Goal: Task Accomplishment & Management: Manage account settings

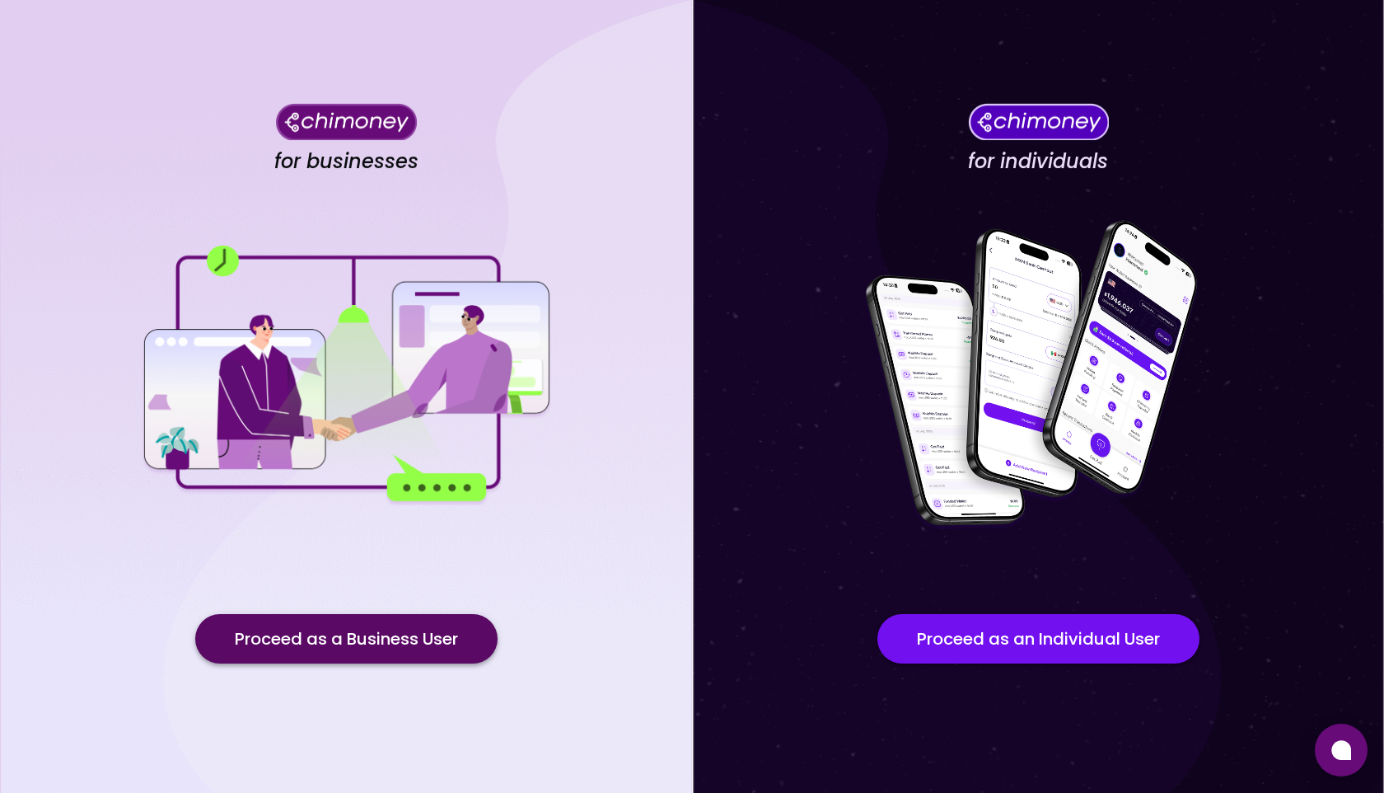
click at [410, 645] on button "Proceed as a Business User" at bounding box center [346, 638] width 302 height 49
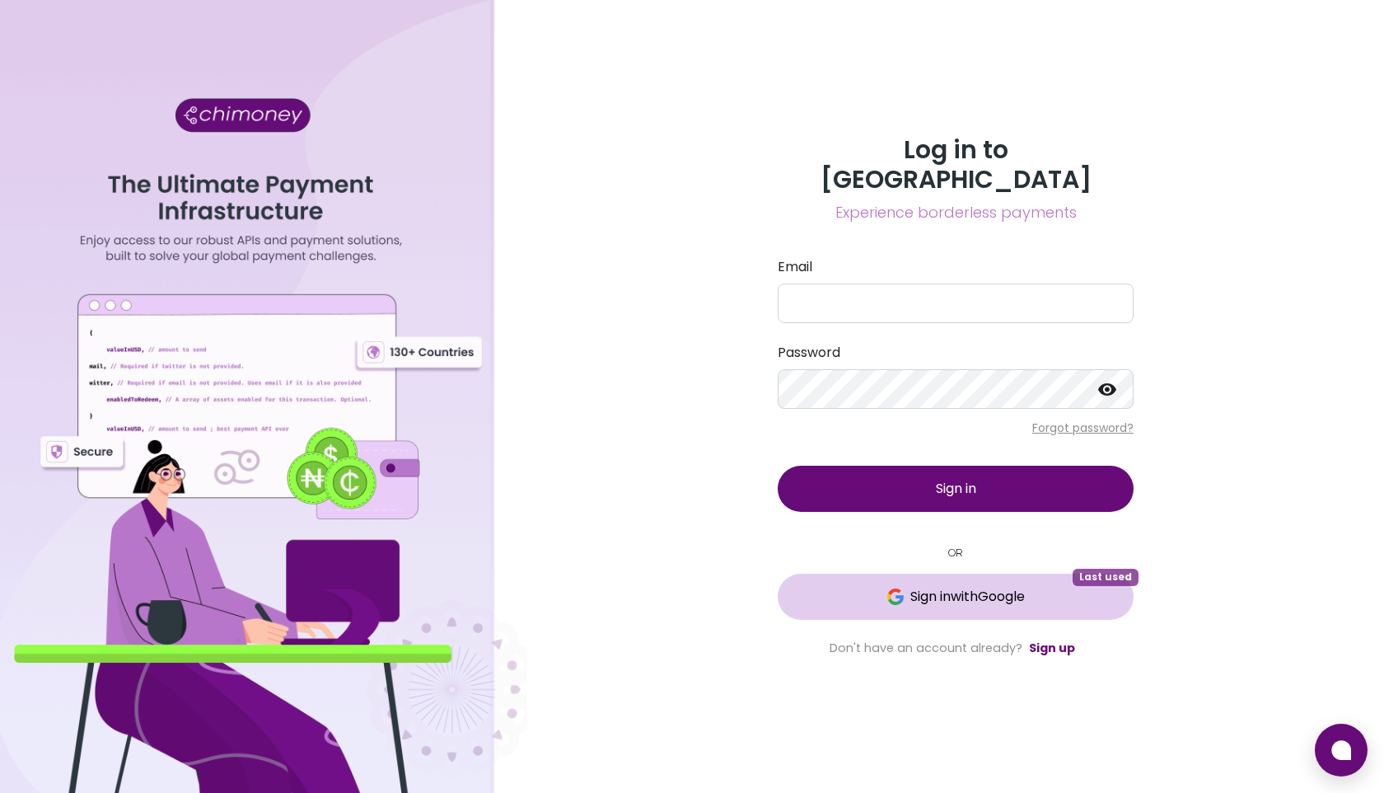
click at [966, 588] on span "Sign in with Google" at bounding box center [968, 597] width 115 height 20
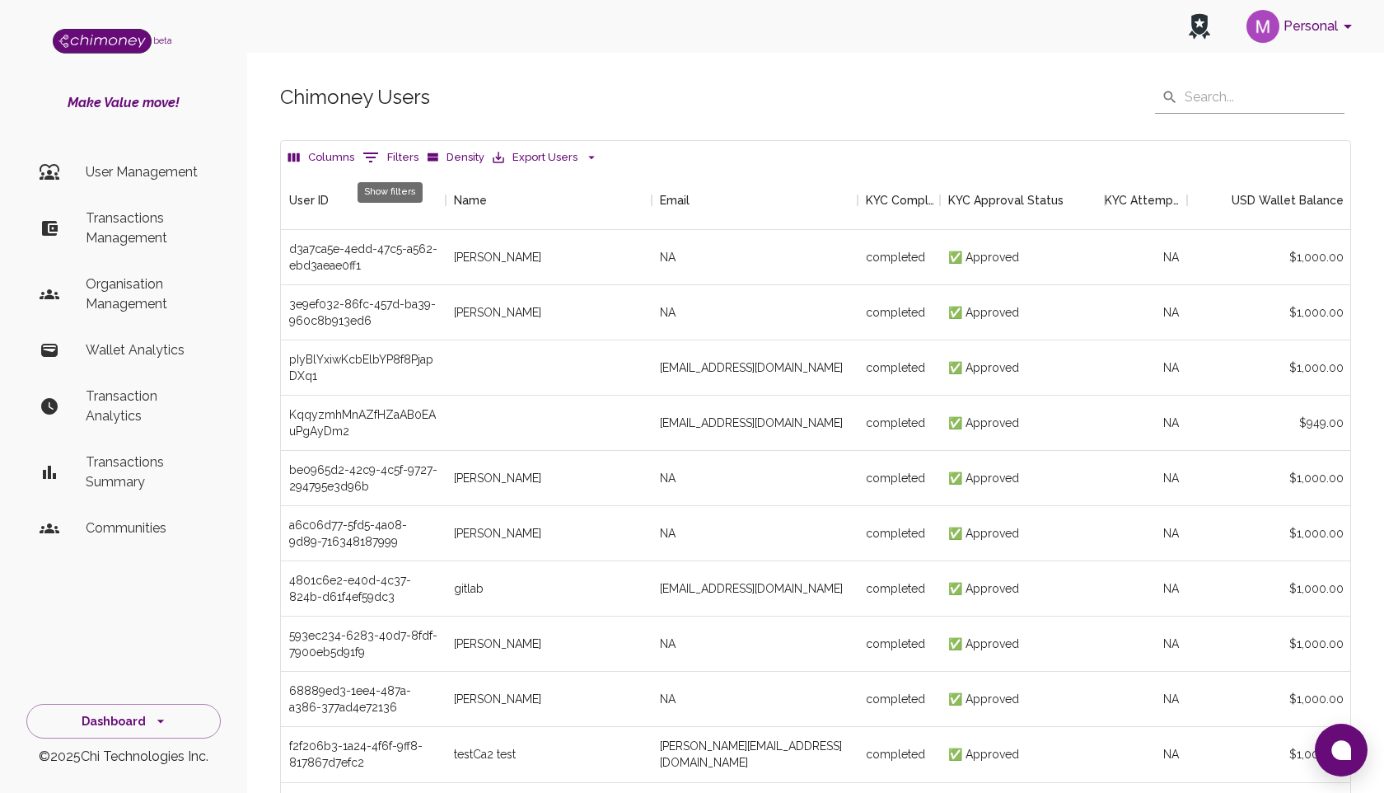
scroll to position [611, 1070]
click at [373, 158] on icon "Show filters" at bounding box center [371, 157] width 20 height 20
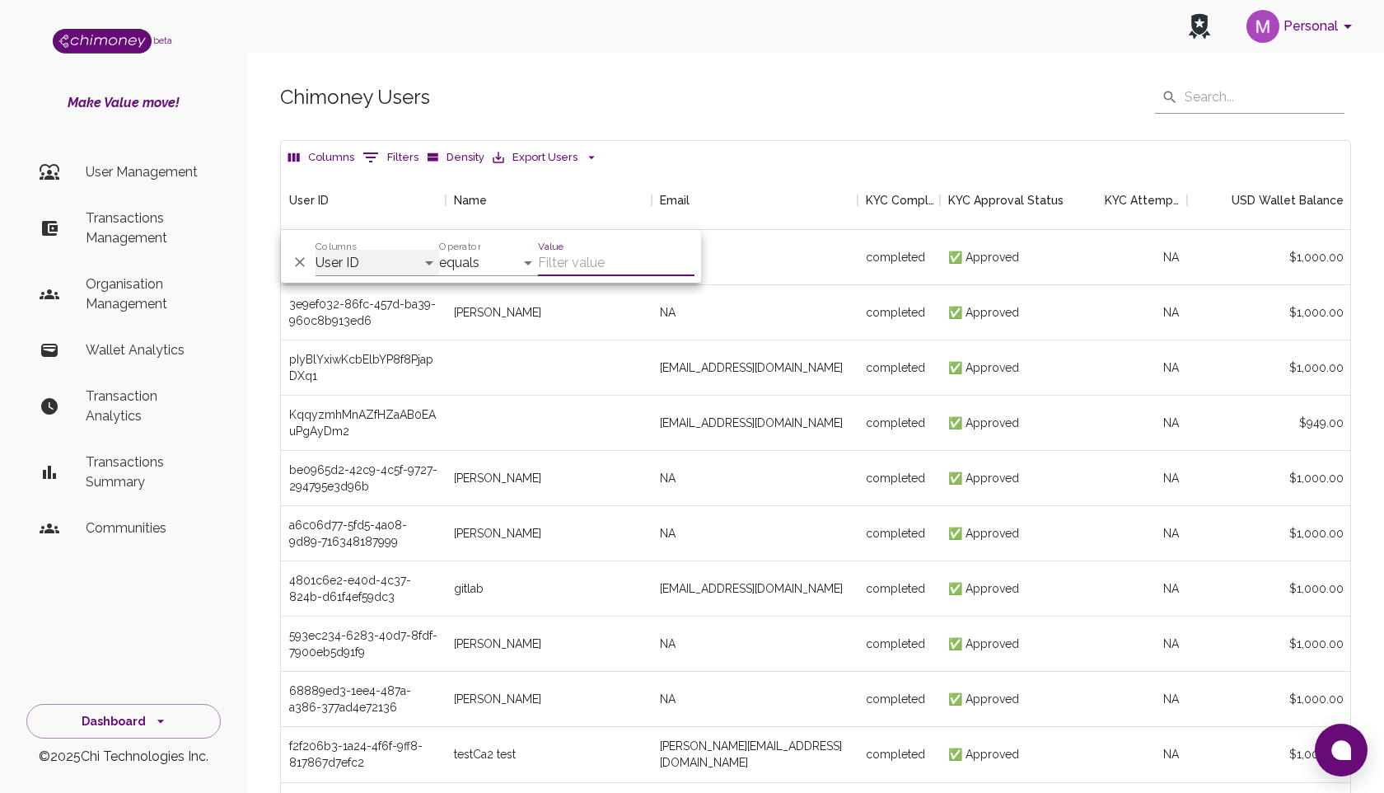
click at [362, 255] on select "User ID Name Email KYC Completed KYC Approval Status KYC Attempts Join date Upd…" at bounding box center [378, 263] width 124 height 26
select select "name"
click at [316, 250] on select "User ID Name Email KYC Completed KYC Approval Status KYC Attempts Join date Upd…" at bounding box center [378, 263] width 124 height 26
click at [470, 265] on select "contains equals starts with is any of" at bounding box center [488, 263] width 99 height 26
select select "contains"
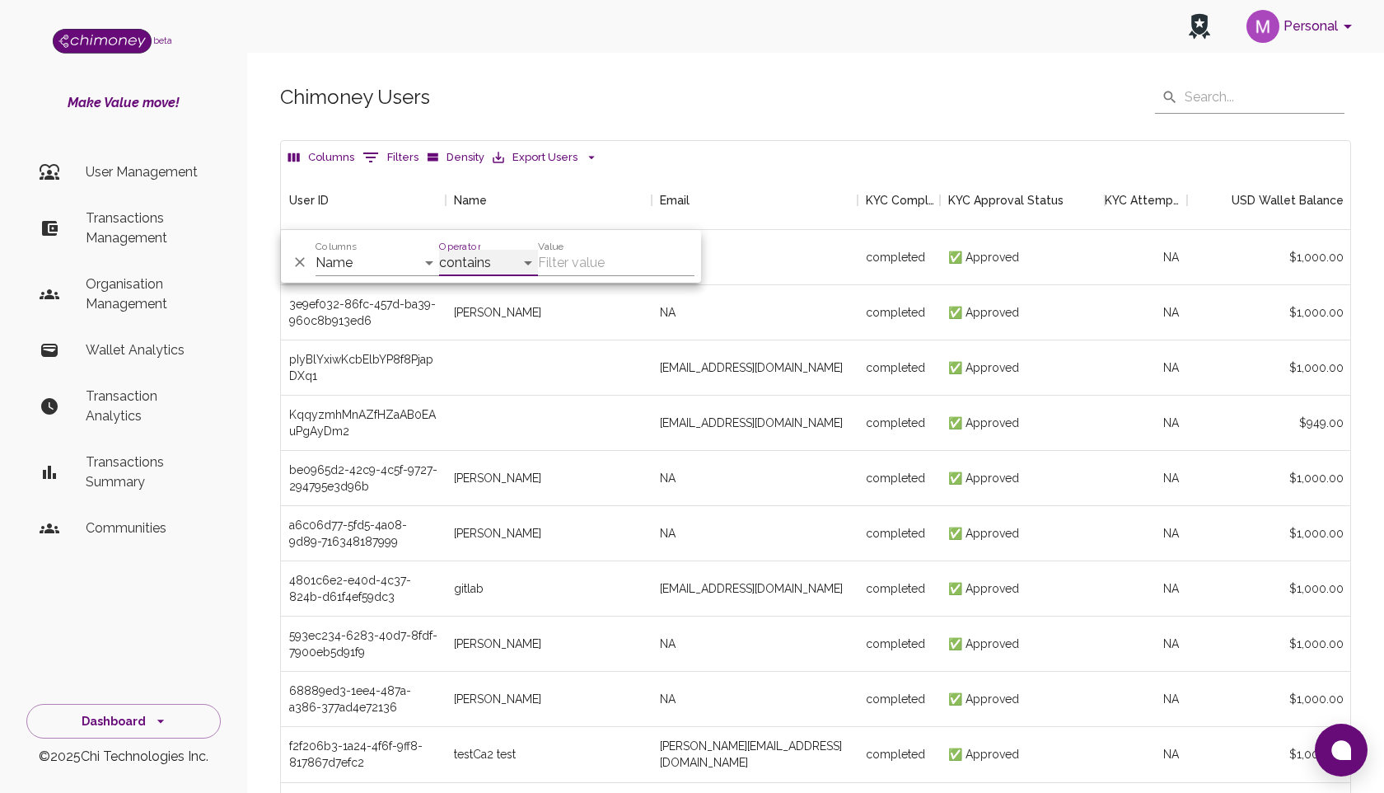
click at [439, 250] on select "contains equals starts with is any of" at bounding box center [488, 263] width 99 height 26
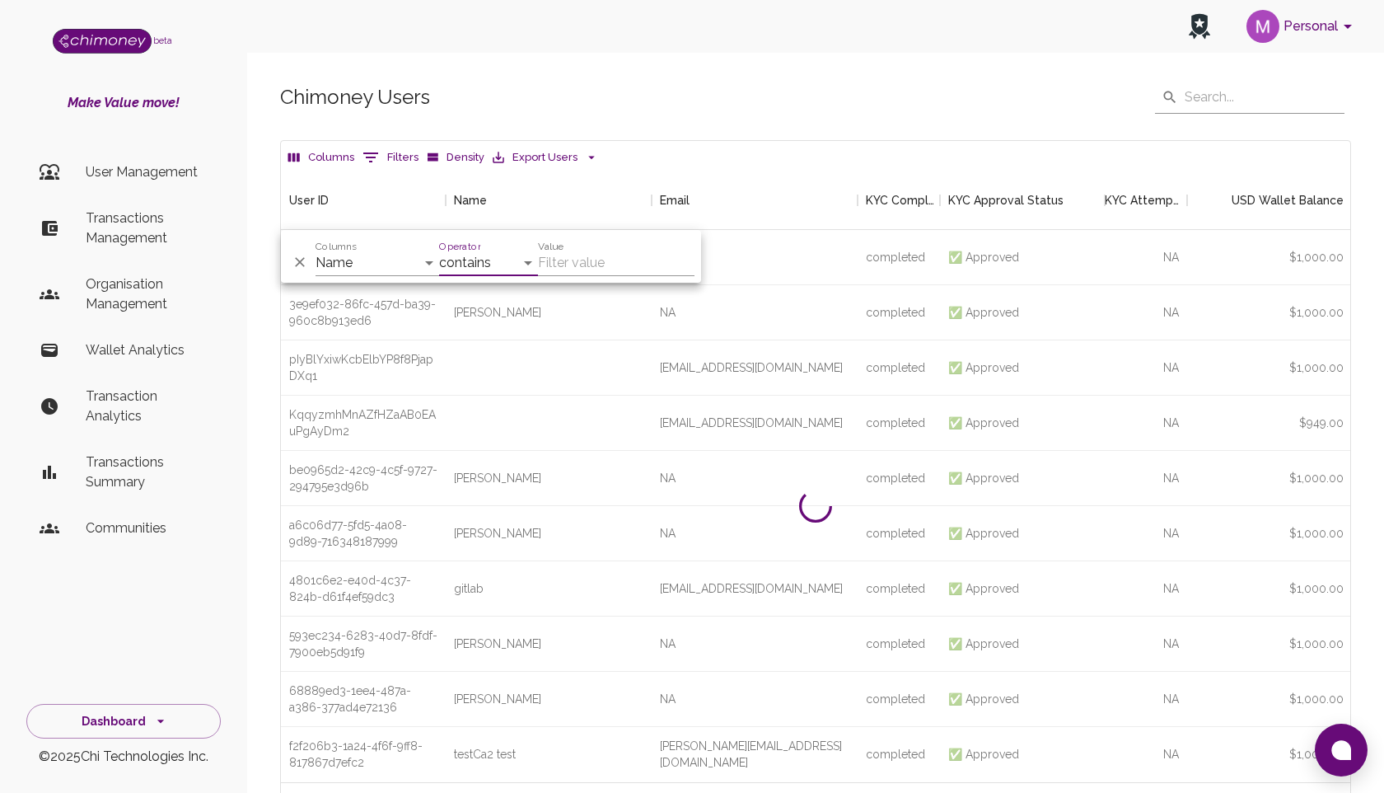
click at [585, 260] on input "Value" at bounding box center [616, 263] width 157 height 26
type input "malta"
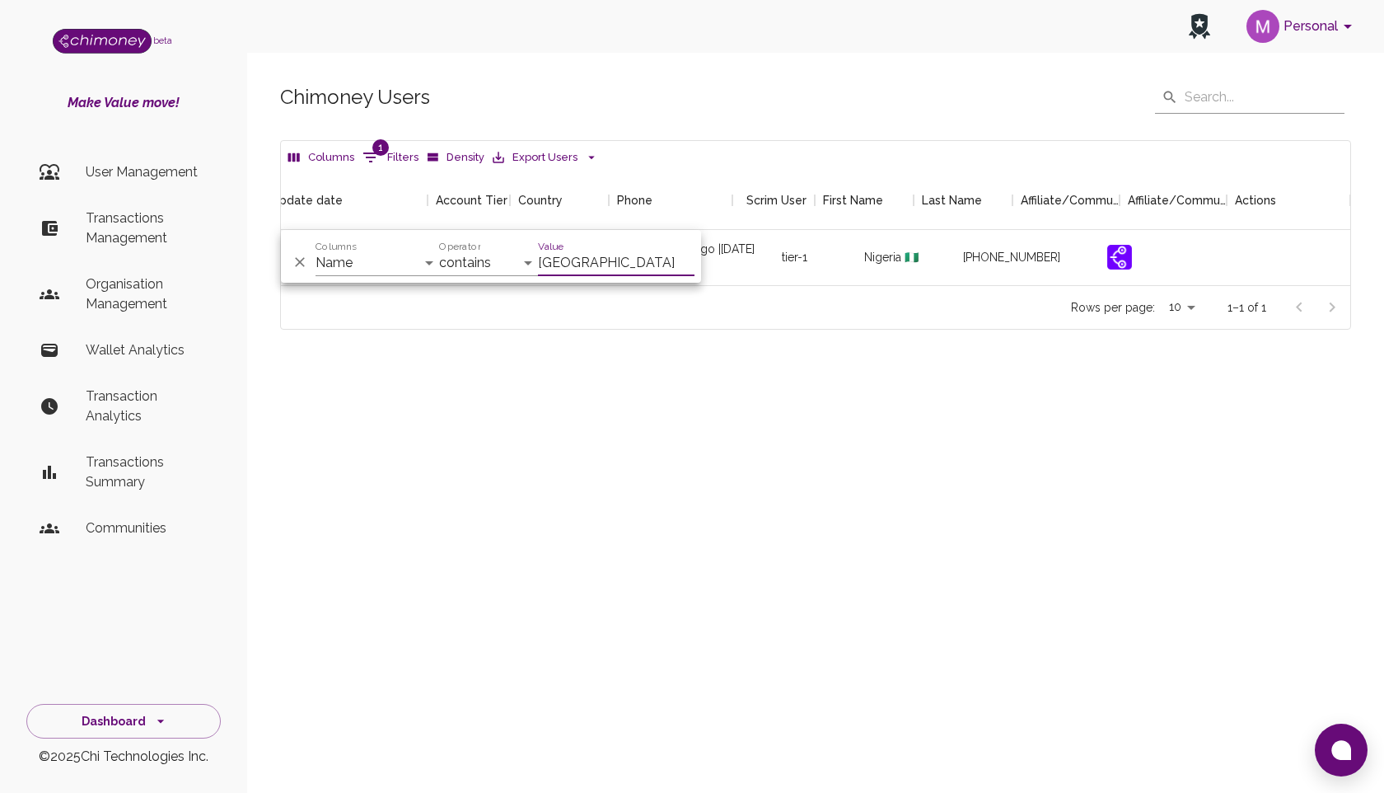
scroll to position [0, 1749]
click at [1290, 255] on icon "button" at bounding box center [1285, 257] width 20 height 20
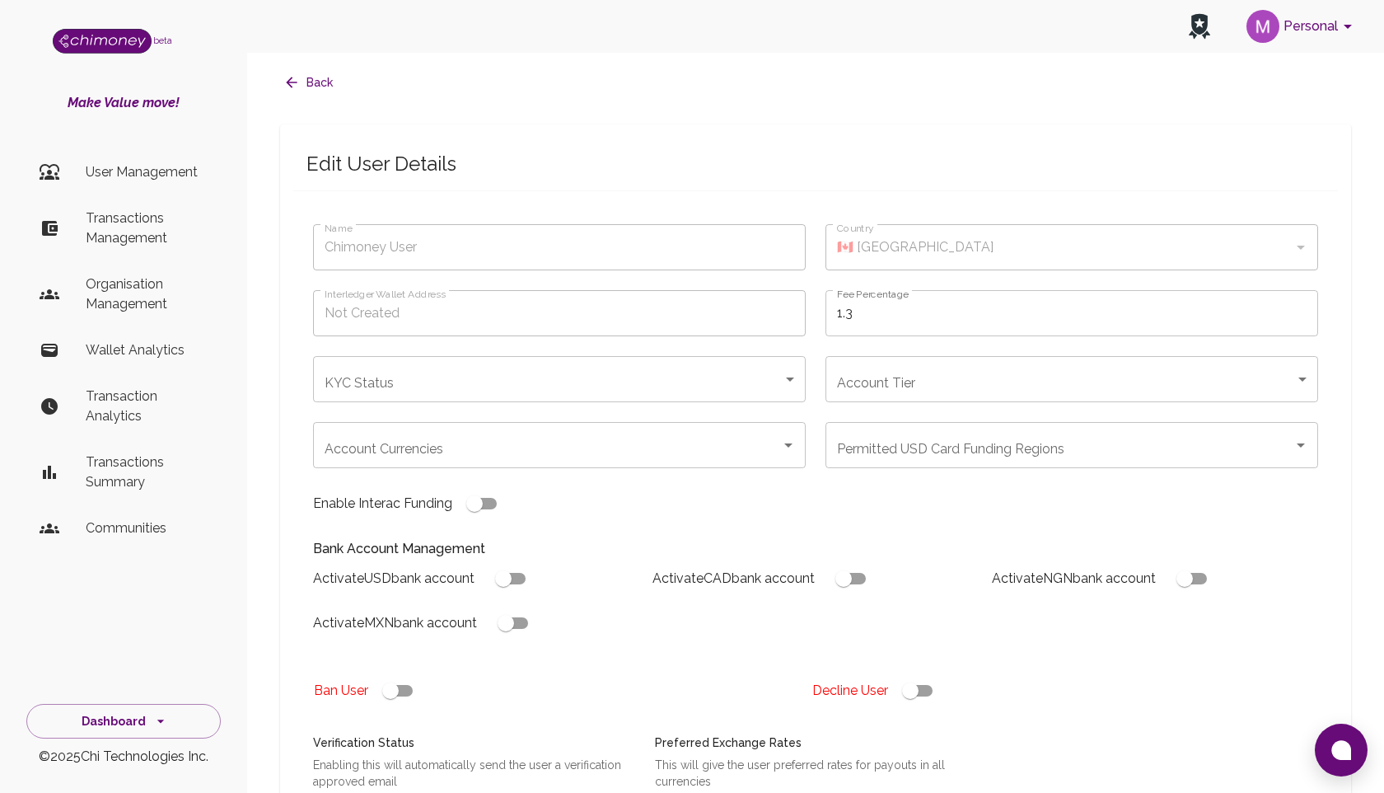
type input "Pleasant [PERSON_NAME]"
type input "🇳🇬 [GEOGRAPHIC_DATA]"
type input "completed"
type input "tier-1"
checkbox input "true"
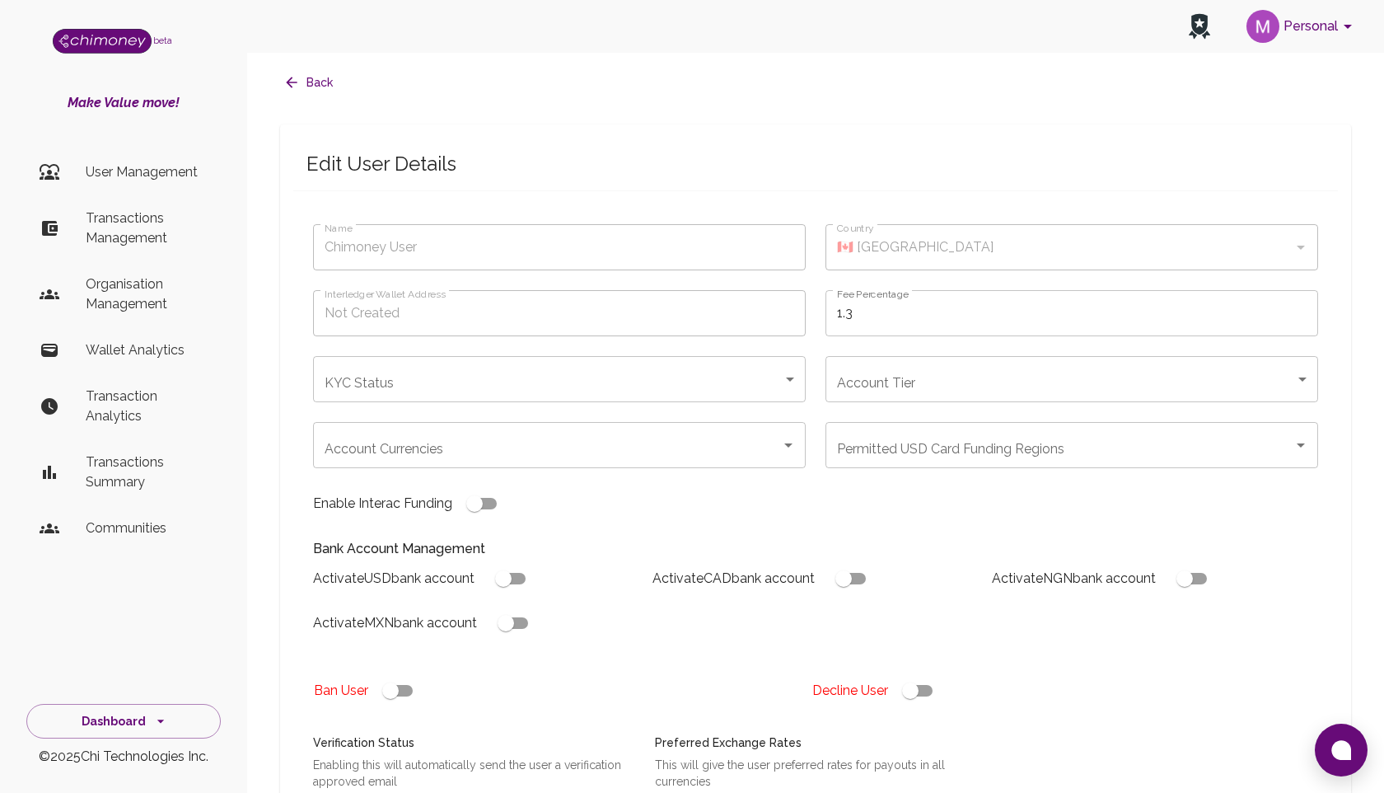
checkbox input "true"
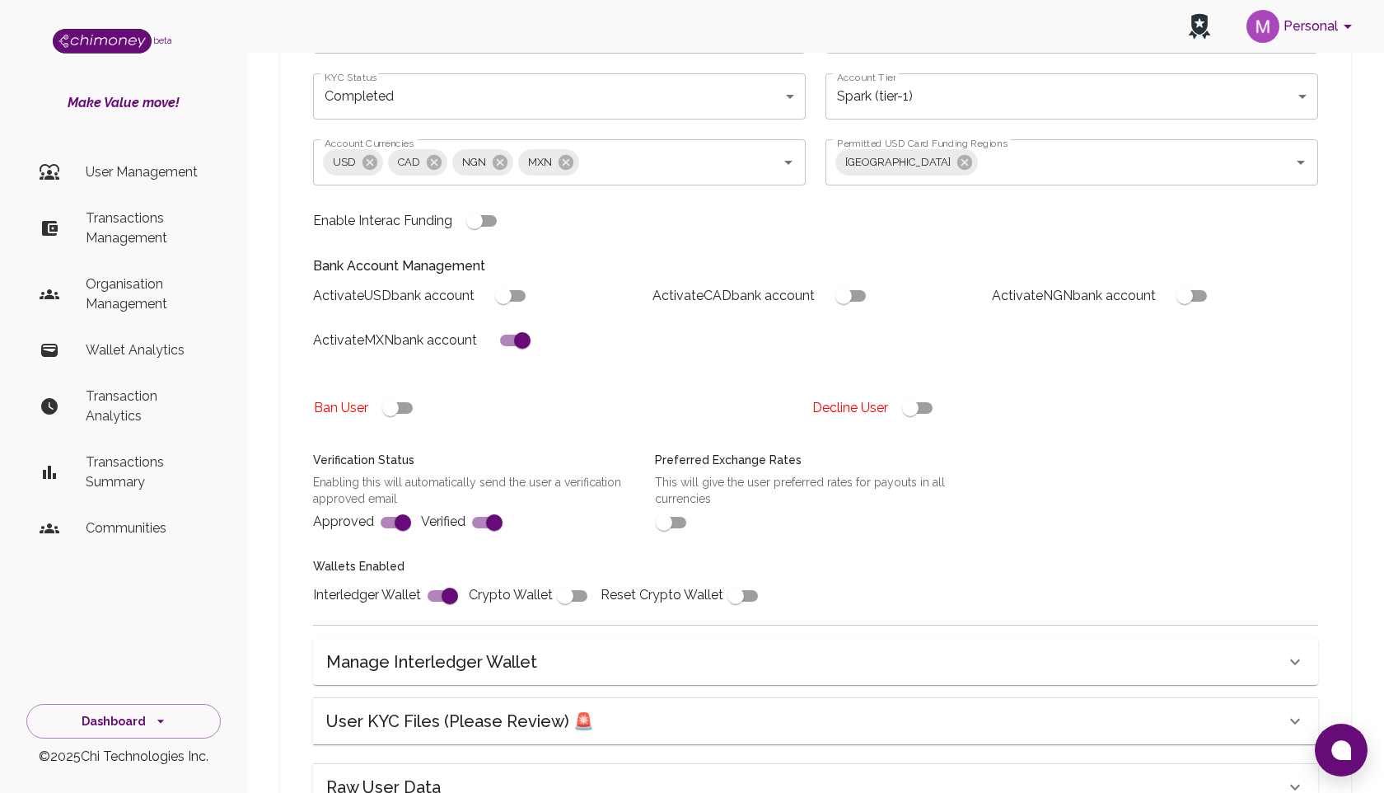
scroll to position [479, 0]
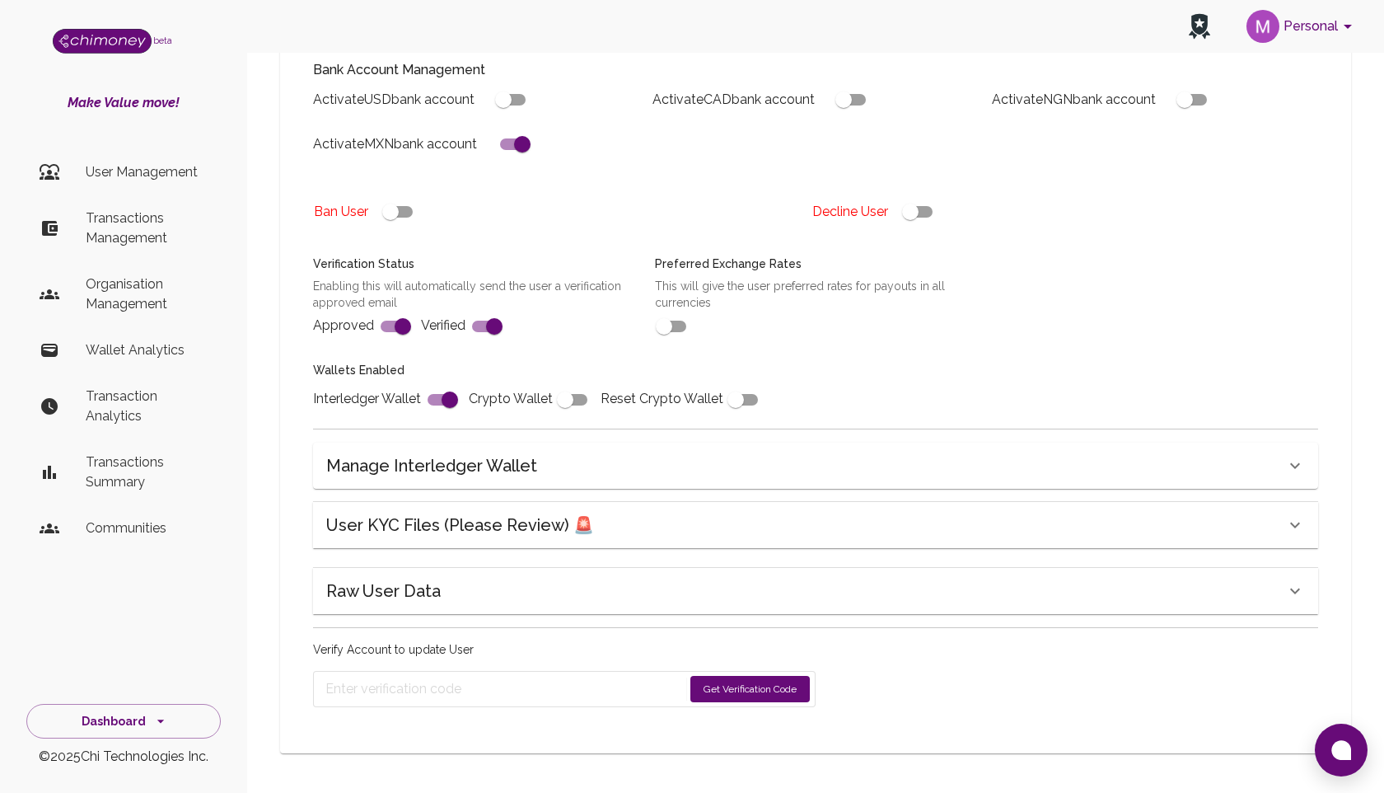
click at [925, 574] on div "Raw User Data" at bounding box center [815, 591] width 1005 height 46
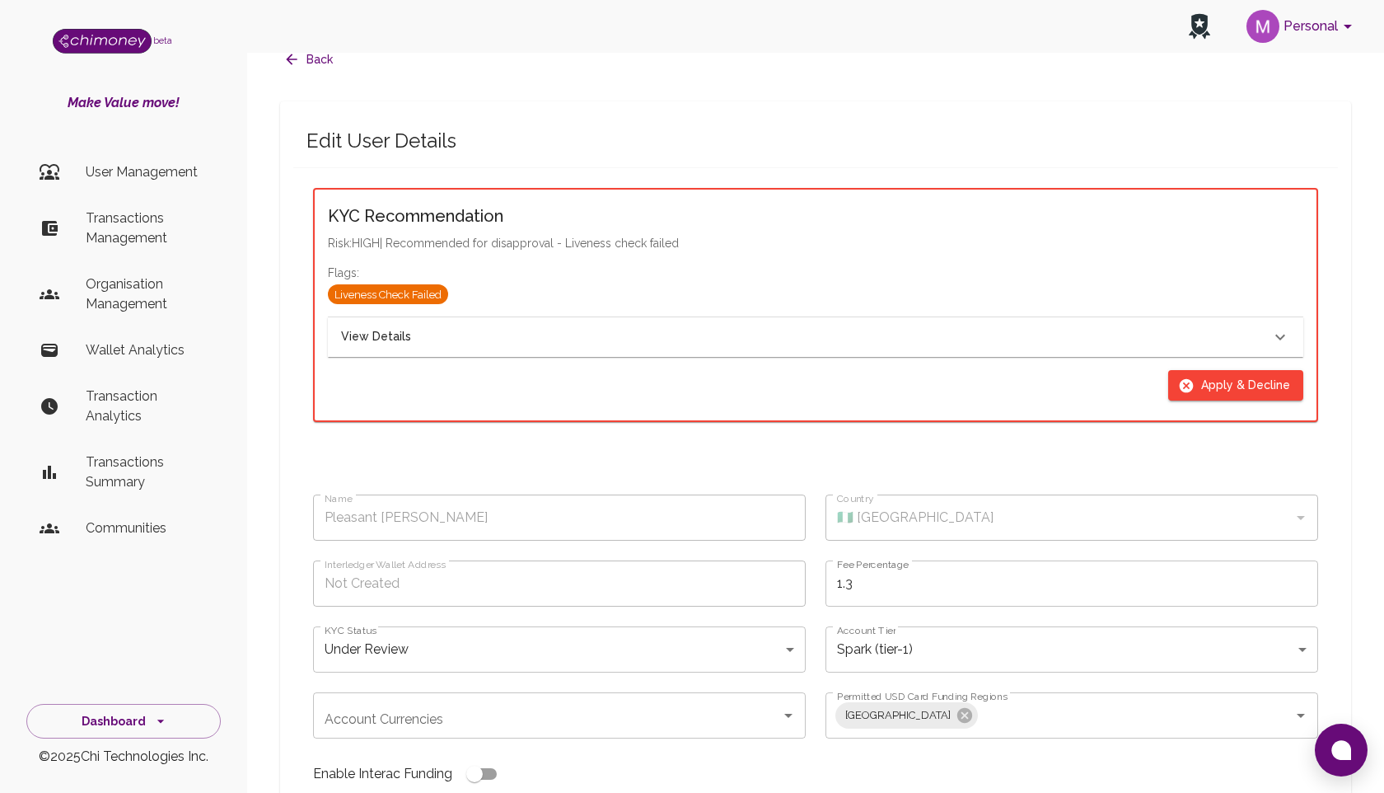
scroll to position [0, 0]
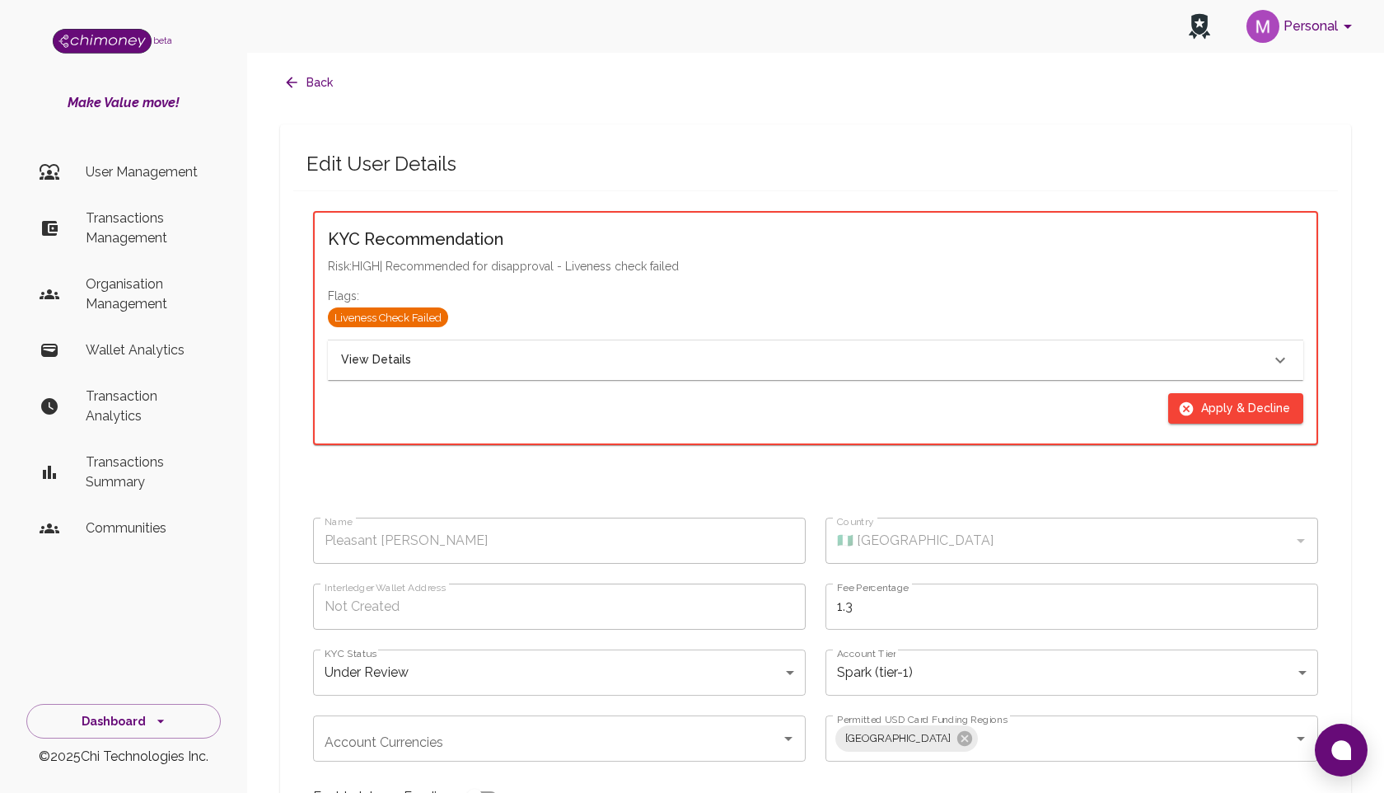
click at [1271, 361] on icon at bounding box center [1281, 360] width 20 height 20
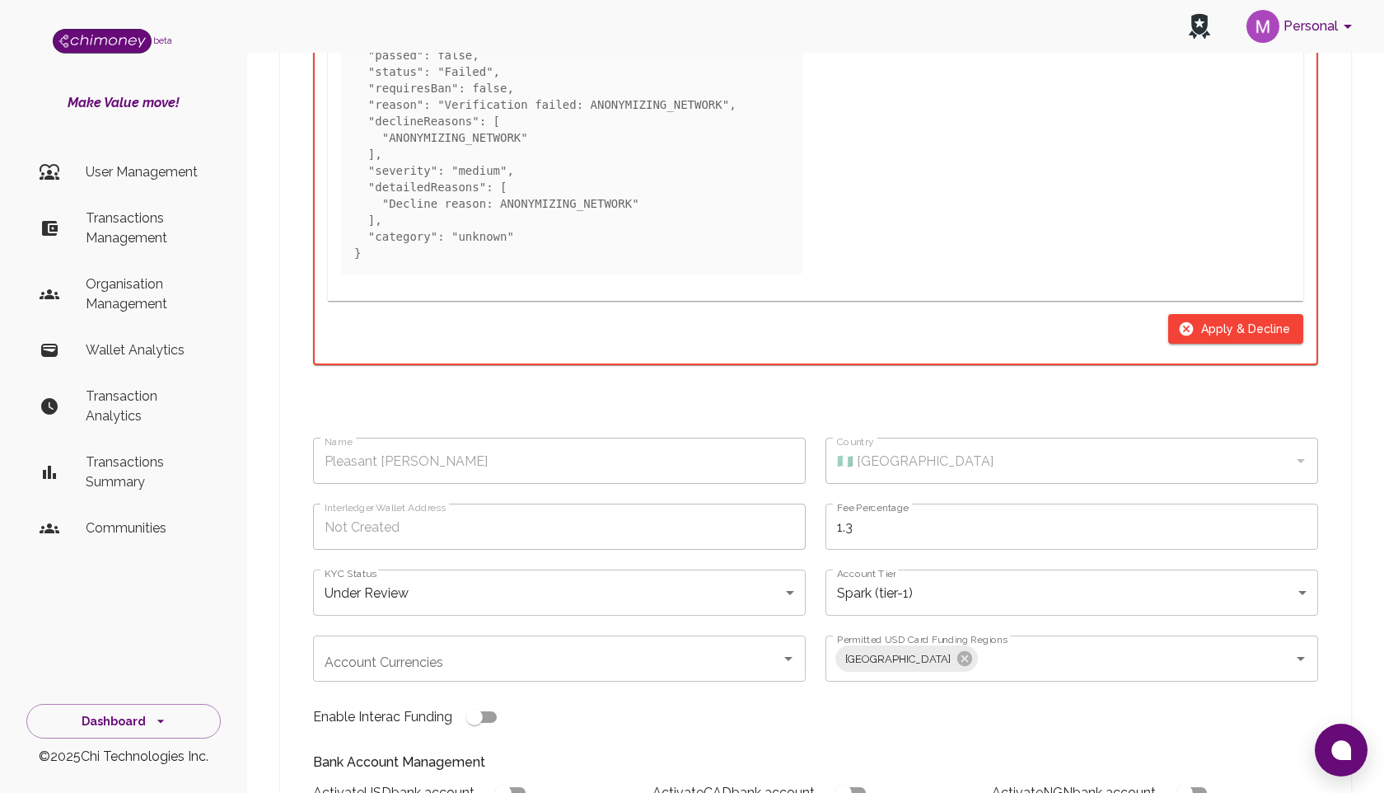
scroll to position [1308, 0]
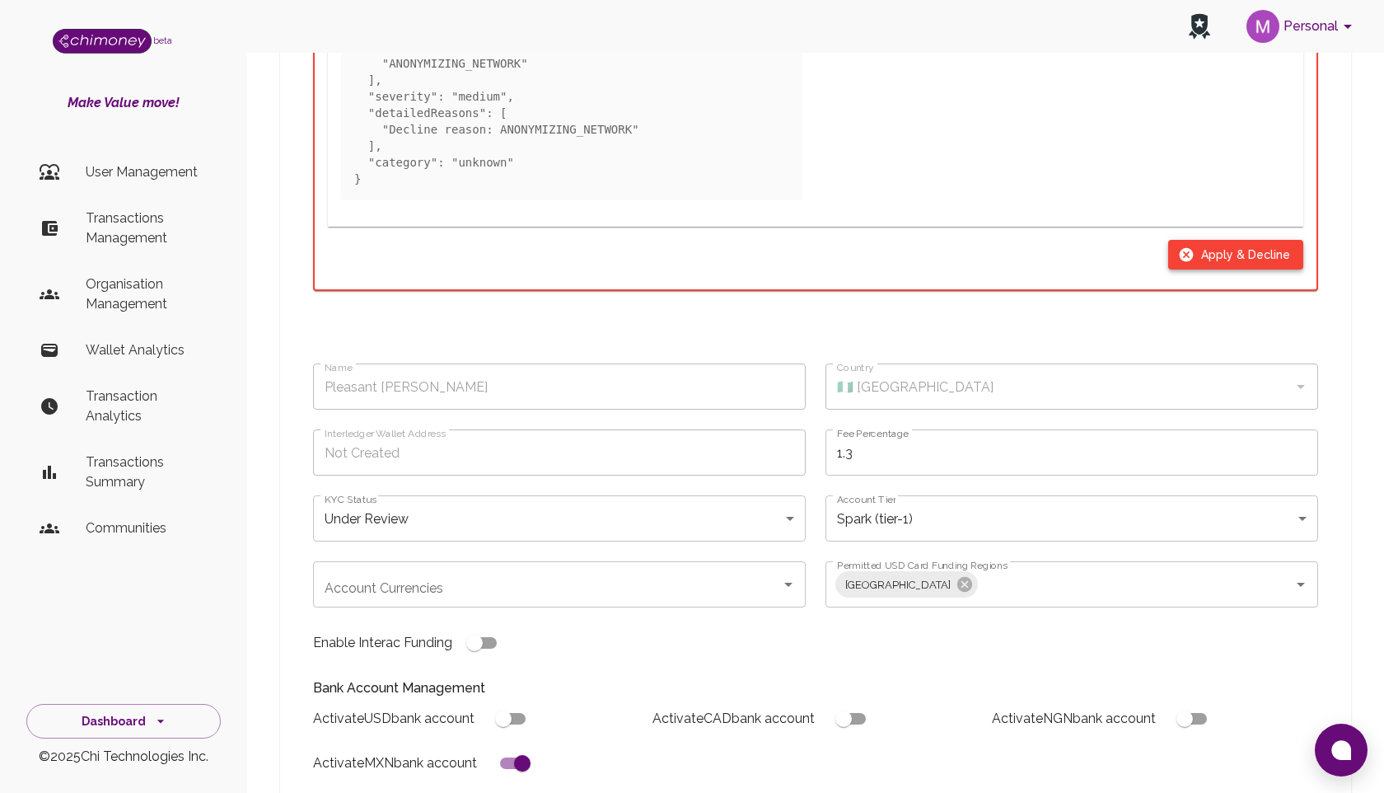
click at [1195, 255] on icon "button" at bounding box center [1186, 254] width 16 height 16
type input "declined"
checkbox input "true"
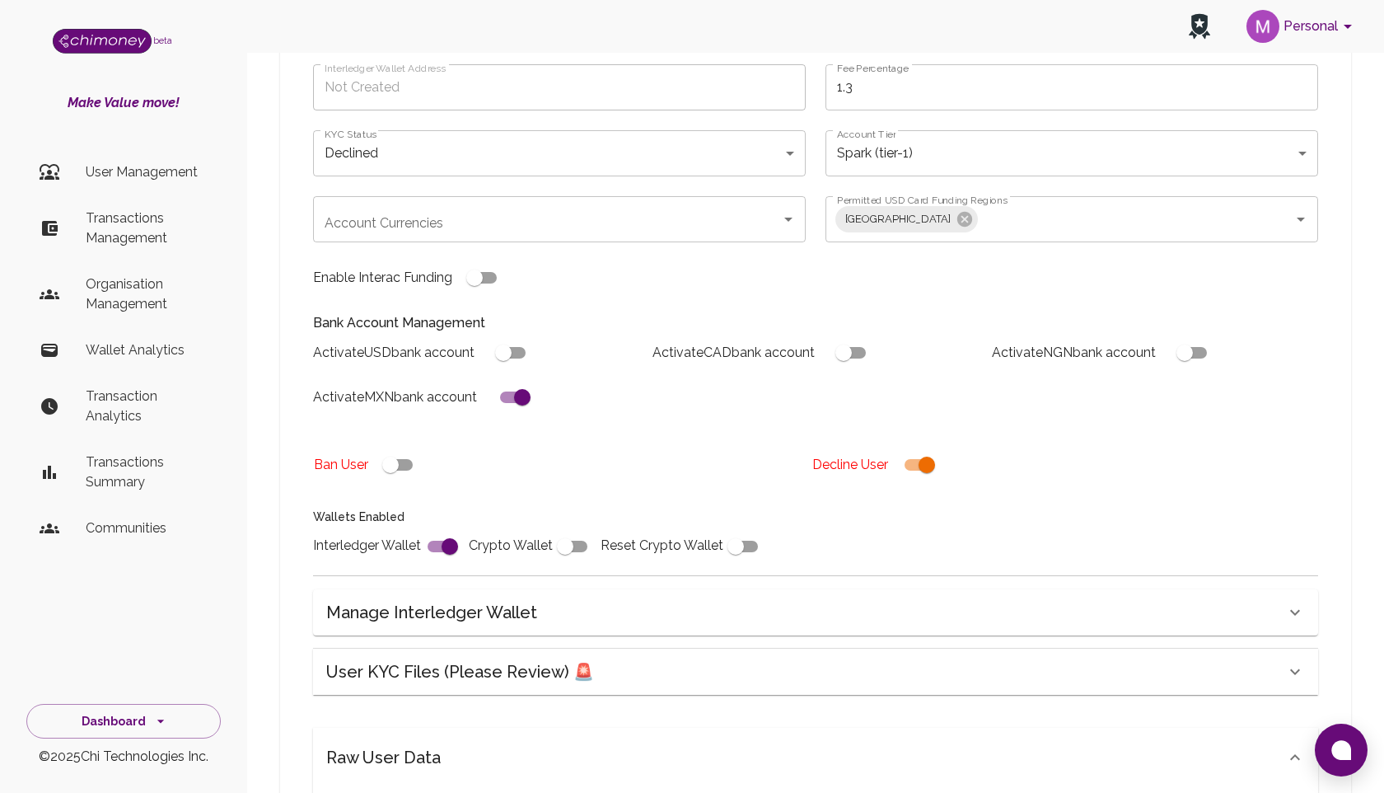
scroll to position [270, 0]
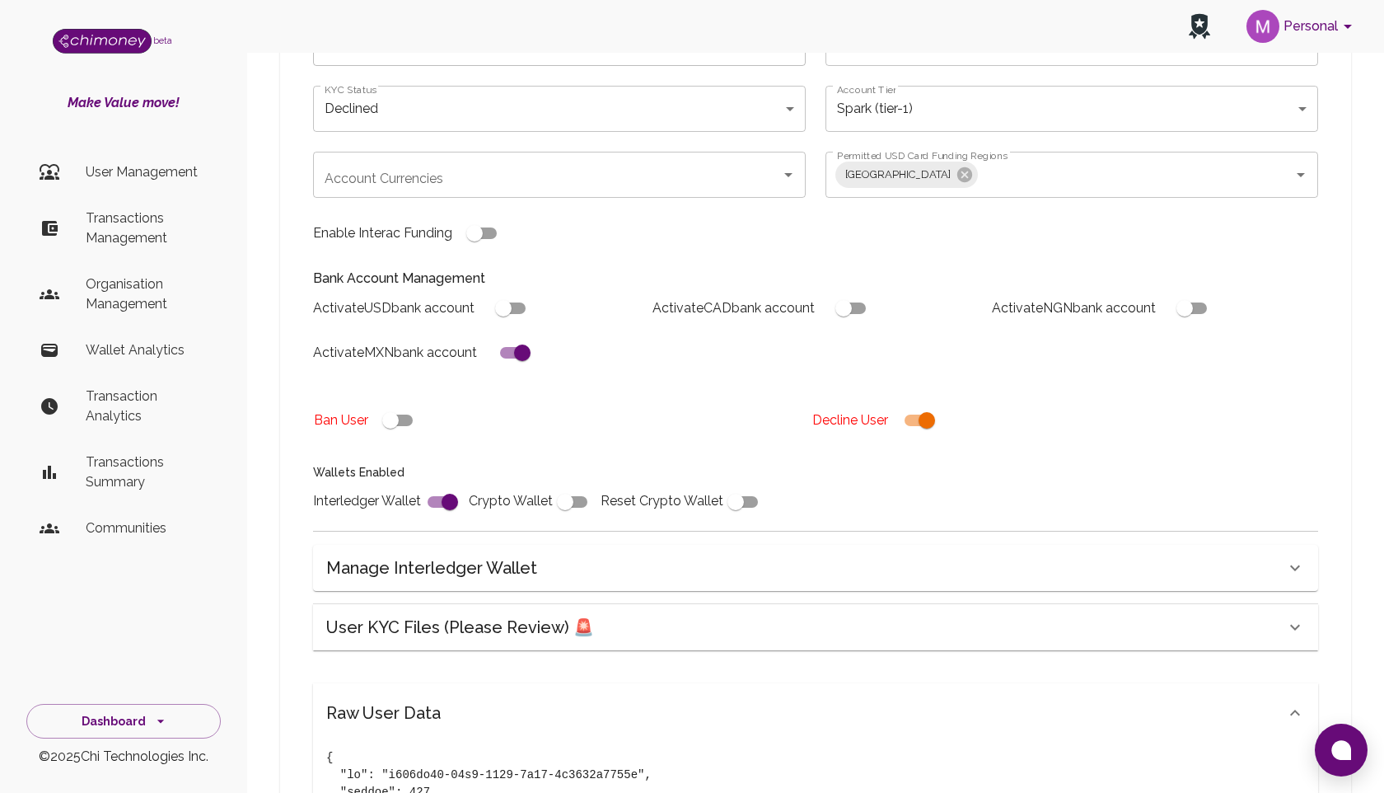
click at [1088, 621] on div "User KYC Files (Please Review) 🚨" at bounding box center [805, 627] width 959 height 26
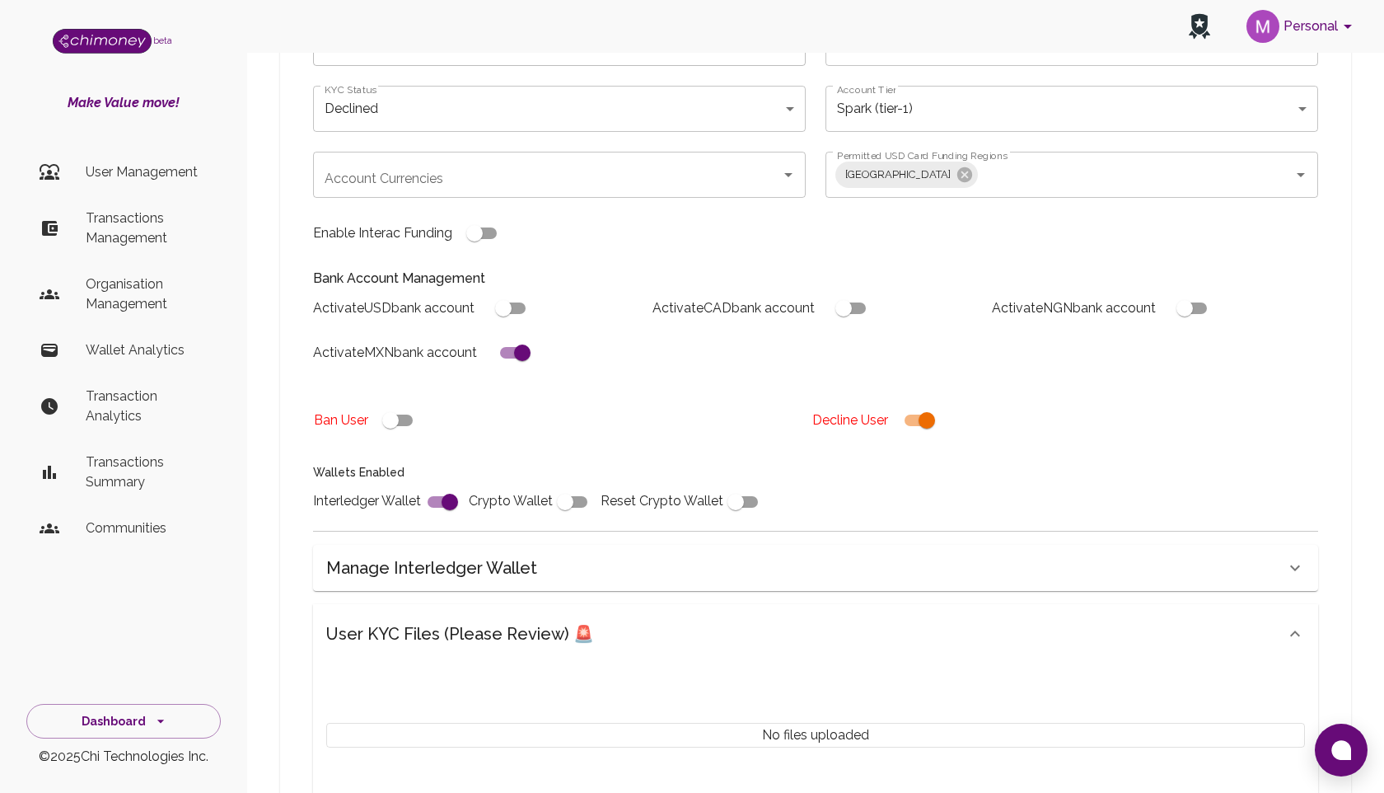
click at [1065, 625] on div "User KYC Files (Please Review) 🚨" at bounding box center [805, 633] width 959 height 26
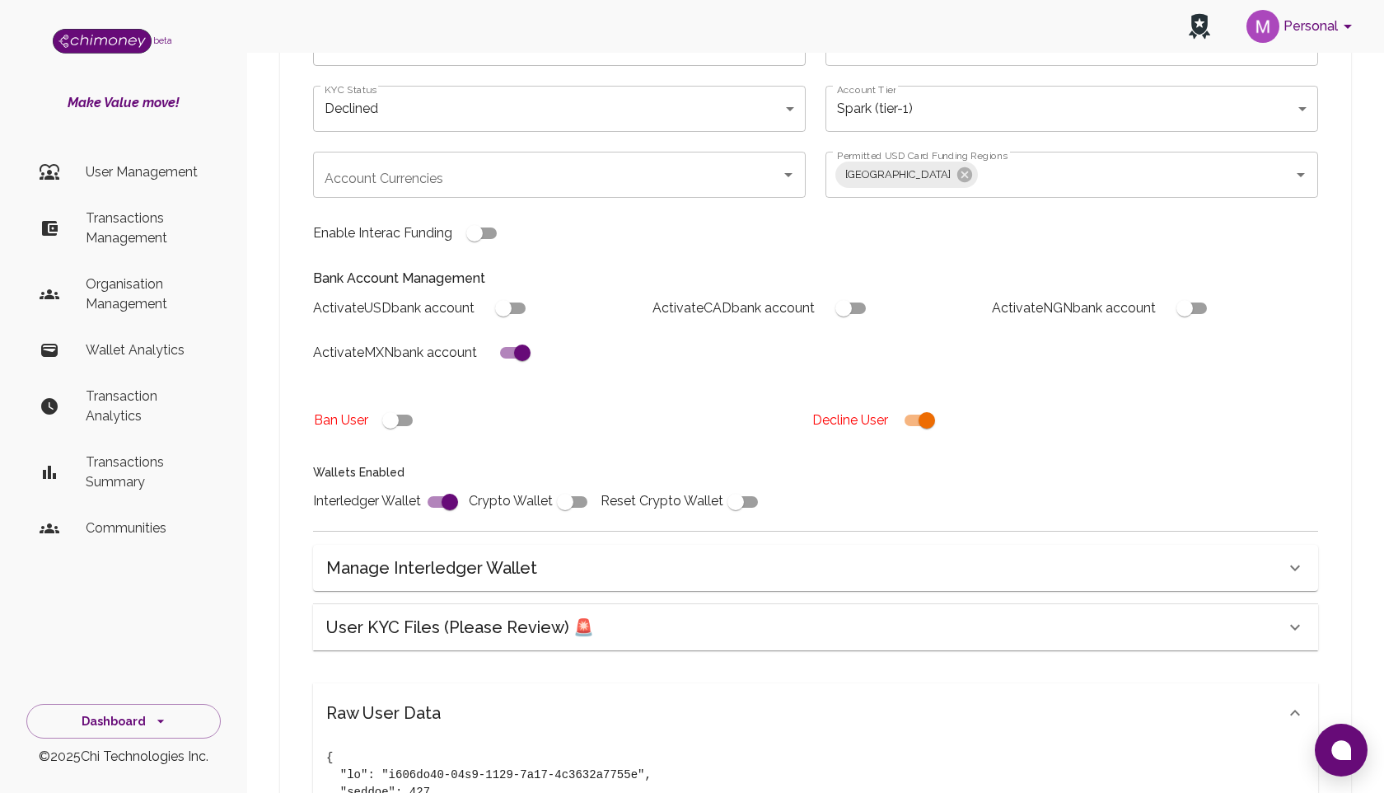
scroll to position [296, 0]
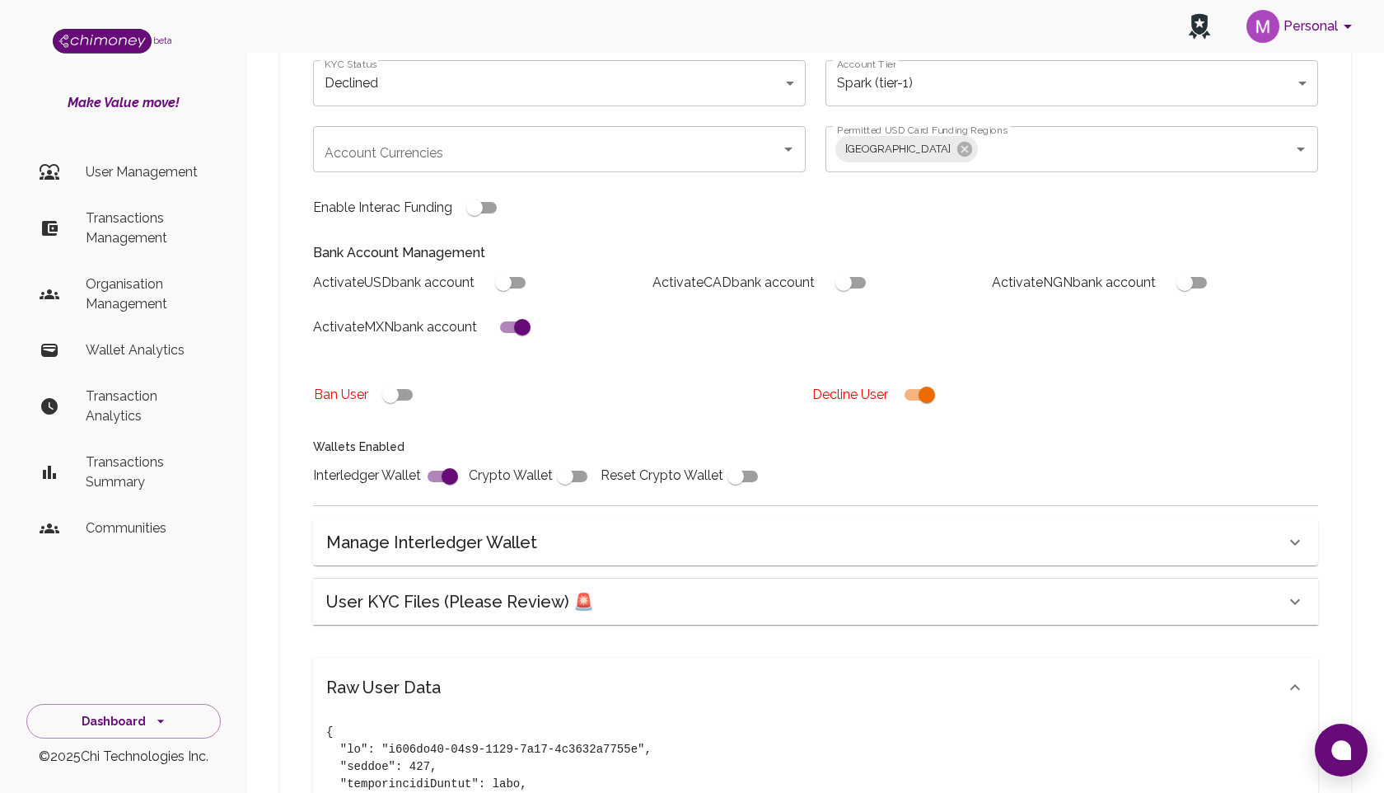
click at [1093, 695] on div "Raw User Data" at bounding box center [805, 687] width 959 height 26
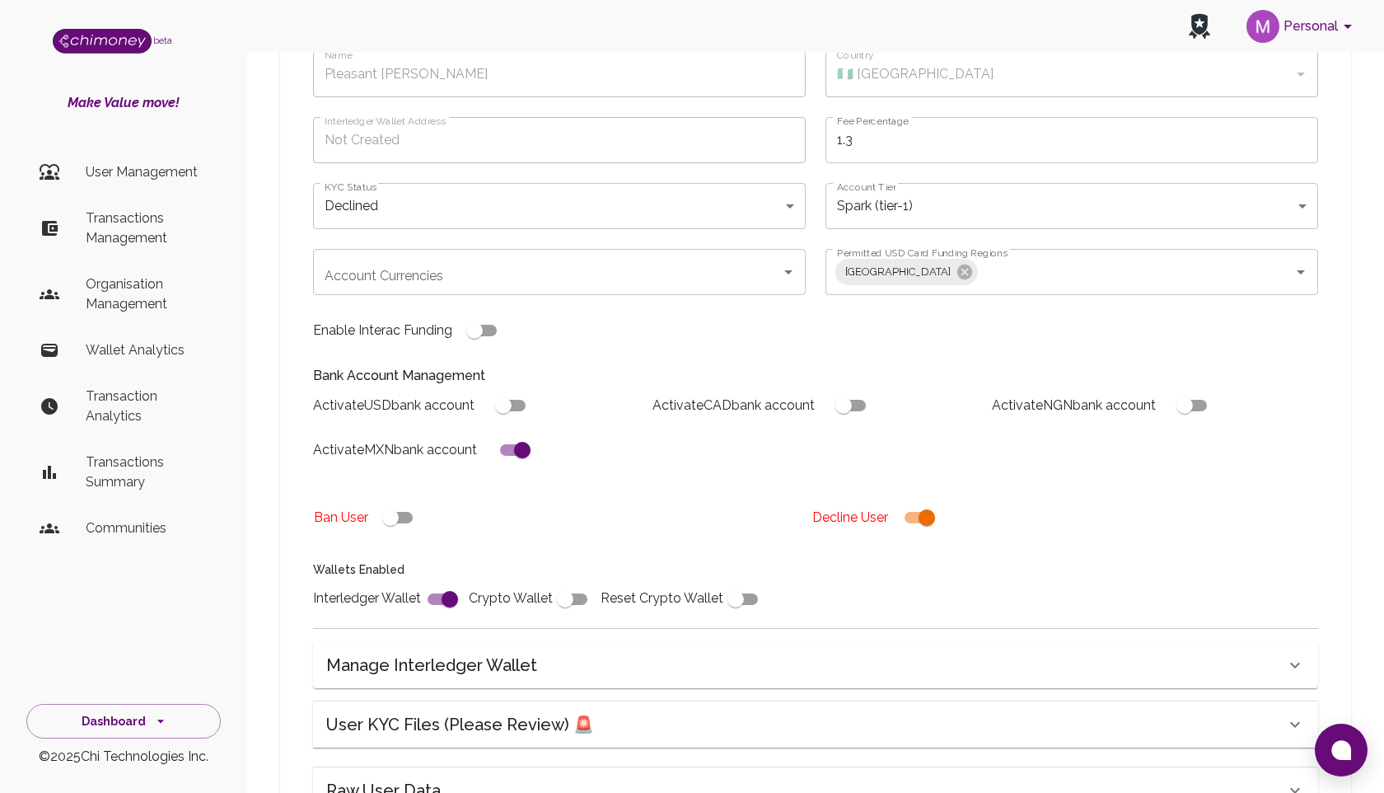
scroll to position [372, 0]
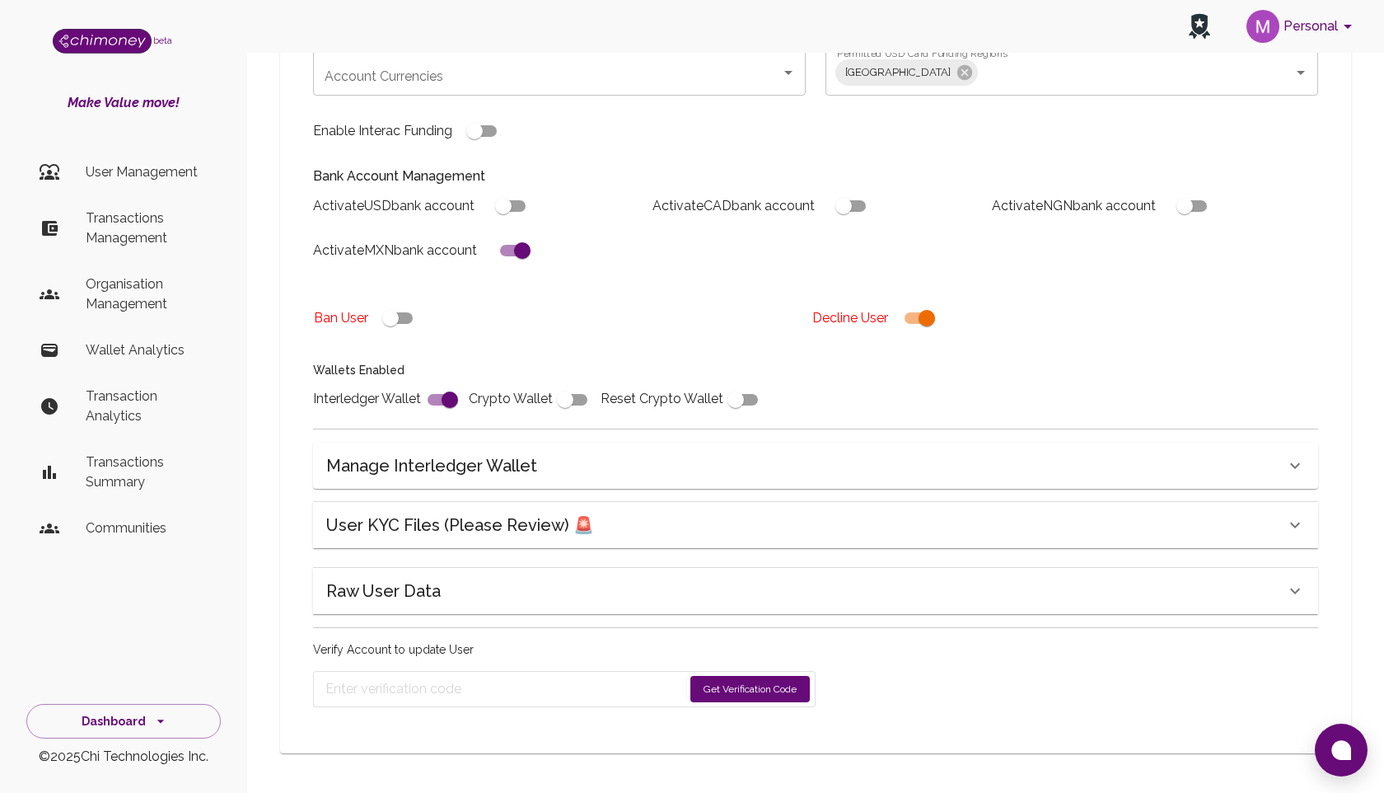
click at [751, 691] on button "Get Verification Code" at bounding box center [750, 689] width 119 height 26
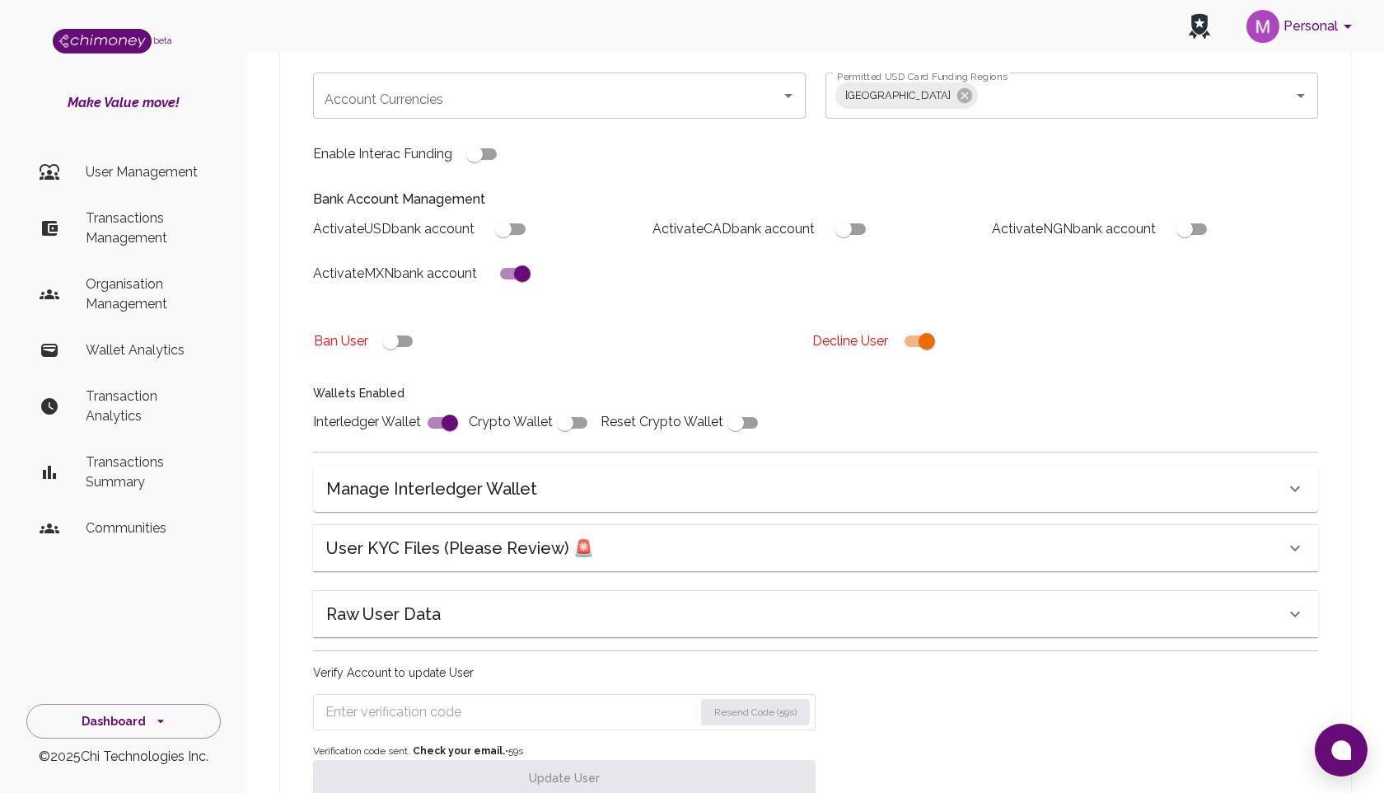
scroll to position [425, 0]
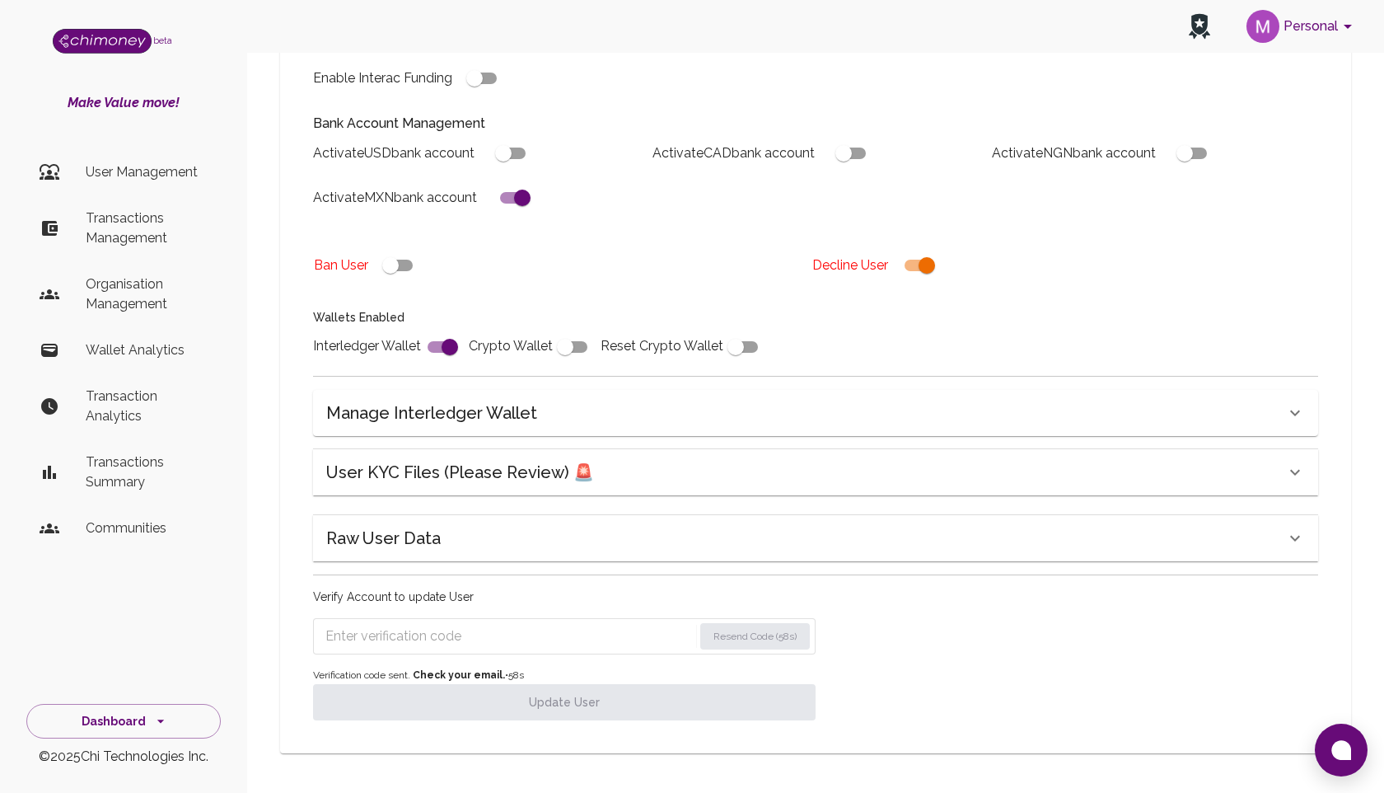
click at [551, 638] on input "Enter verification code" at bounding box center [509, 636] width 368 height 26
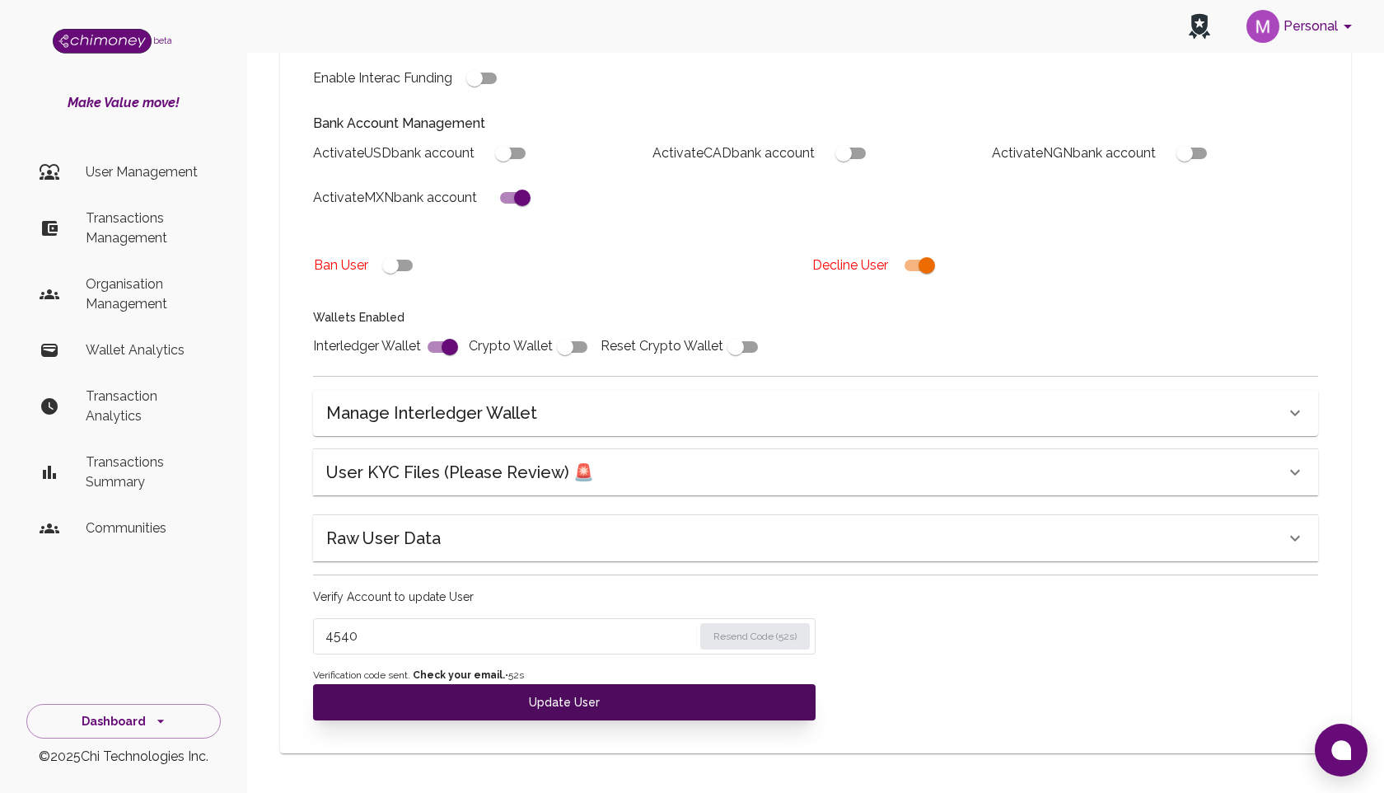
type input "4540"
click at [554, 705] on button "Update User" at bounding box center [564, 702] width 503 height 36
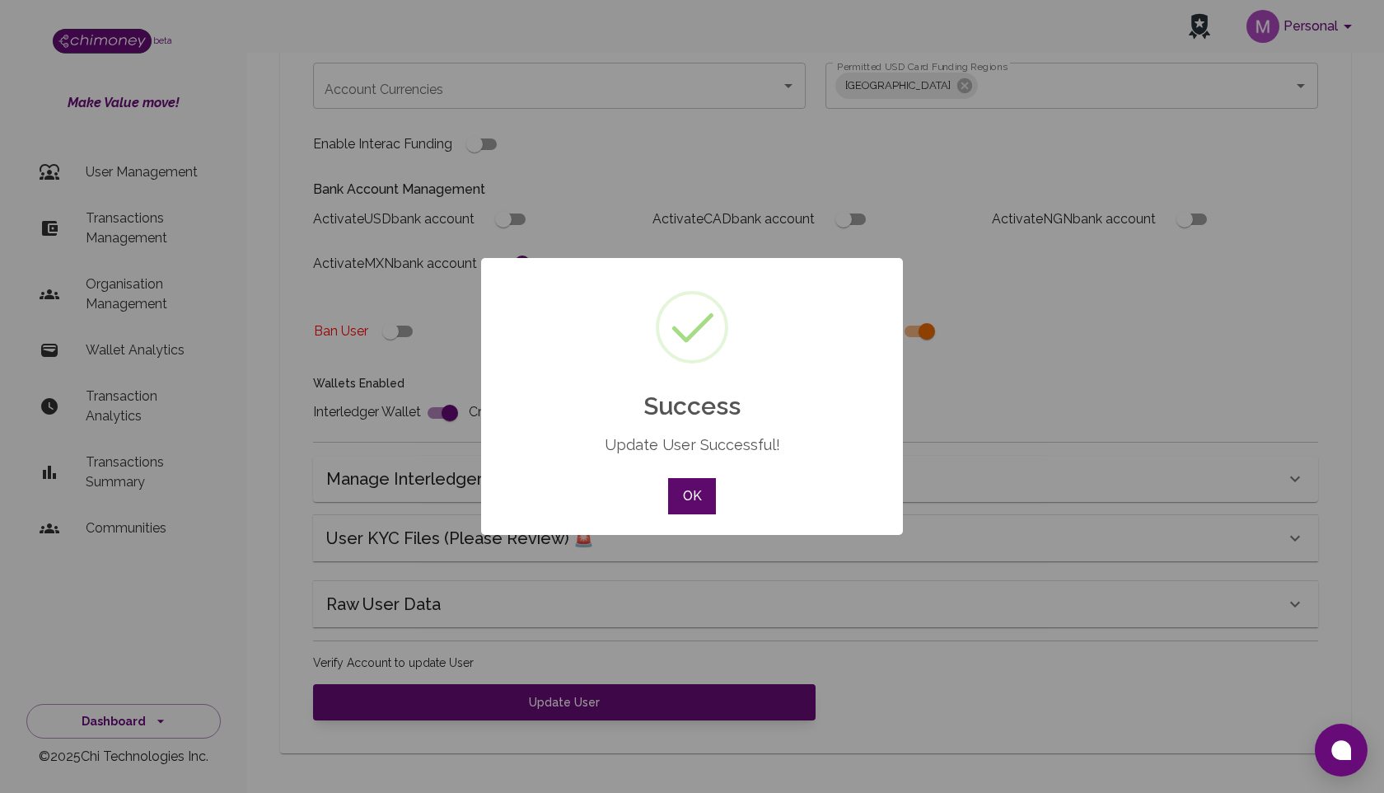
click at [675, 505] on button "OK" at bounding box center [692, 496] width 48 height 36
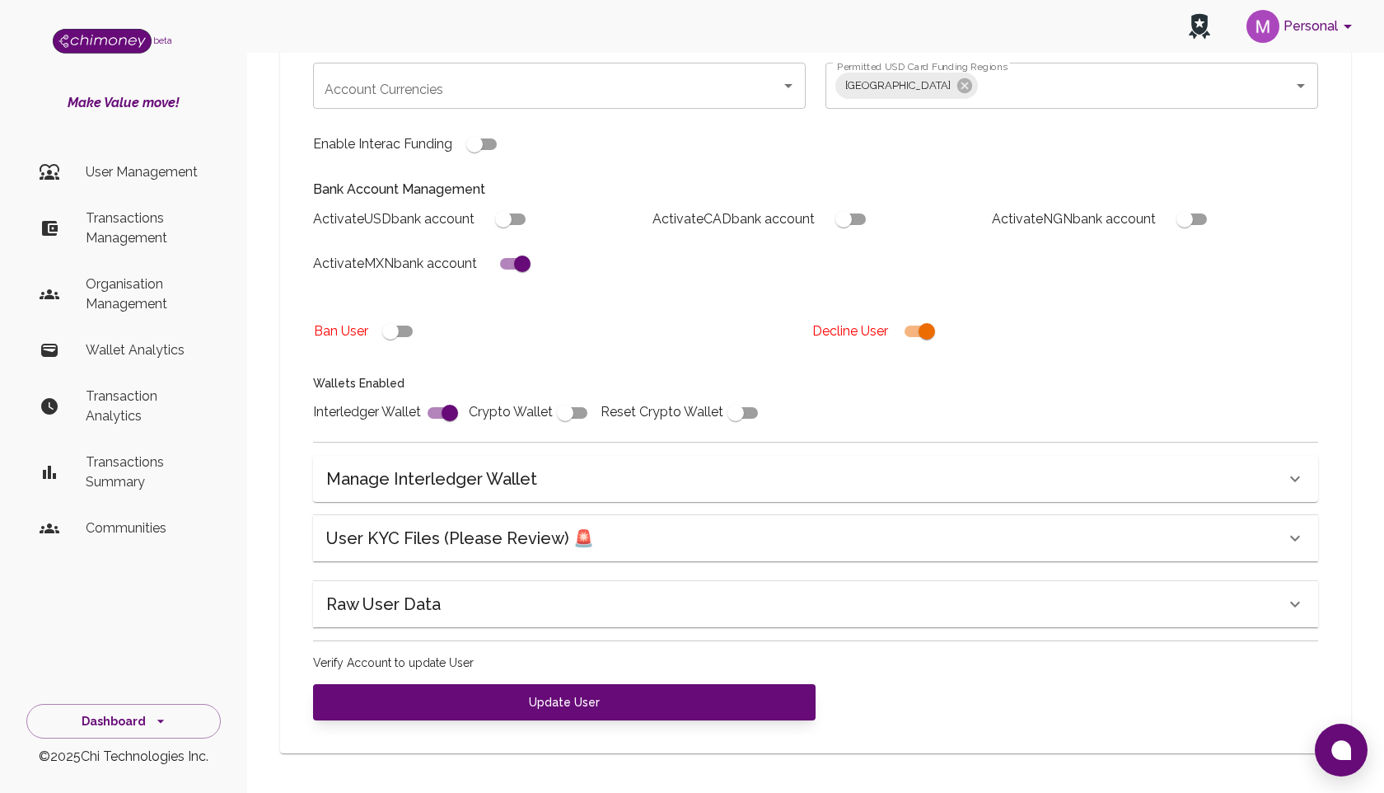
scroll to position [0, 0]
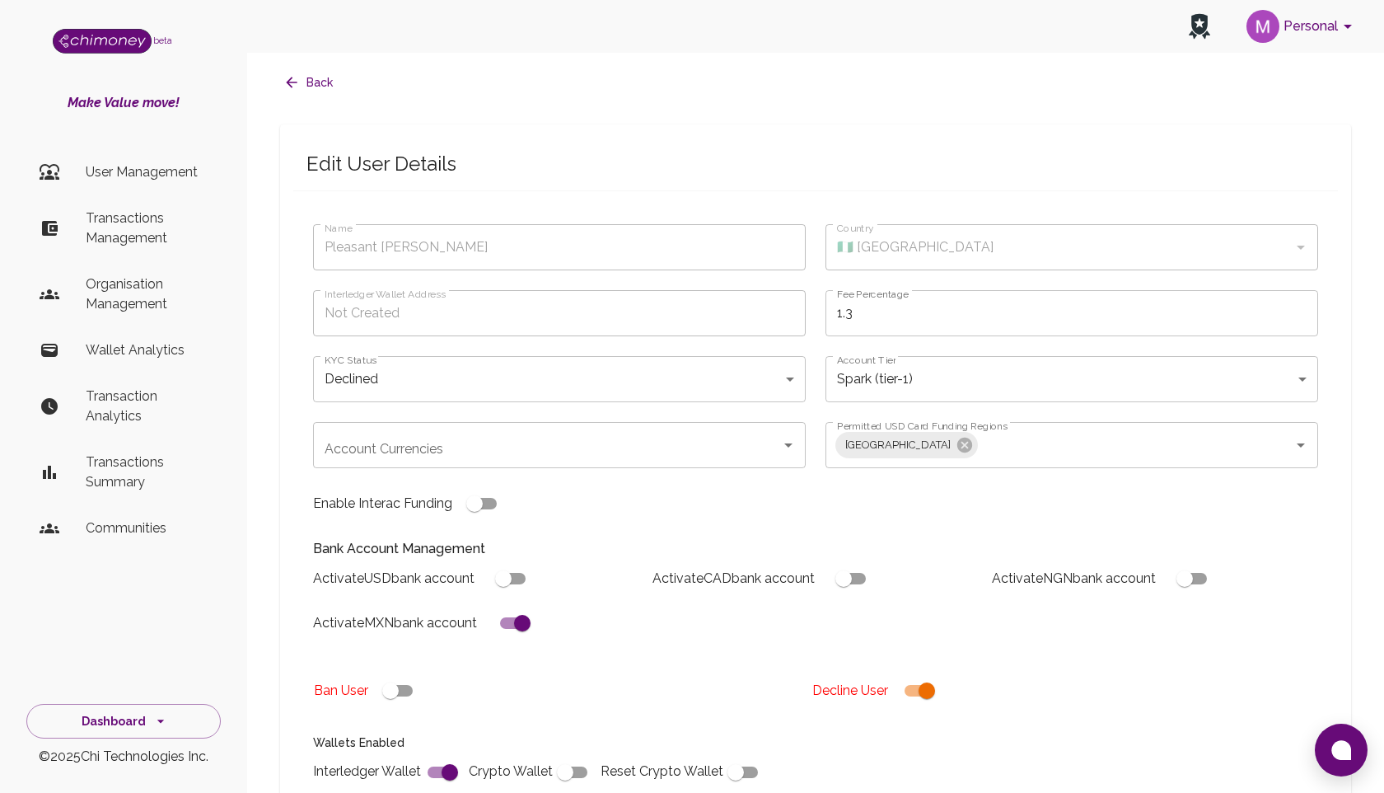
type input "Pleasant [PERSON_NAME]"
type input "🇳🇬 [GEOGRAPHIC_DATA]"
type input "declined"
type input "tier-1"
checkbox input "true"
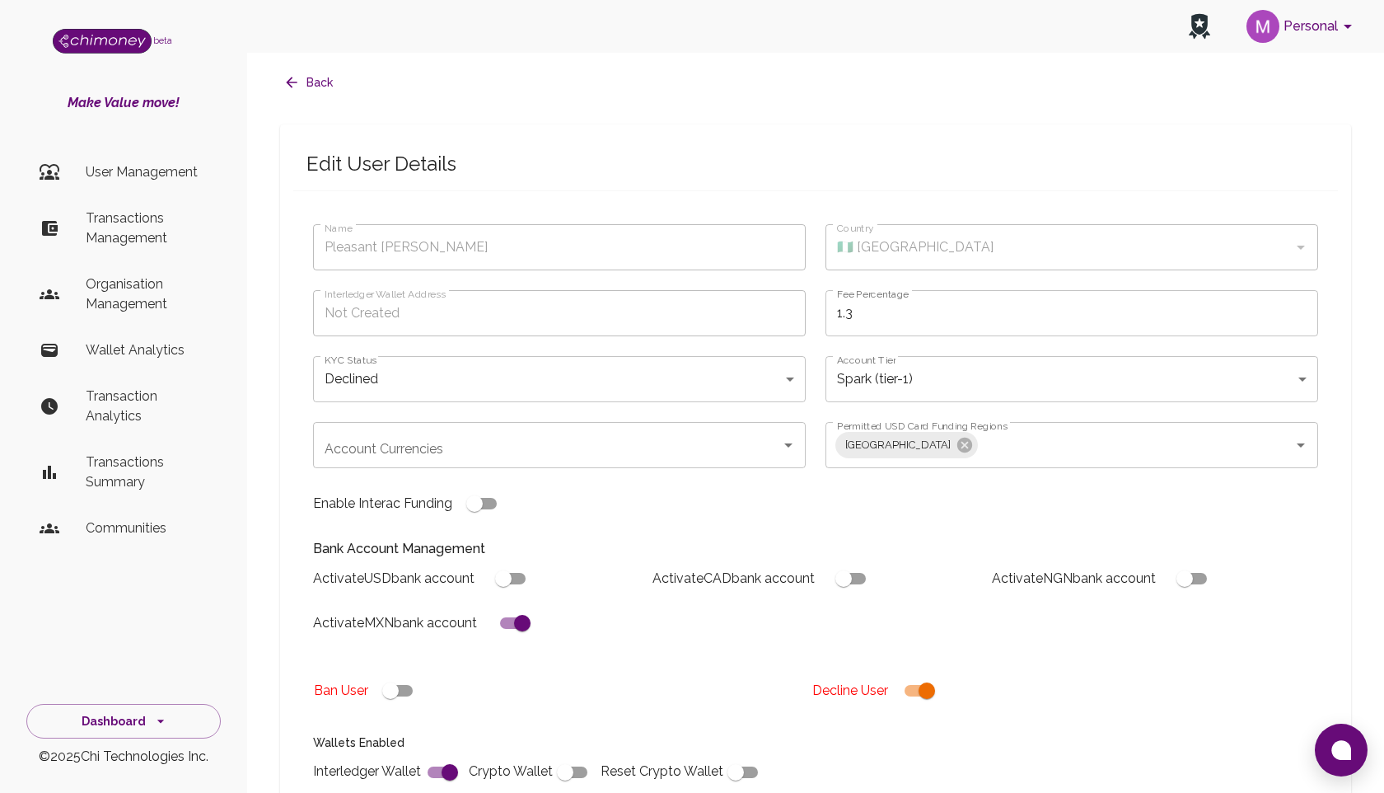
checkbox input "true"
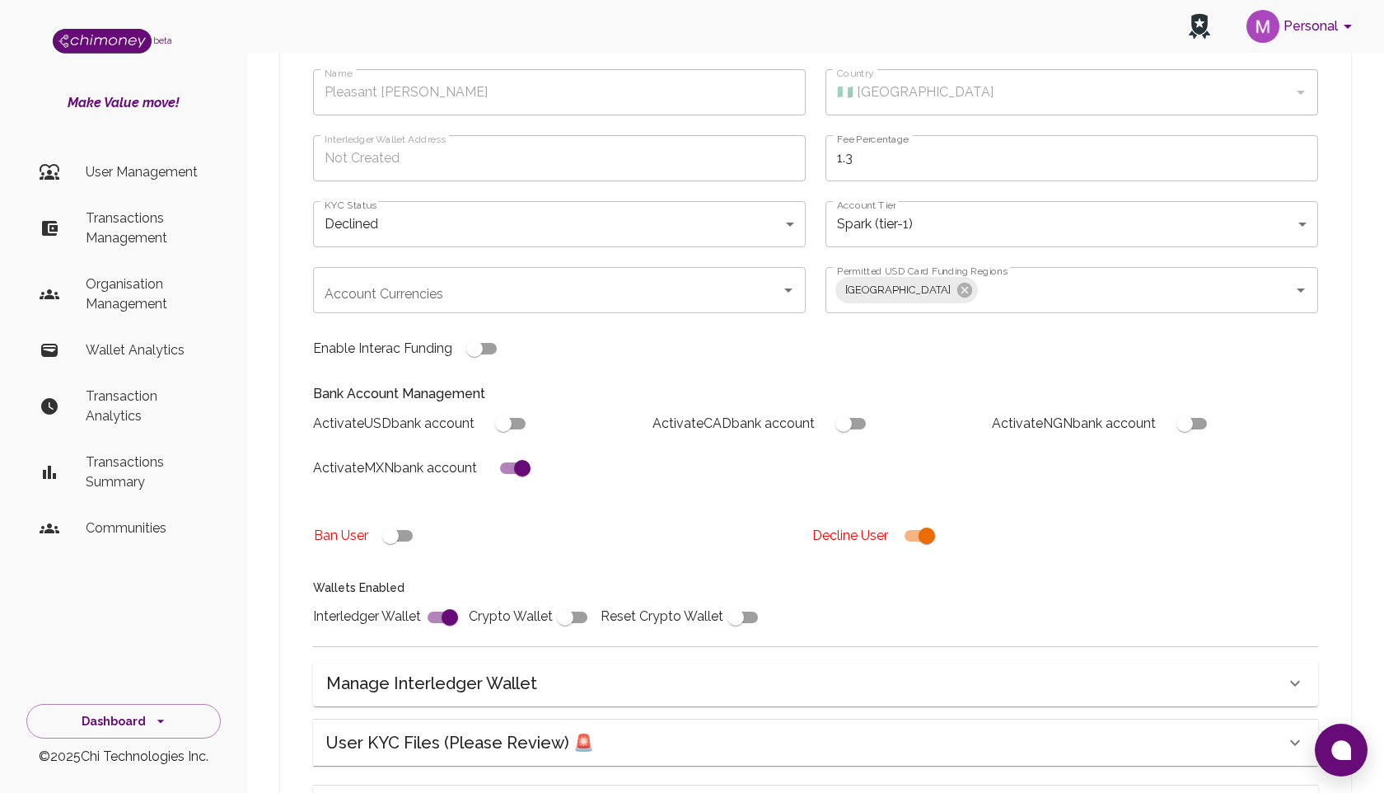
scroll to position [273, 0]
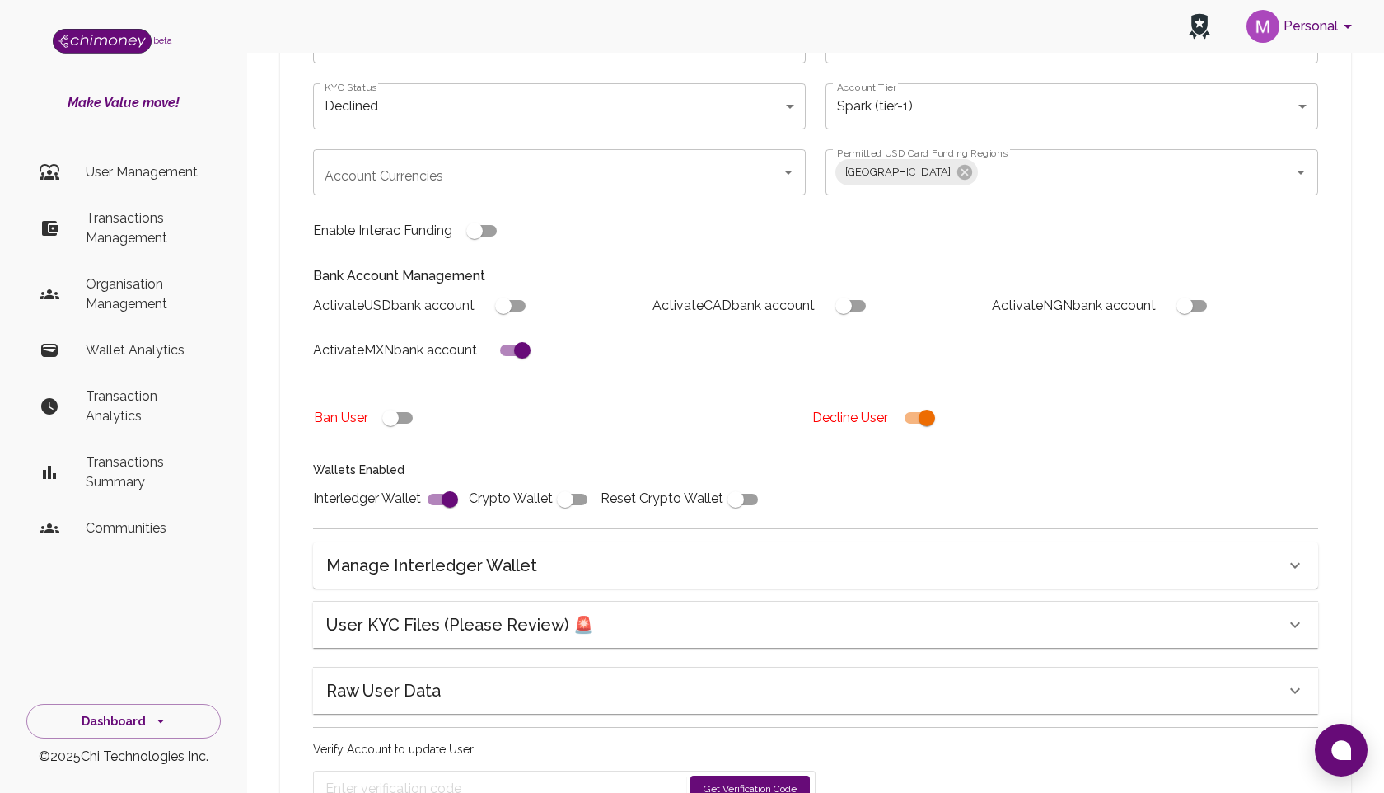
click at [927, 406] on input "checkbox" at bounding box center [927, 417] width 94 height 31
checkbox input "false"
type input "pending"
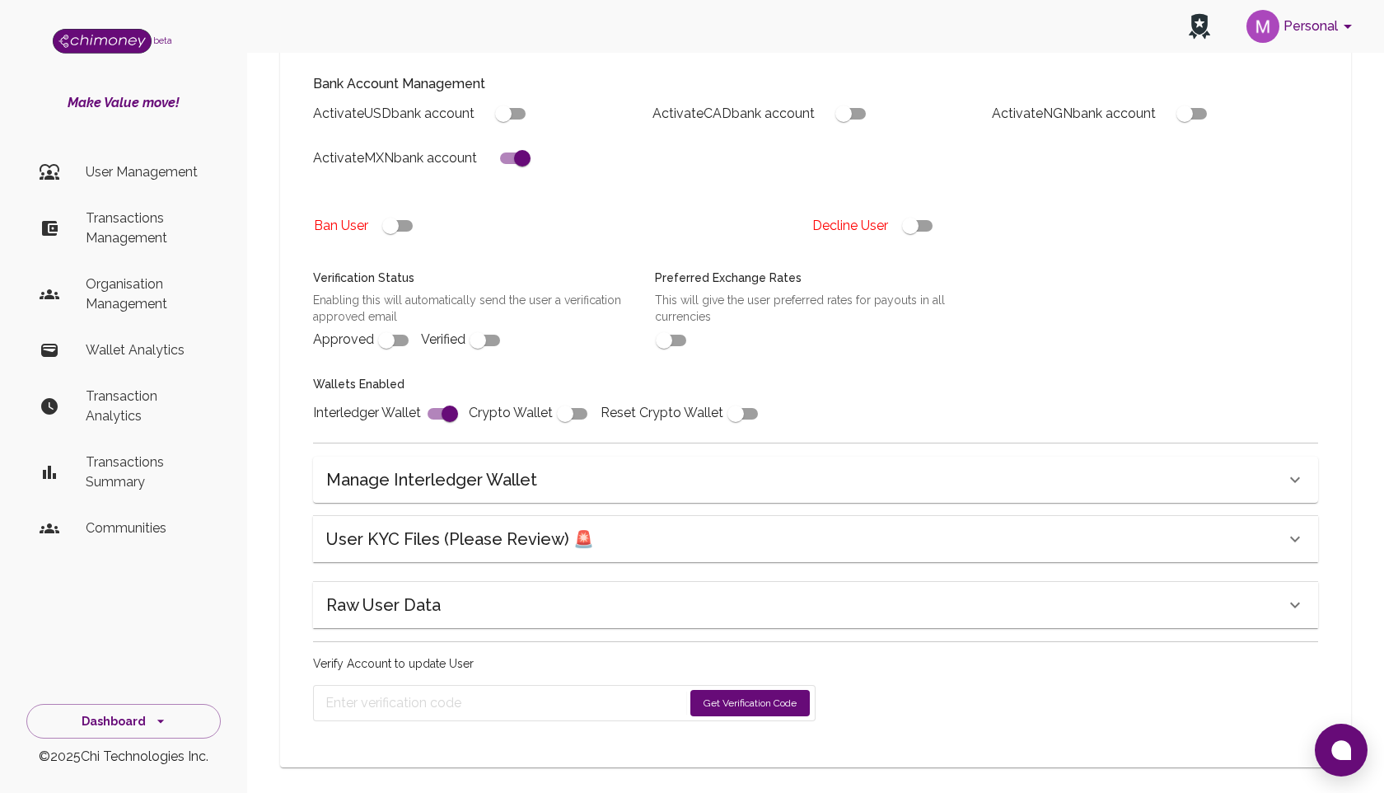
scroll to position [479, 0]
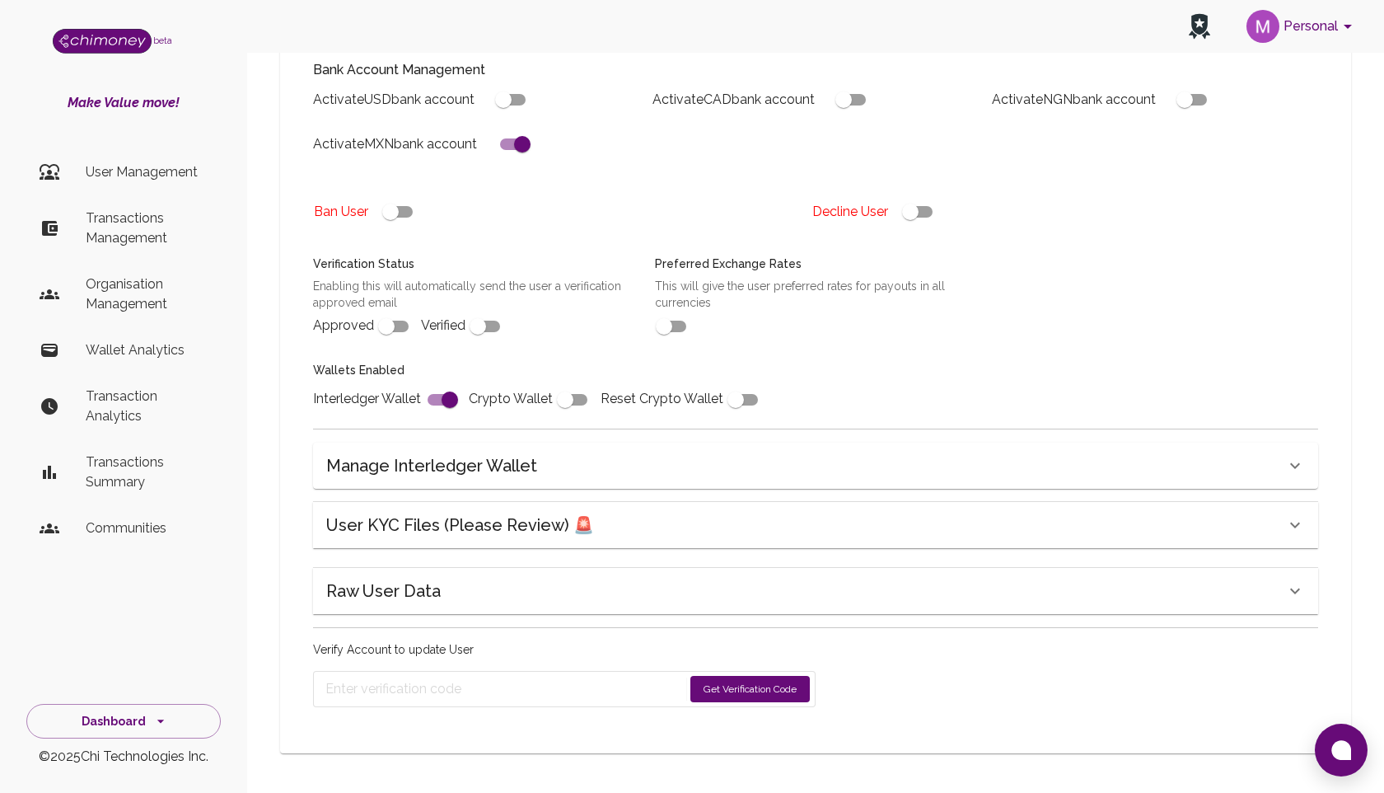
click at [719, 706] on form "Get Verification Code" at bounding box center [564, 689] width 503 height 36
click at [714, 685] on button "Get Verification Code" at bounding box center [750, 689] width 119 height 26
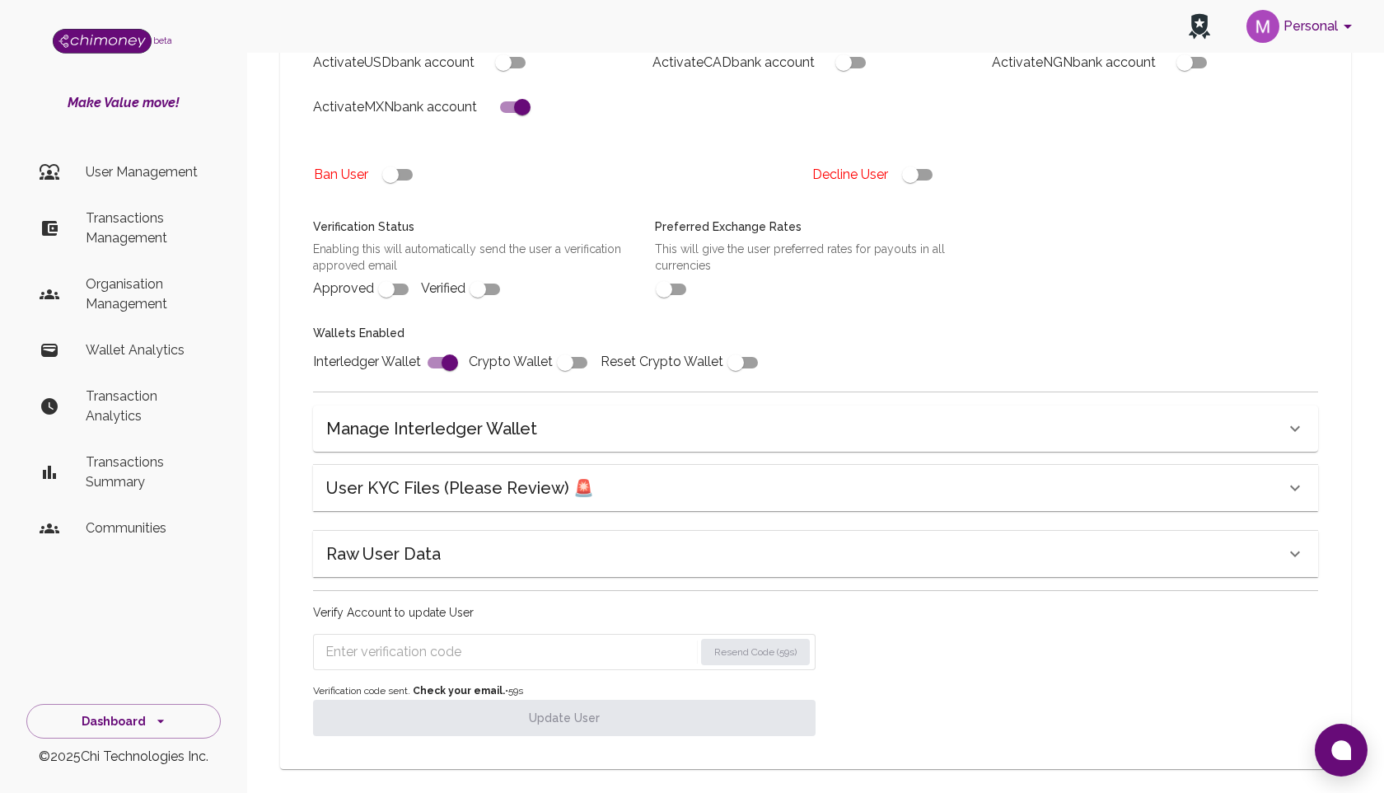
scroll to position [531, 0]
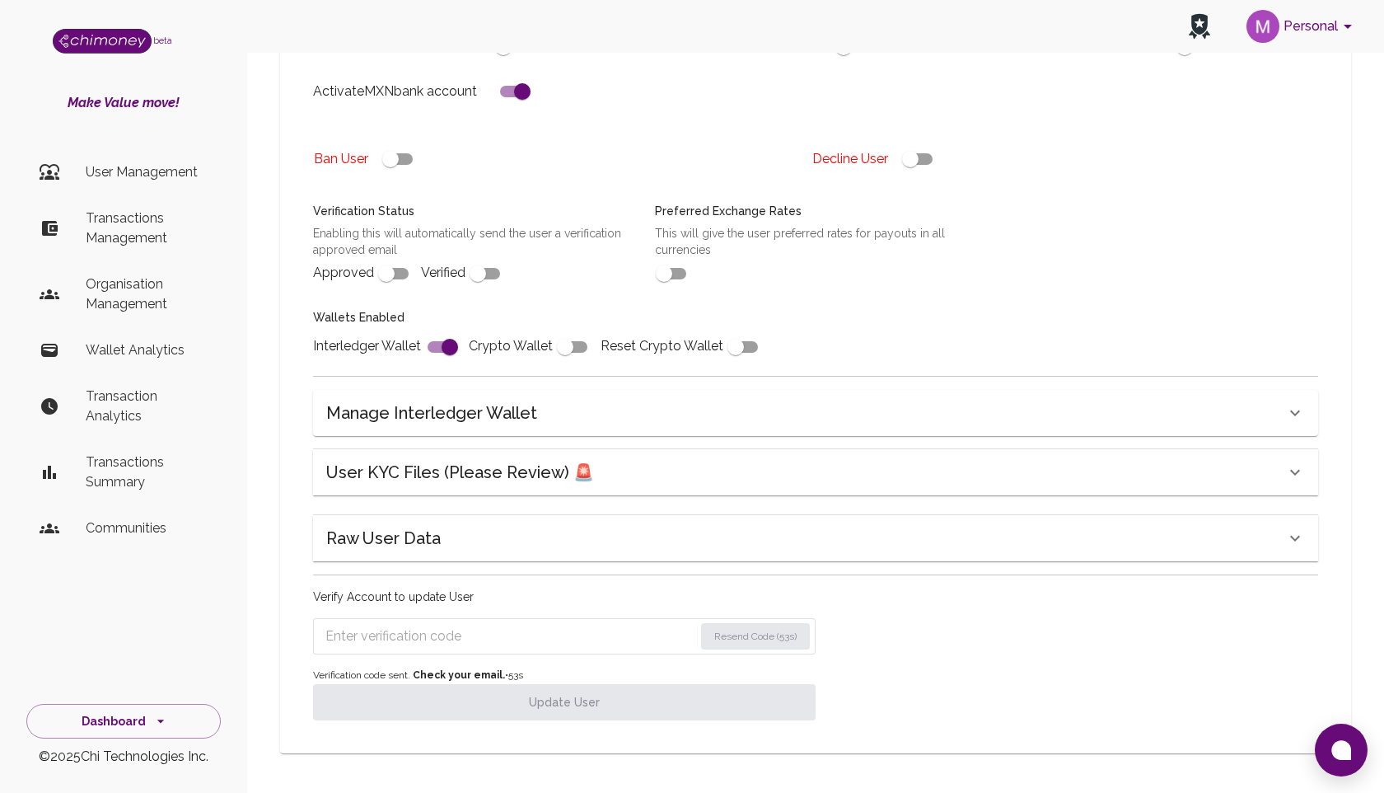
click at [401, 154] on input "checkbox" at bounding box center [391, 158] width 94 height 31
checkbox input "true"
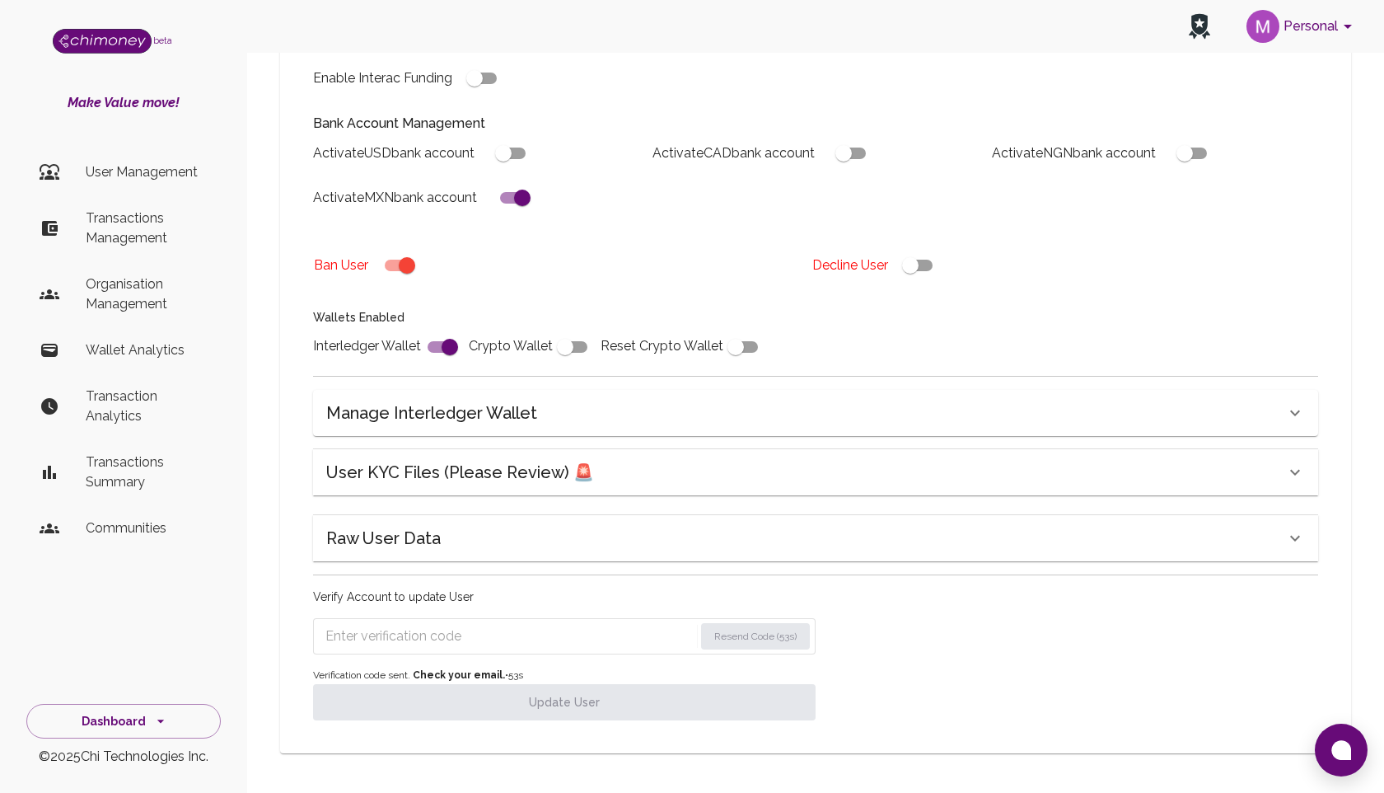
scroll to position [425, 0]
click at [479, 645] on input "Enter verification code" at bounding box center [509, 636] width 368 height 26
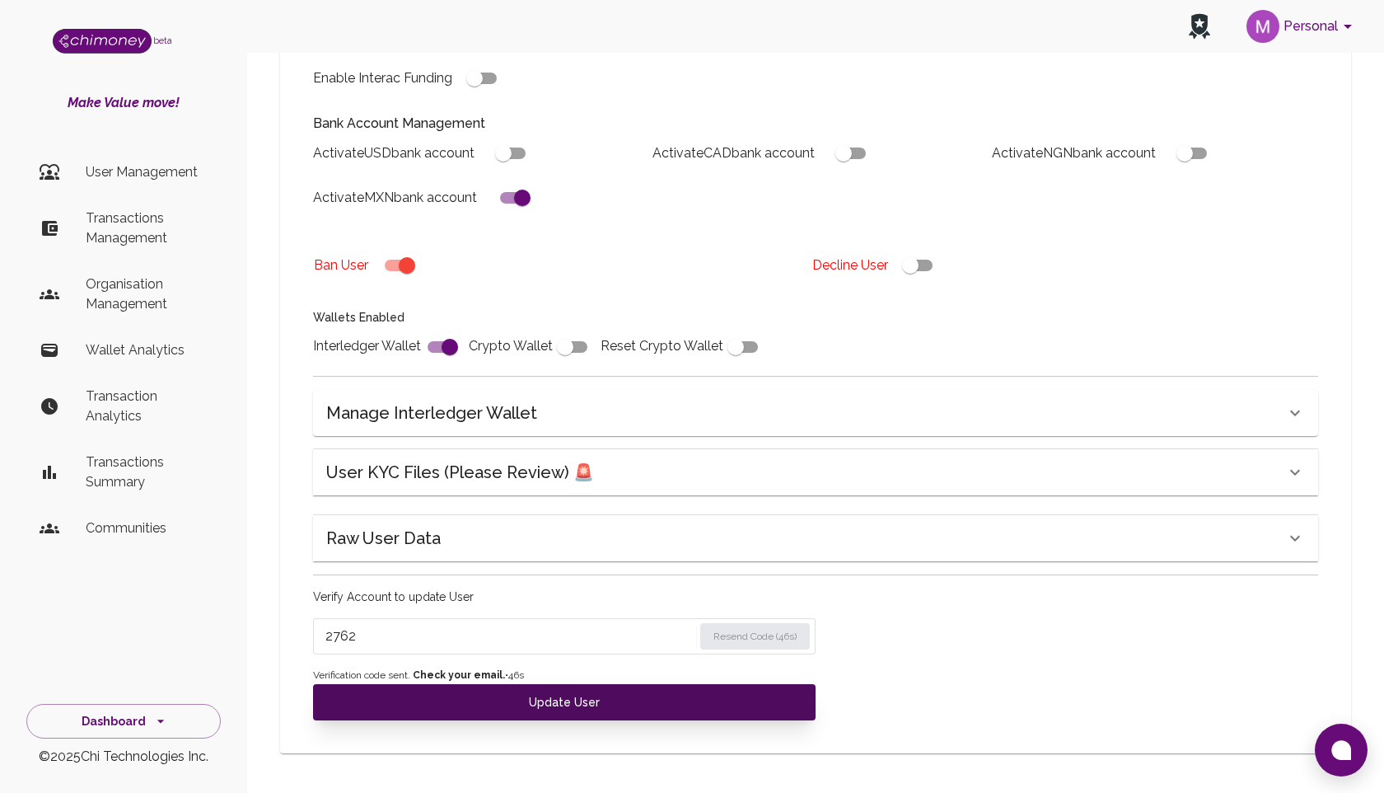
type input "2762"
click at [534, 694] on button "Update User" at bounding box center [564, 702] width 503 height 36
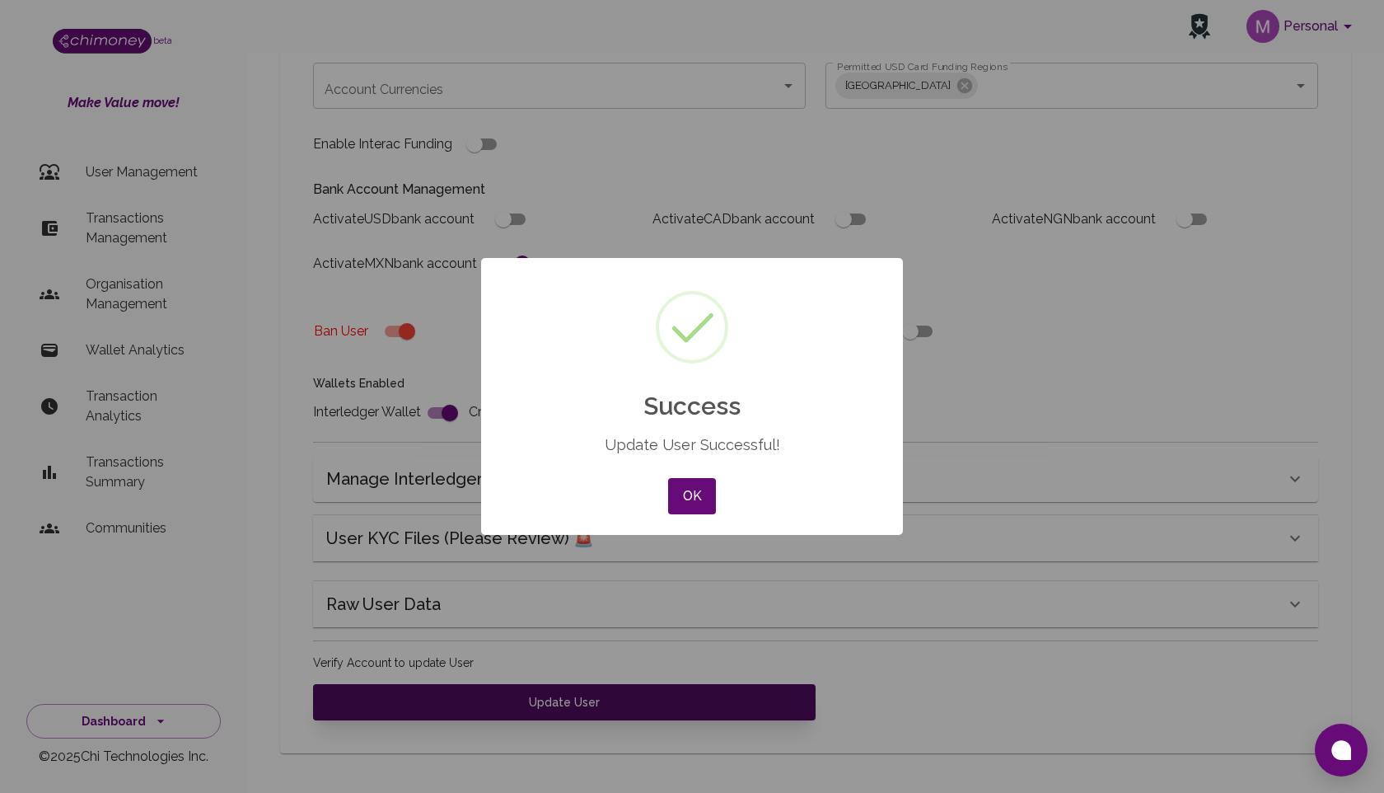
scroll to position [359, 0]
click at [706, 485] on button "OK" at bounding box center [692, 496] width 48 height 36
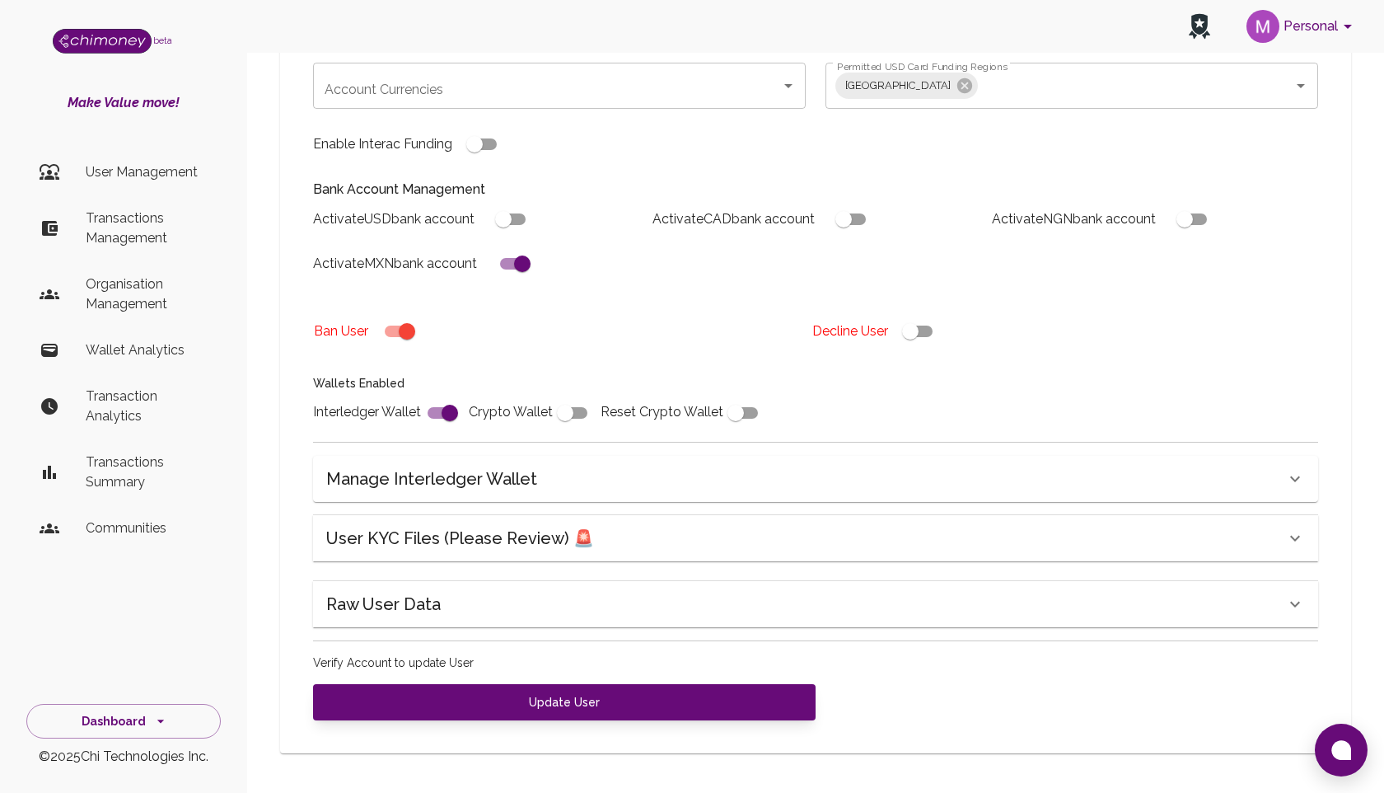
scroll to position [0, 0]
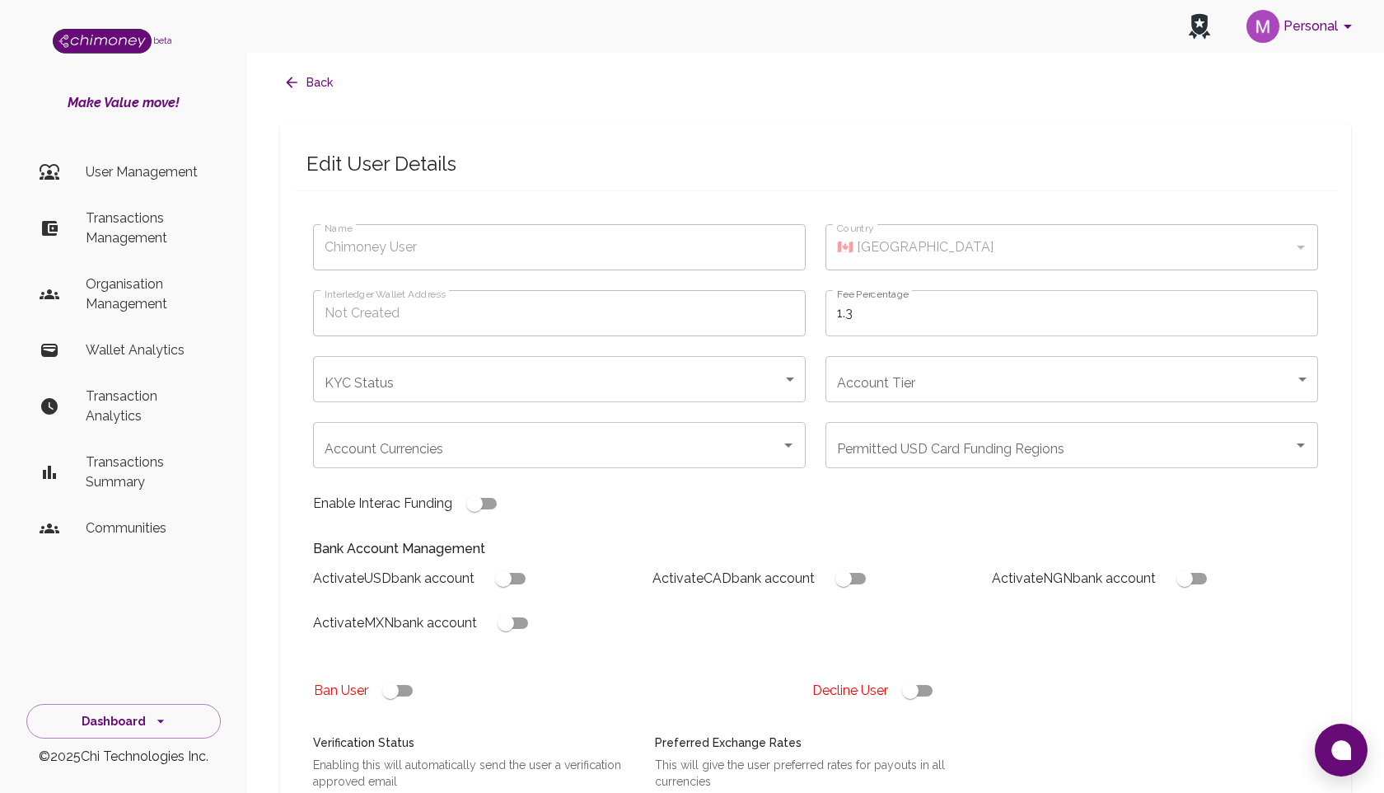
type input "Pleasant [PERSON_NAME]"
type input "🇳🇬 [GEOGRAPHIC_DATA]"
type input "pending"
type input "tier-1"
checkbox input "true"
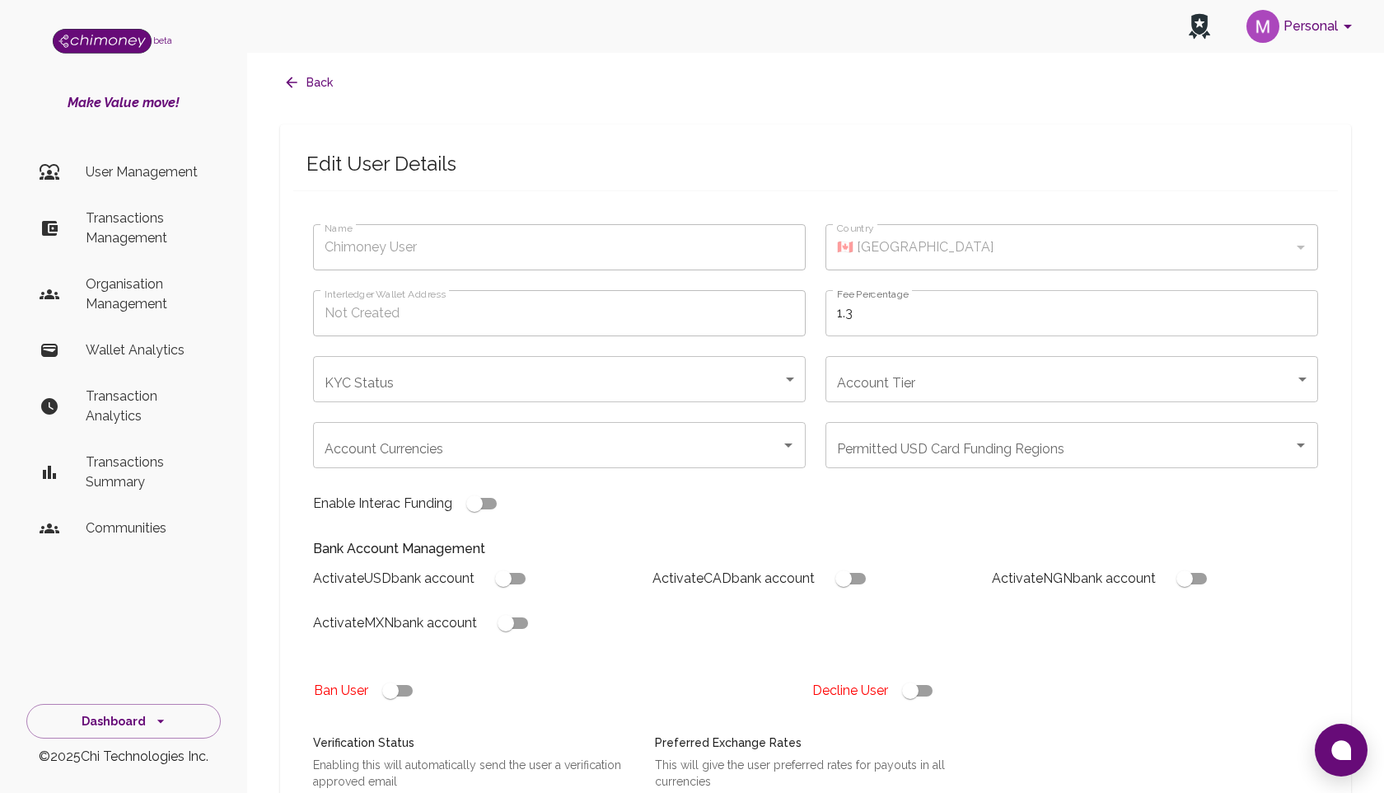
checkbox input "true"
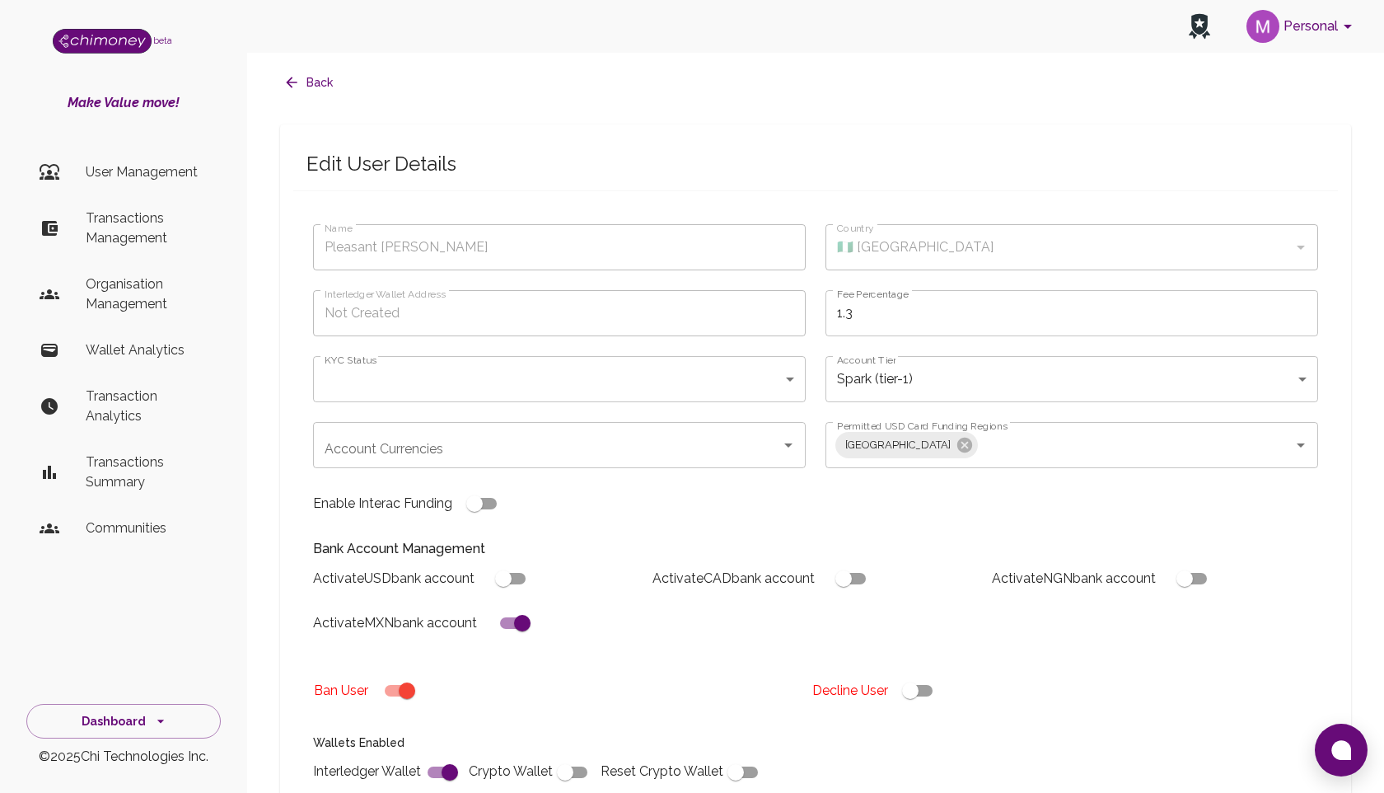
click at [526, 368] on body "Personal beta Make Value move! User Management Transactions Management Organisa…" at bounding box center [692, 609] width 1384 height 1218
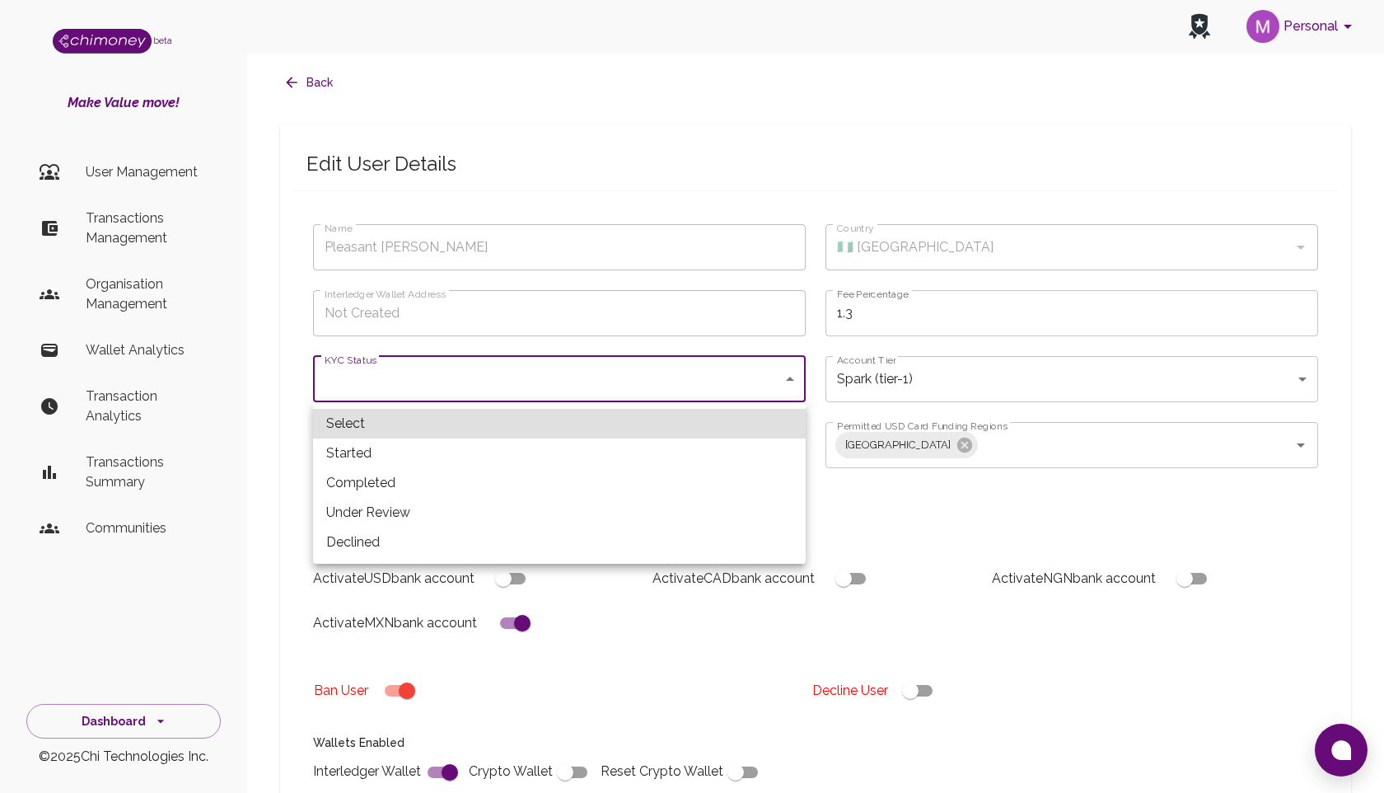
click at [674, 712] on div at bounding box center [692, 396] width 1384 height 793
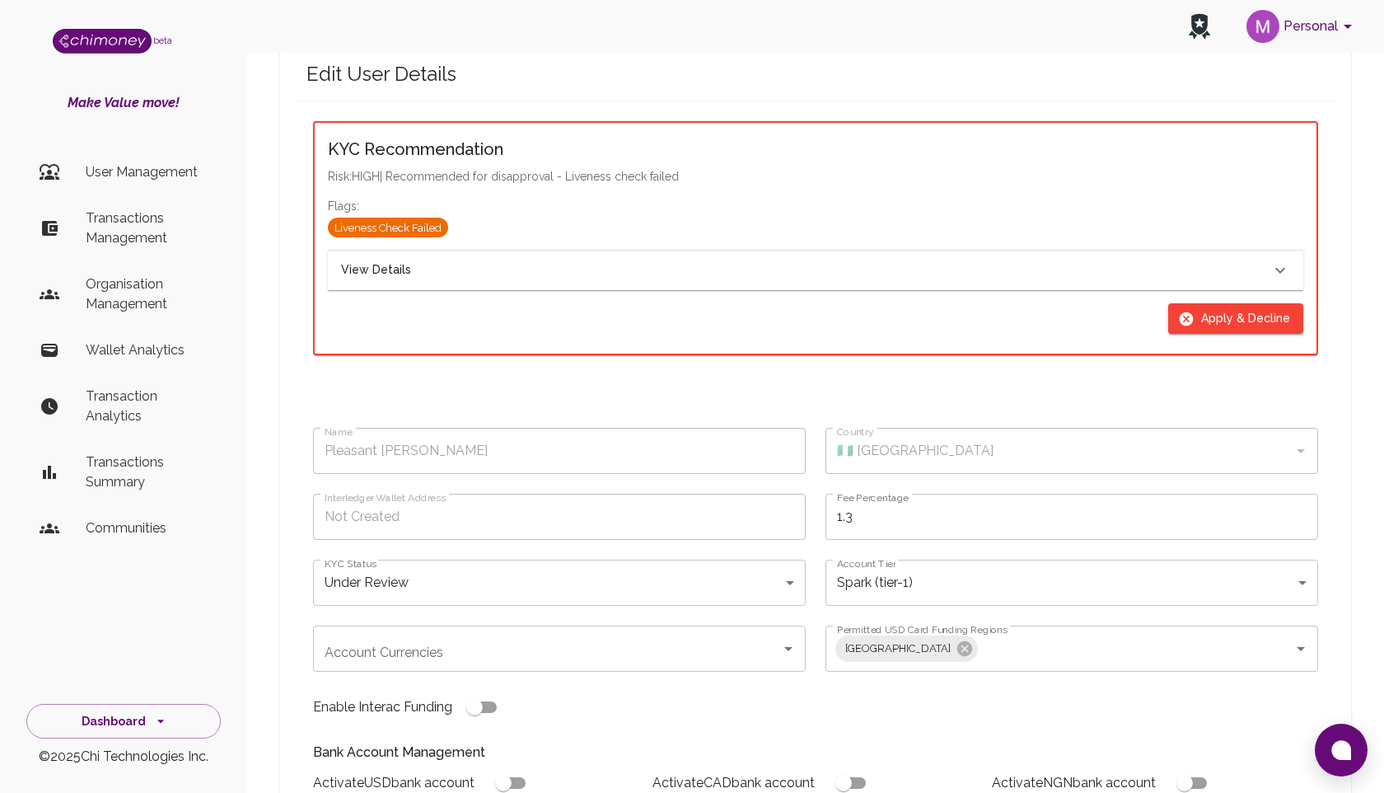
scroll to position [91, 0]
click at [586, 267] on div "View Details" at bounding box center [805, 269] width 929 height 18
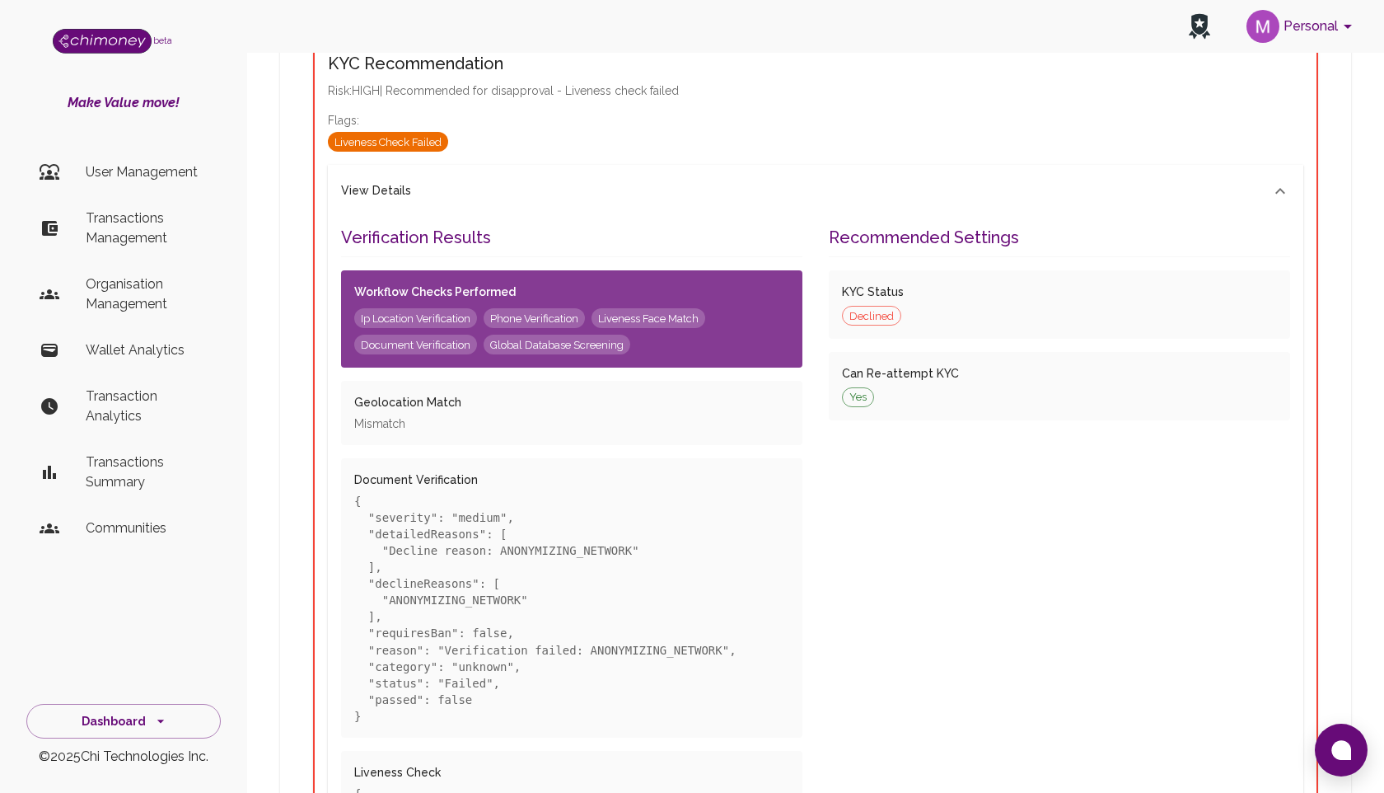
scroll to position [176, 0]
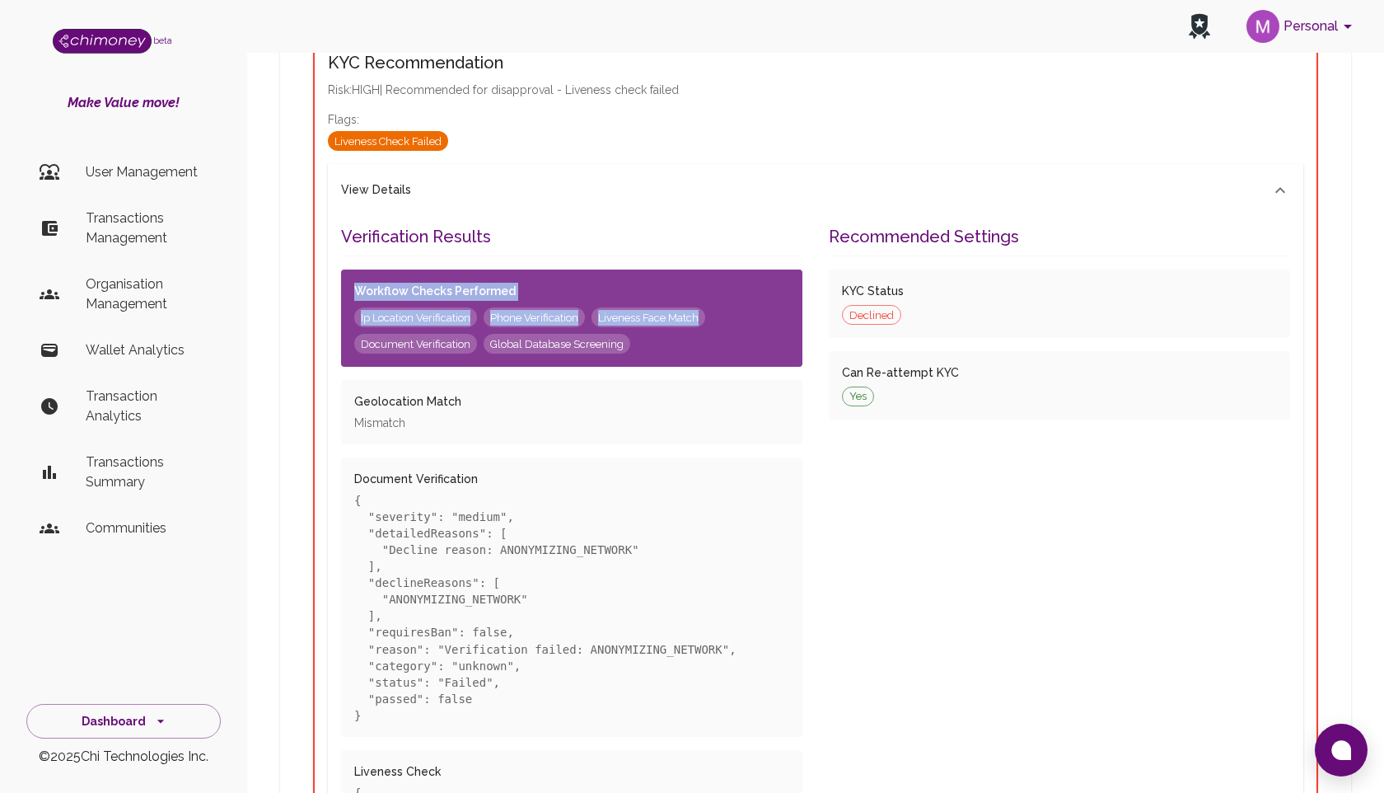
drag, startPoint x: 354, startPoint y: 292, endPoint x: 672, endPoint y: 336, distance: 321.2
click at [675, 339] on div "Workflow Checks Performed Ip Location Verification Phone Verification Liveness …" at bounding box center [571, 317] width 461 height 97
click at [672, 336] on div "Ip Location Verification Phone Verification Liveness Face Match Document Verifi…" at bounding box center [571, 330] width 435 height 46
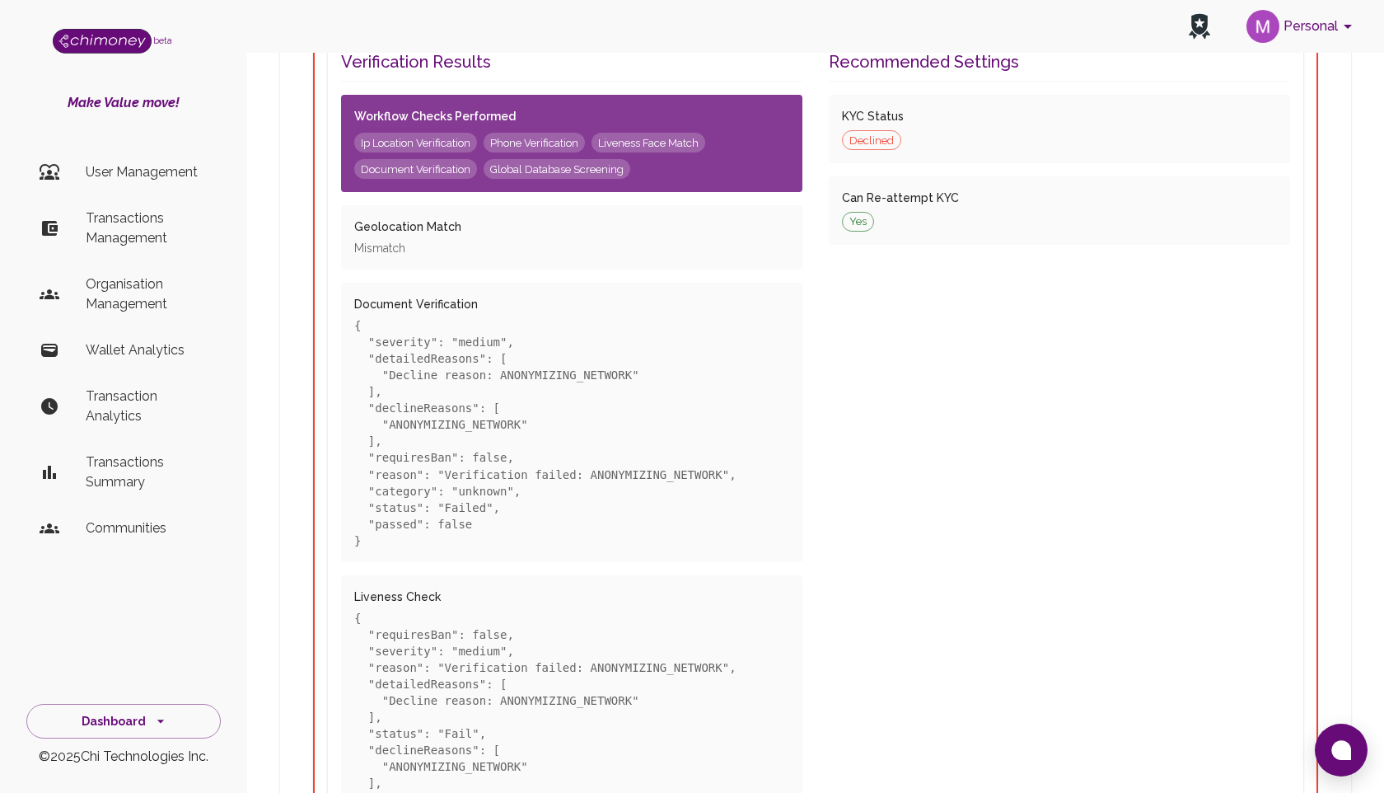
scroll to position [302, 0]
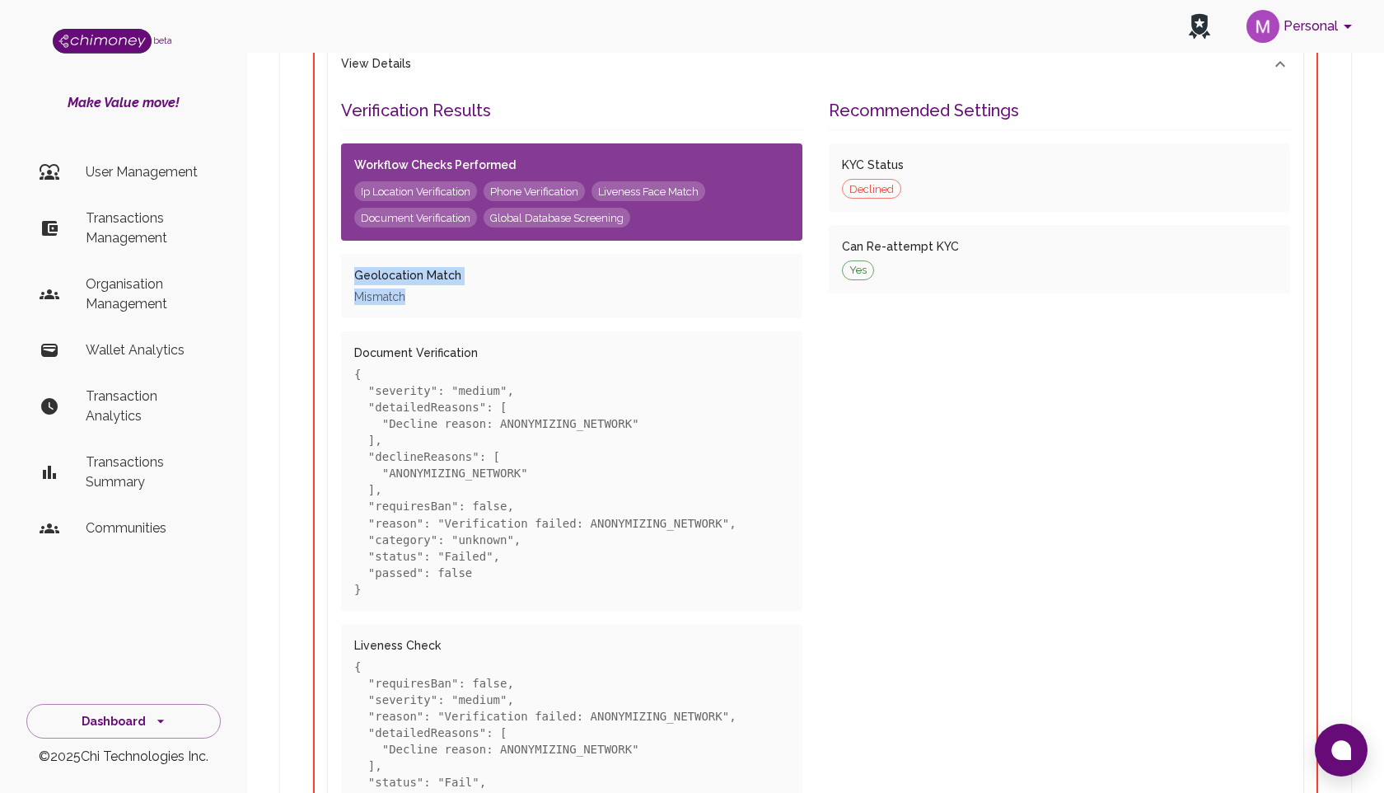
drag, startPoint x: 351, startPoint y: 272, endPoint x: 564, endPoint y: 293, distance: 214.4
click at [569, 296] on div "Geolocation Match Mismatch" at bounding box center [571, 286] width 461 height 64
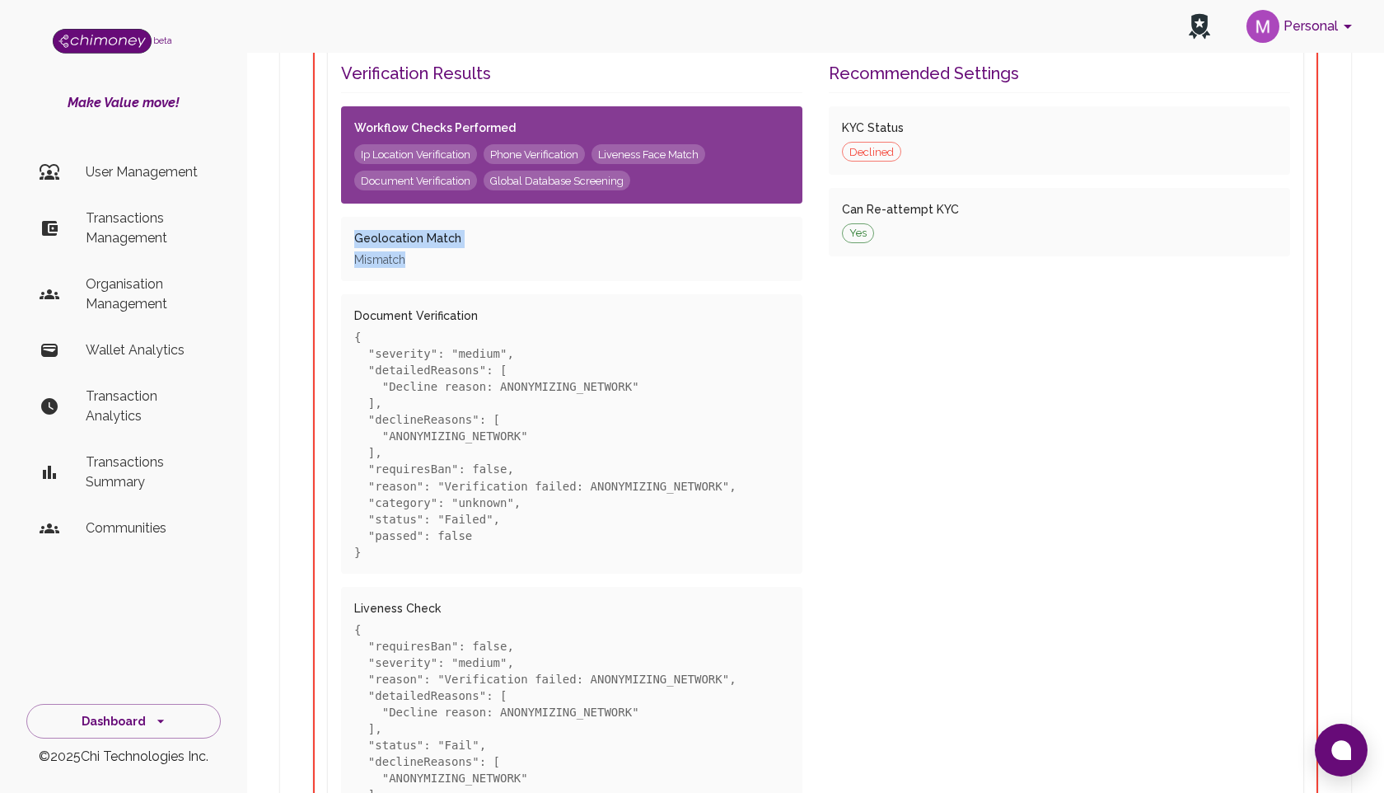
scroll to position [343, 0]
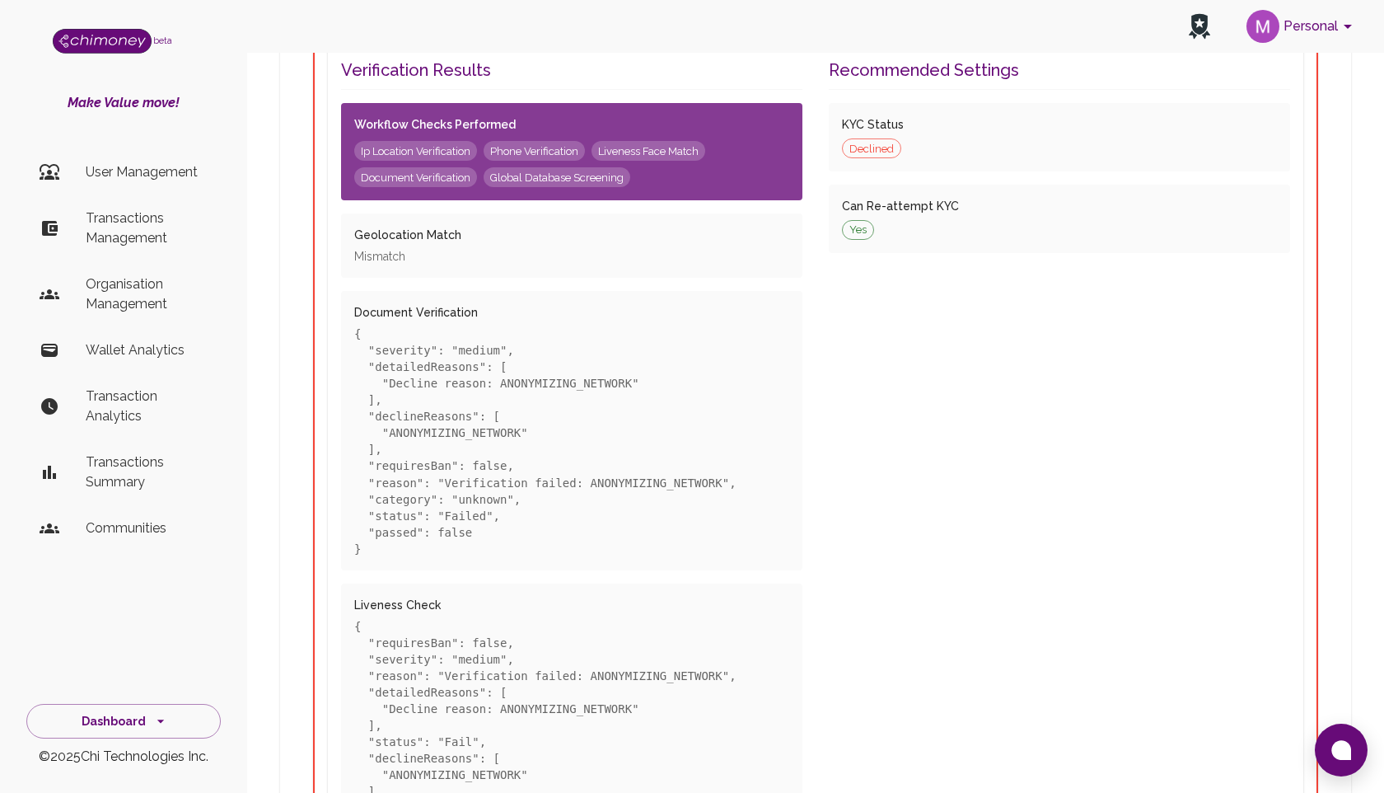
click at [505, 333] on p "{ "severity": "medium", "detailedReasons": [ "Decline reason: ANONYMIZING_NETWO…" at bounding box center [571, 440] width 435 height 231
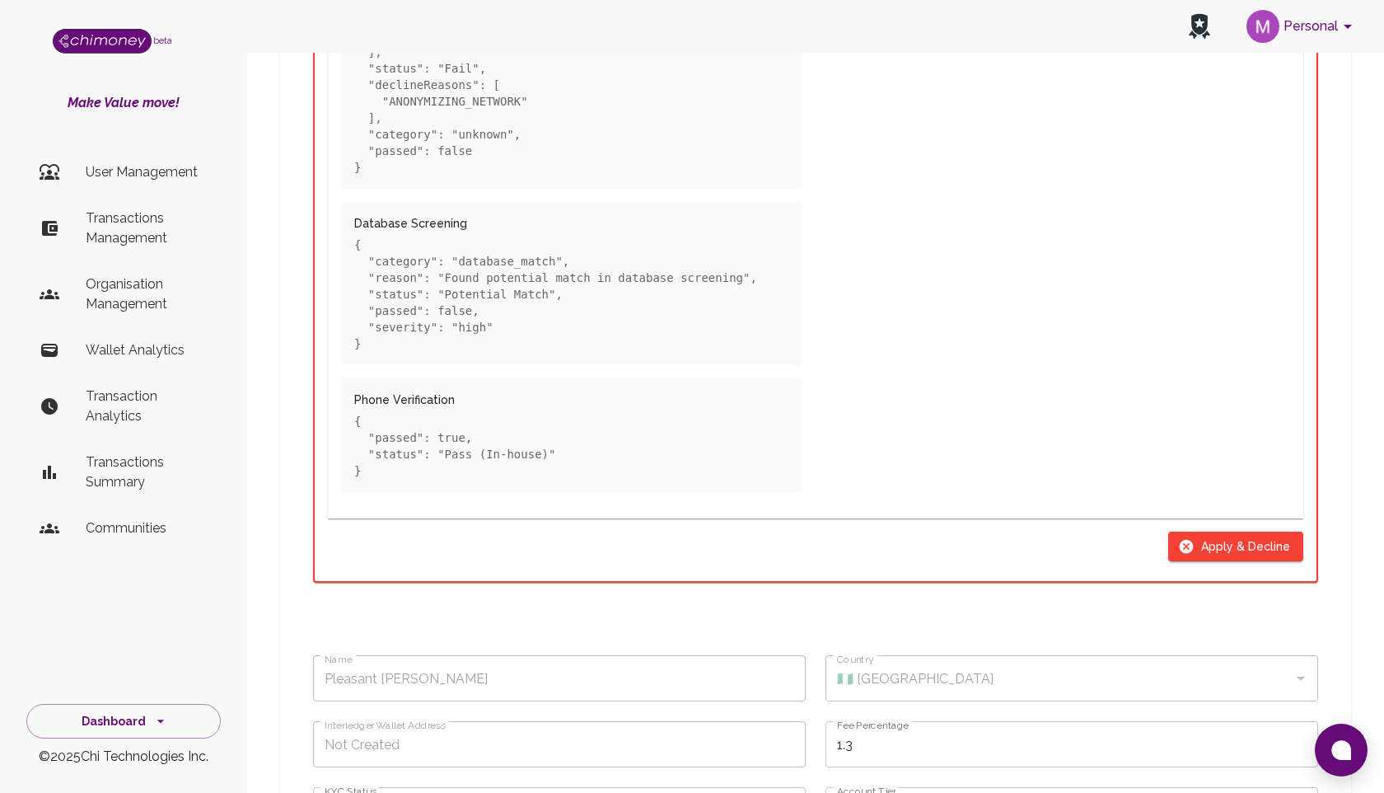
scroll to position [1045, 0]
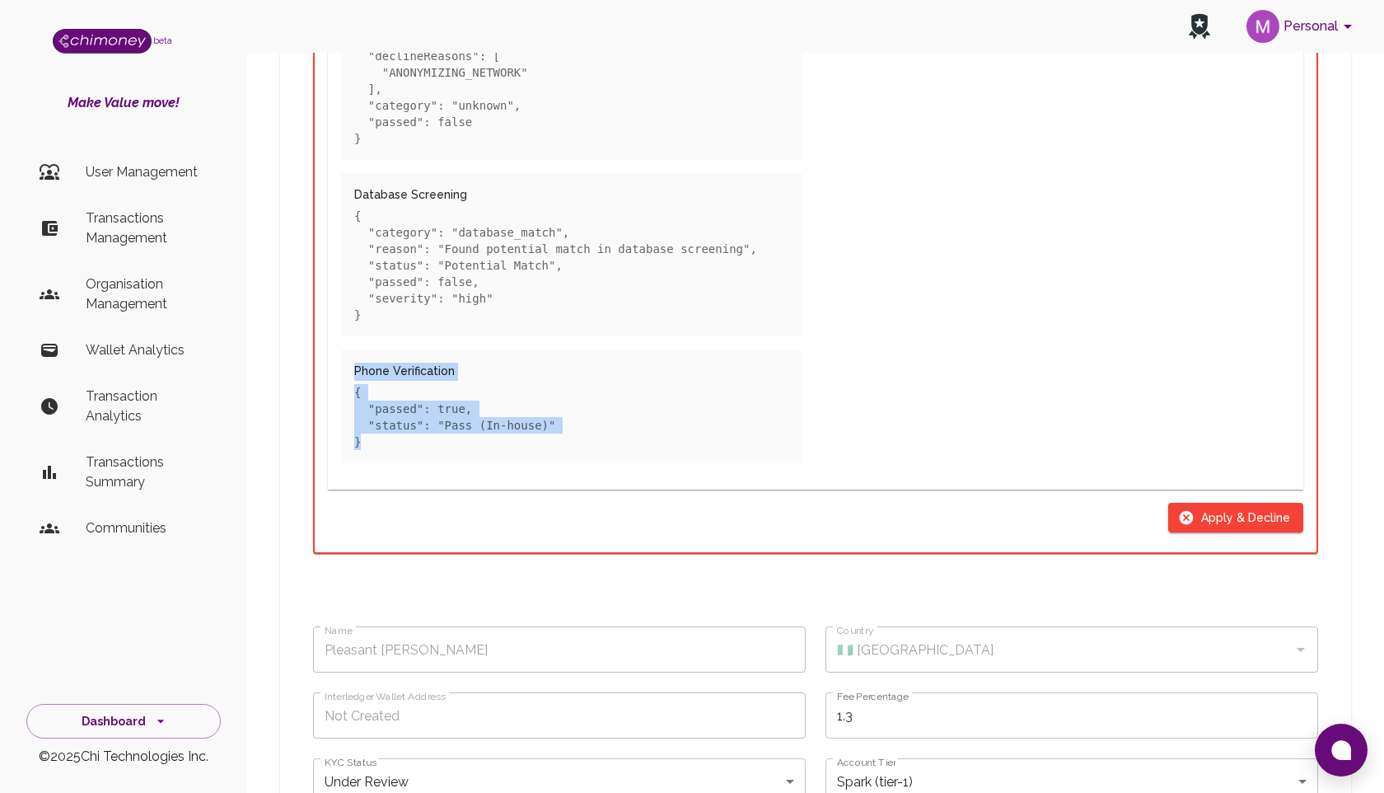
drag, startPoint x: 357, startPoint y: 369, endPoint x: 623, endPoint y: 449, distance: 277.9
click at [627, 455] on div "Phone Verification { "passed": true, "status": "Pass (In-house)" }" at bounding box center [571, 406] width 461 height 114
click at [499, 448] on p "{ "passed": true, "status": "Pass (In-house)" }" at bounding box center [571, 417] width 435 height 66
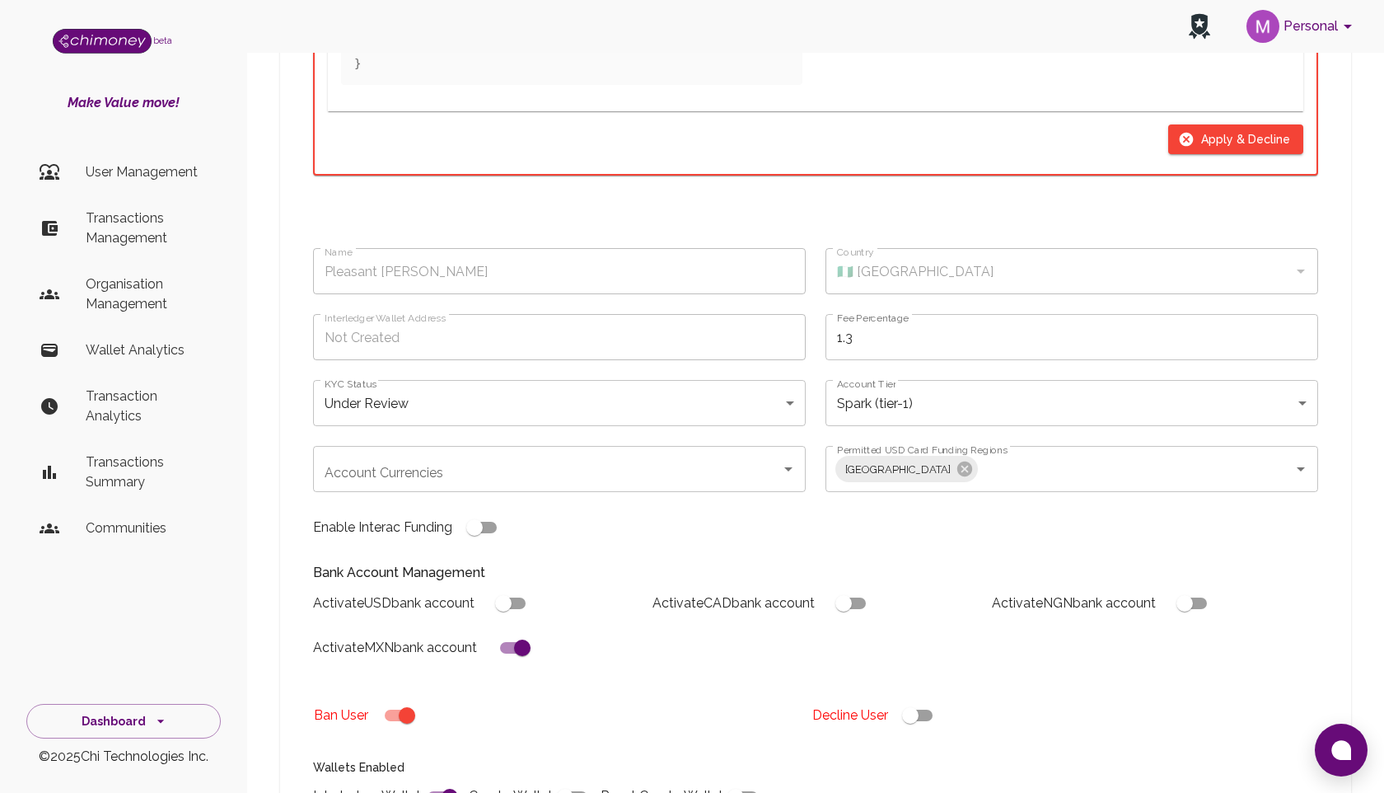
scroll to position [1401, 0]
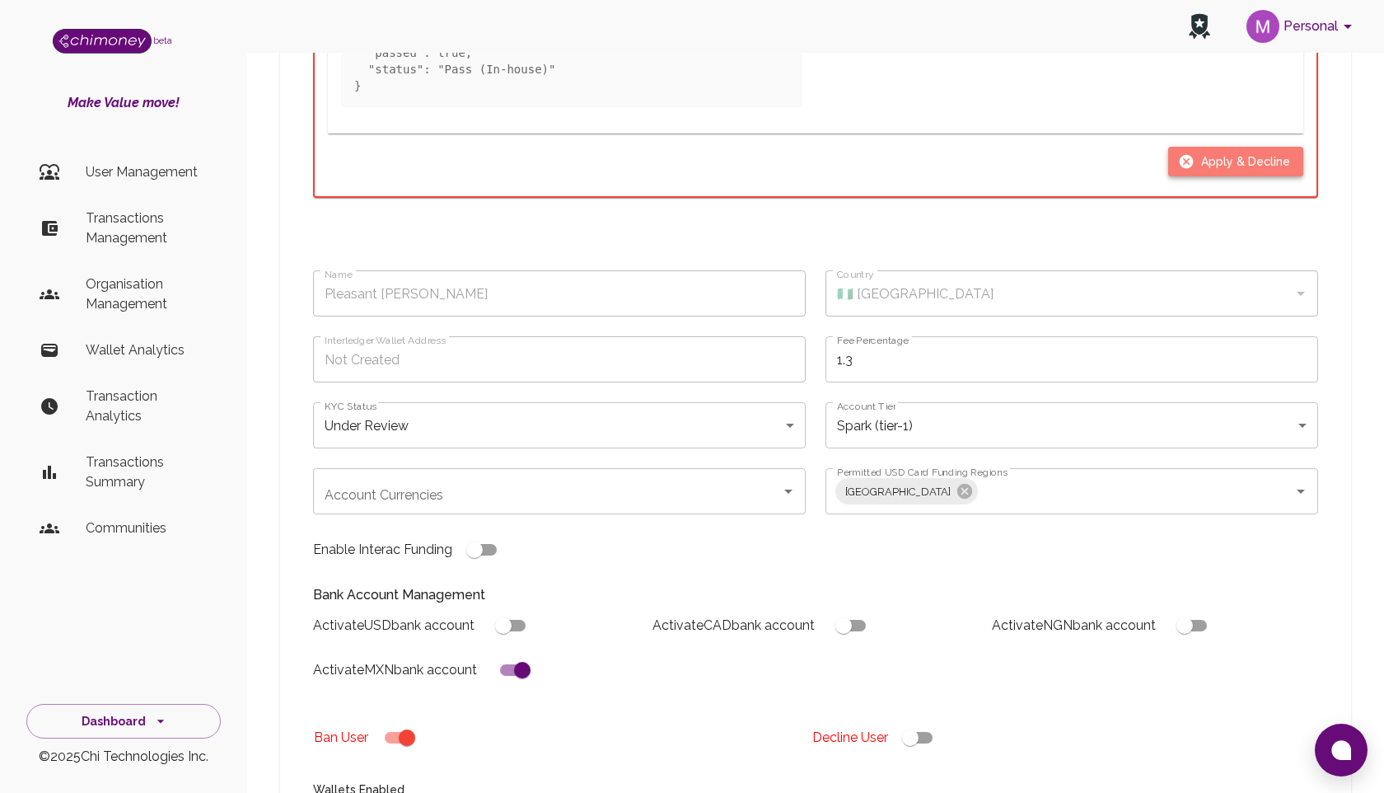
click at [1240, 158] on button "Apply & Decline" at bounding box center [1235, 162] width 135 height 30
type input "declined"
checkbox input "true"
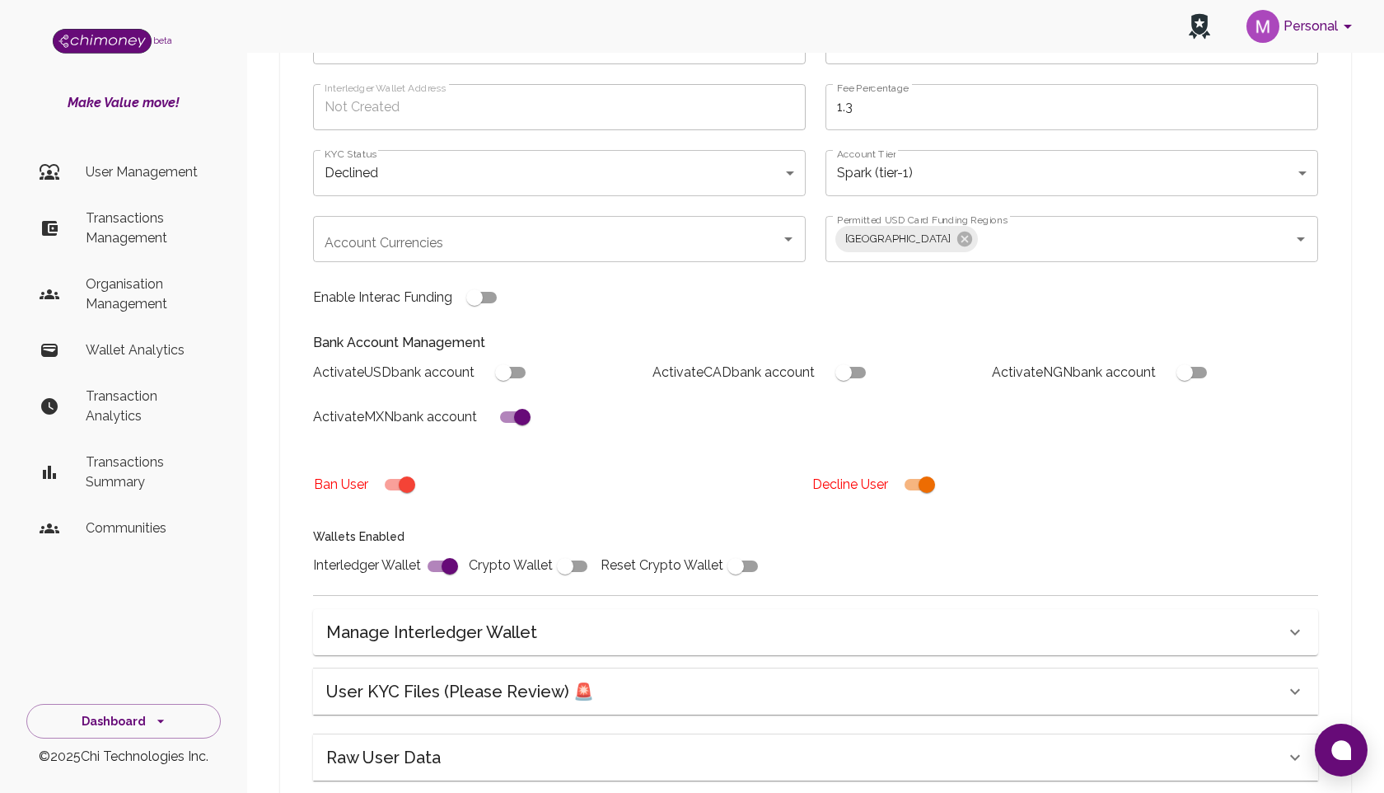
scroll to position [200, 0]
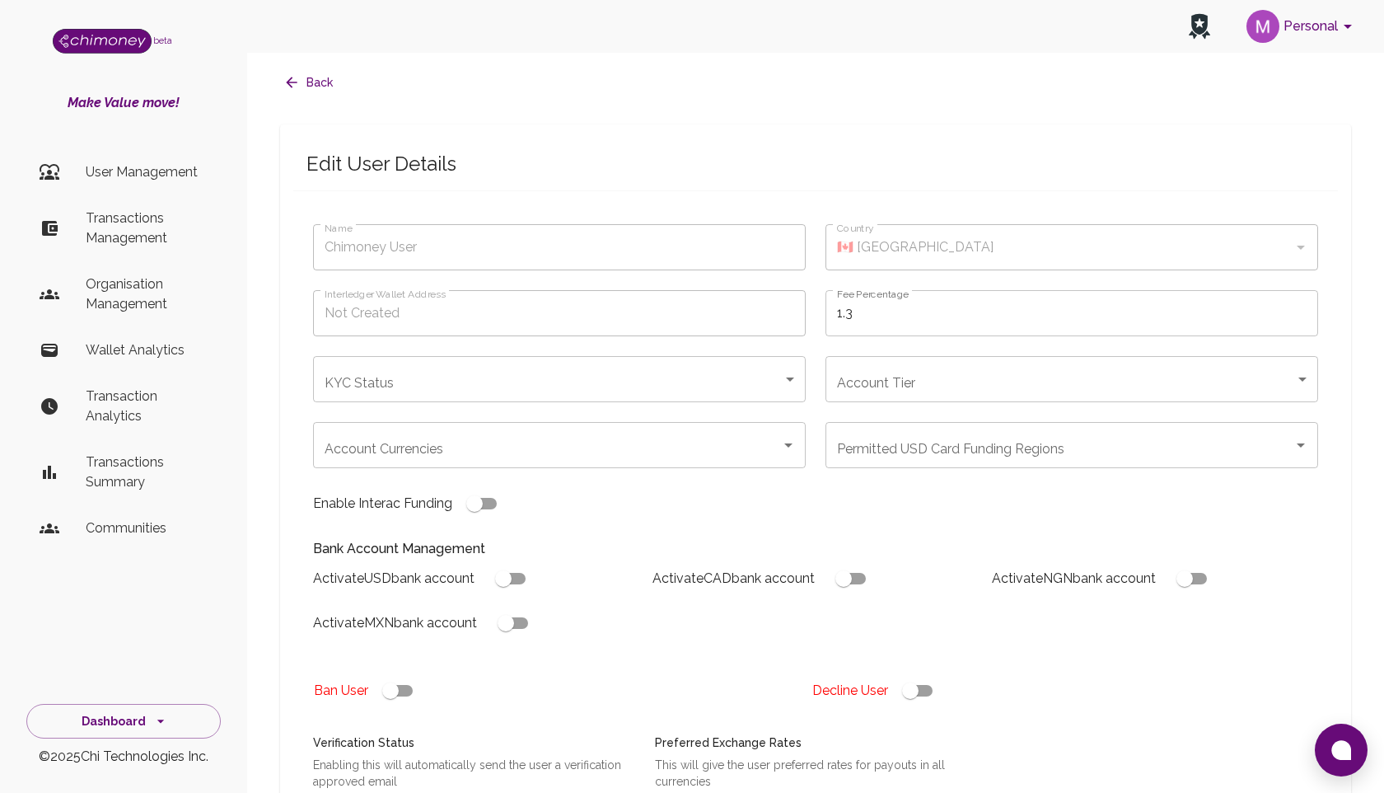
scroll to position [200, 0]
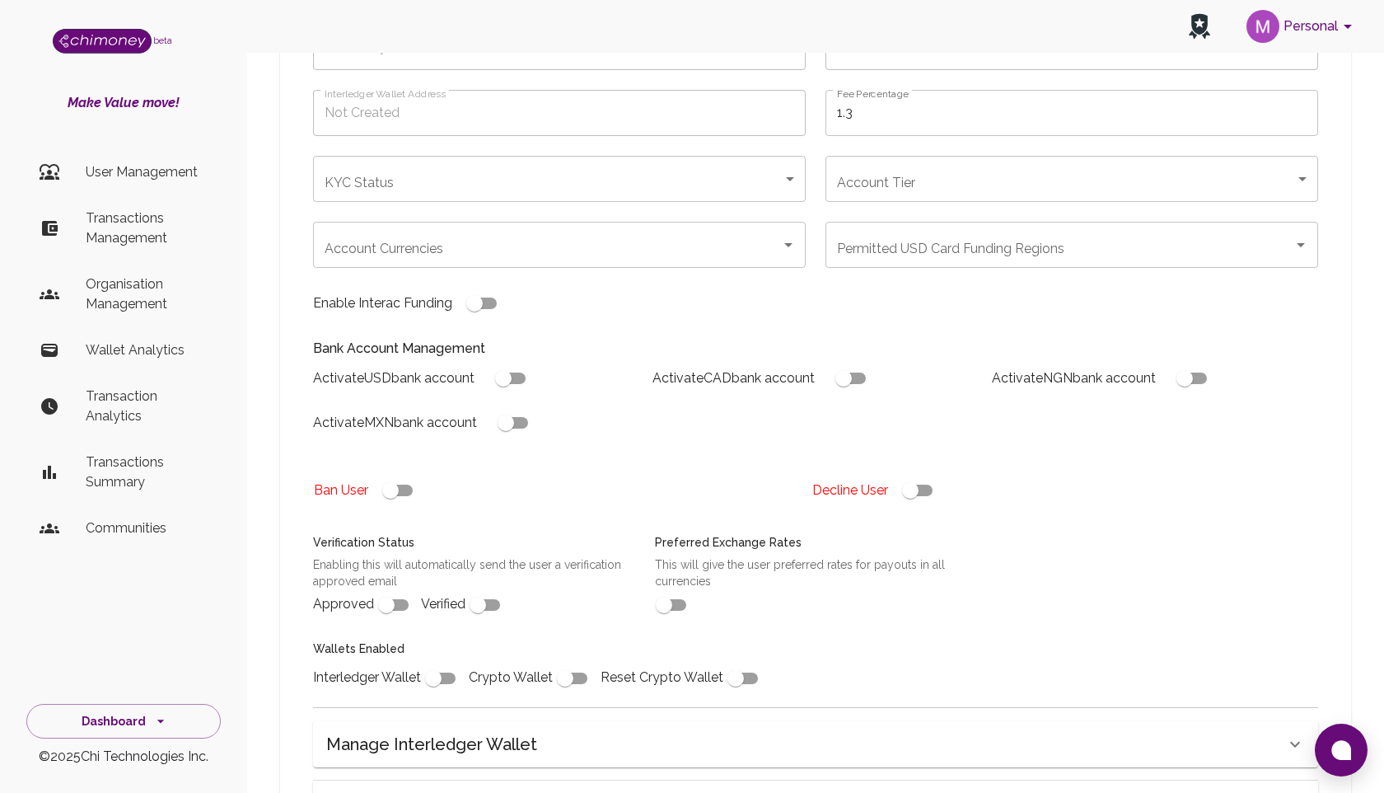
type input "Pleasant [PERSON_NAME]"
type input "🇳🇬 [GEOGRAPHIC_DATA]"
type input "under_review"
type input "tier-1"
checkbox input "true"
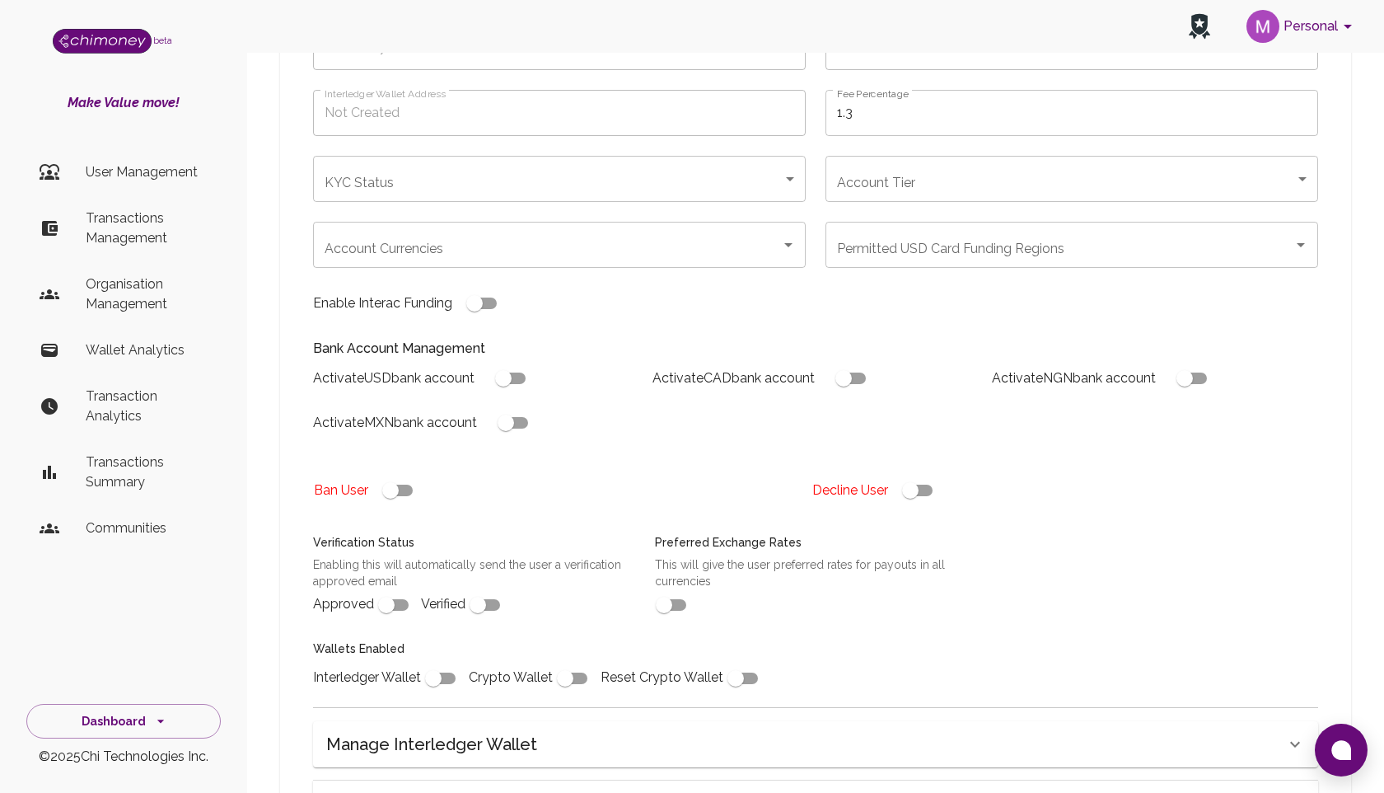
checkbox input "true"
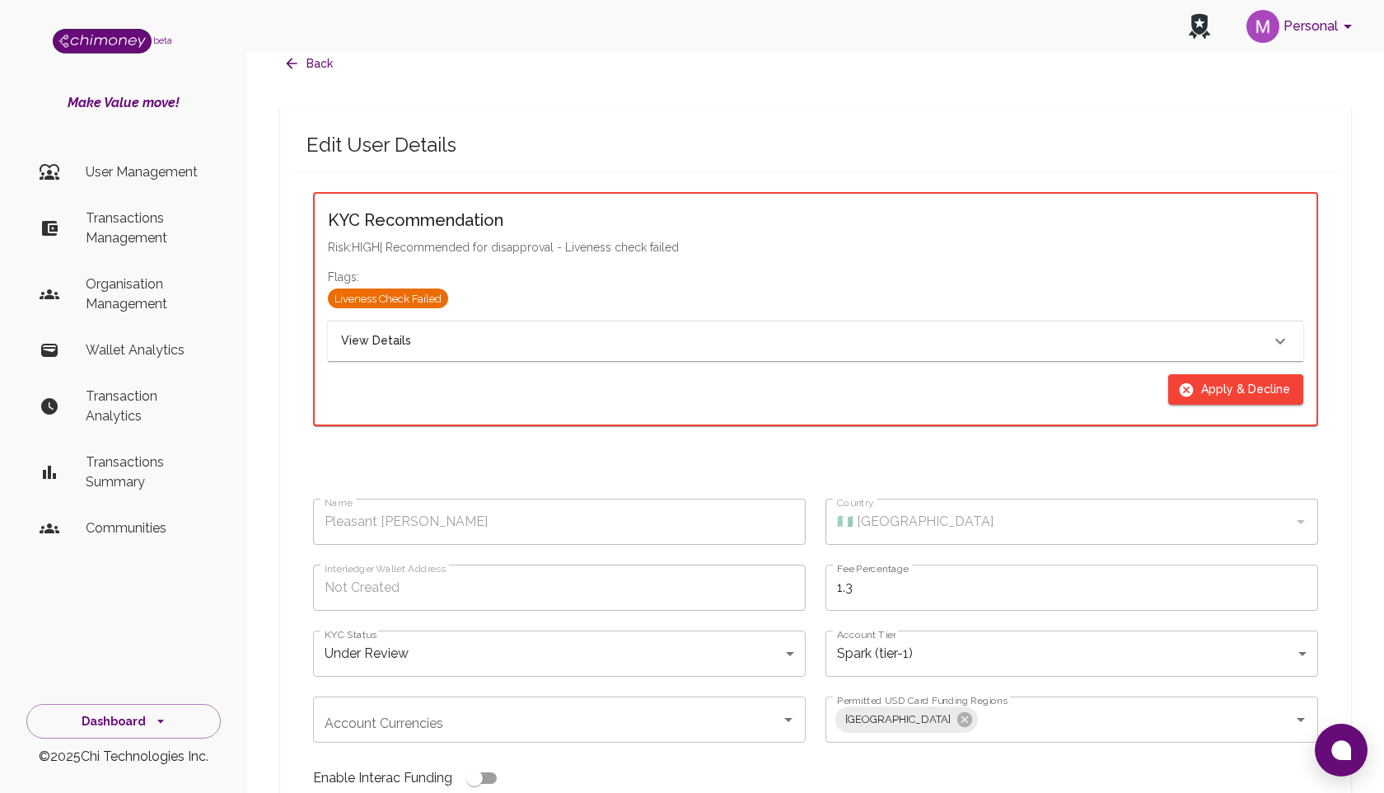
scroll to position [147, 0]
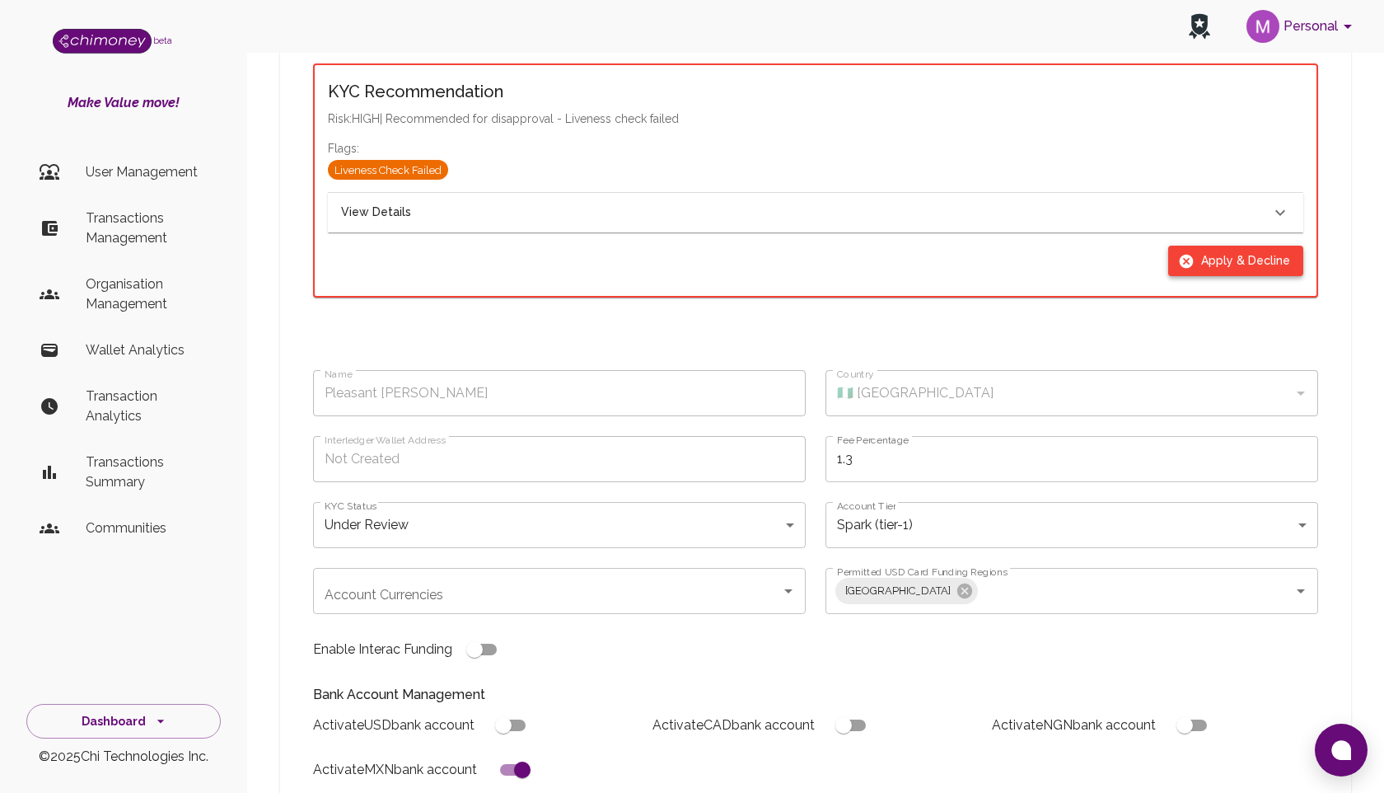
click at [1209, 257] on button "Apply & Decline" at bounding box center [1235, 261] width 135 height 30
type input "declined"
checkbox input "true"
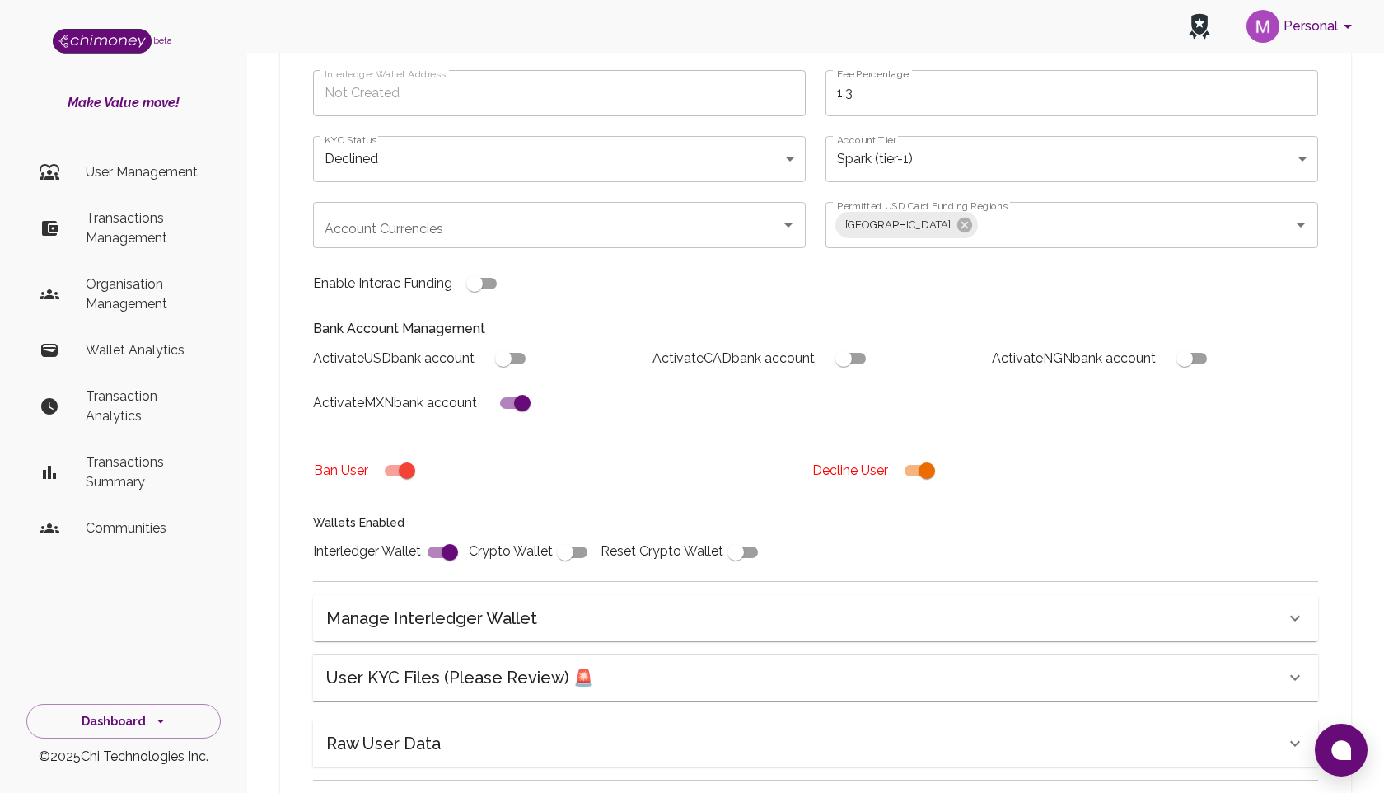
scroll to position [202, 0]
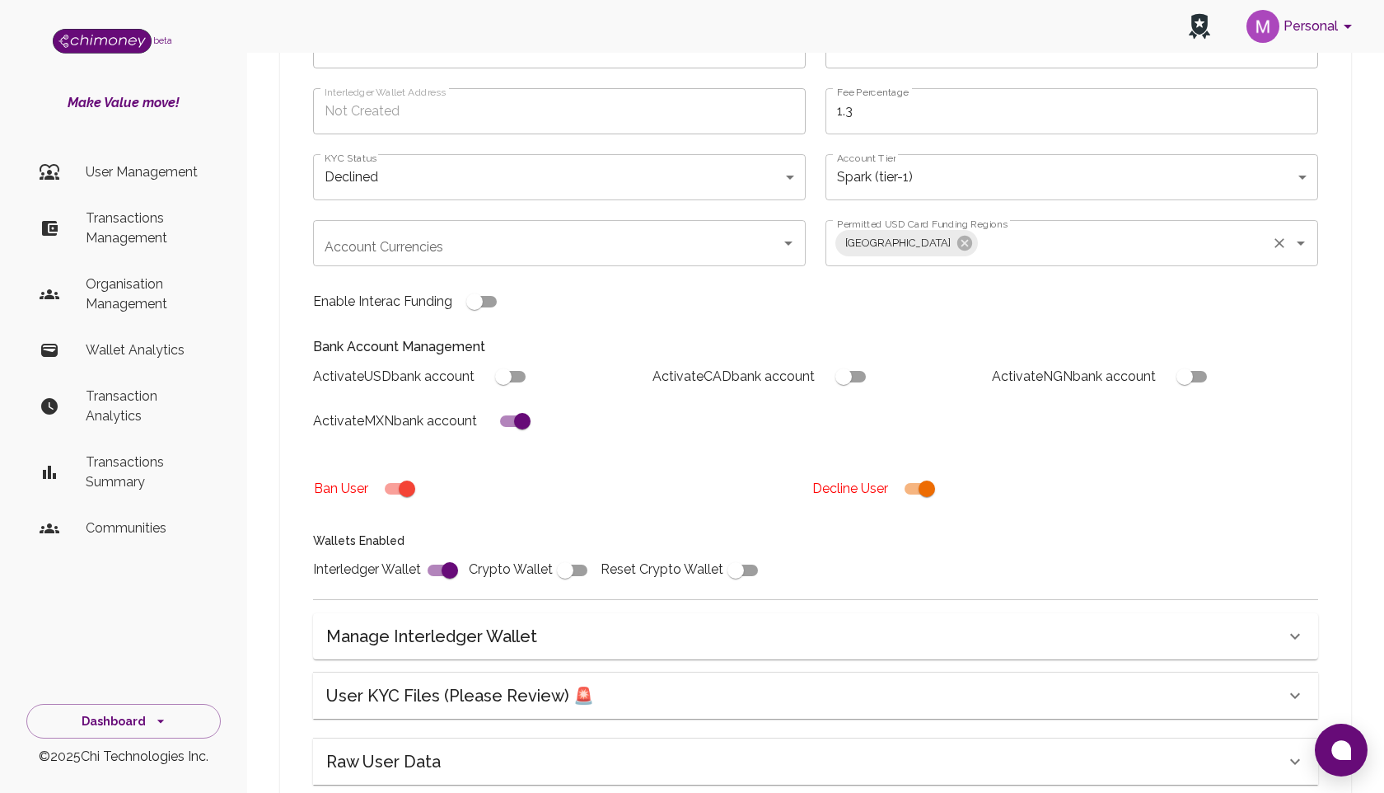
click at [982, 227] on label "Permitted USD Card Funding Regions" at bounding box center [922, 224] width 171 height 14
click at [982, 227] on input "Permitted USD Card Funding Regions" at bounding box center [1123, 242] width 284 height 31
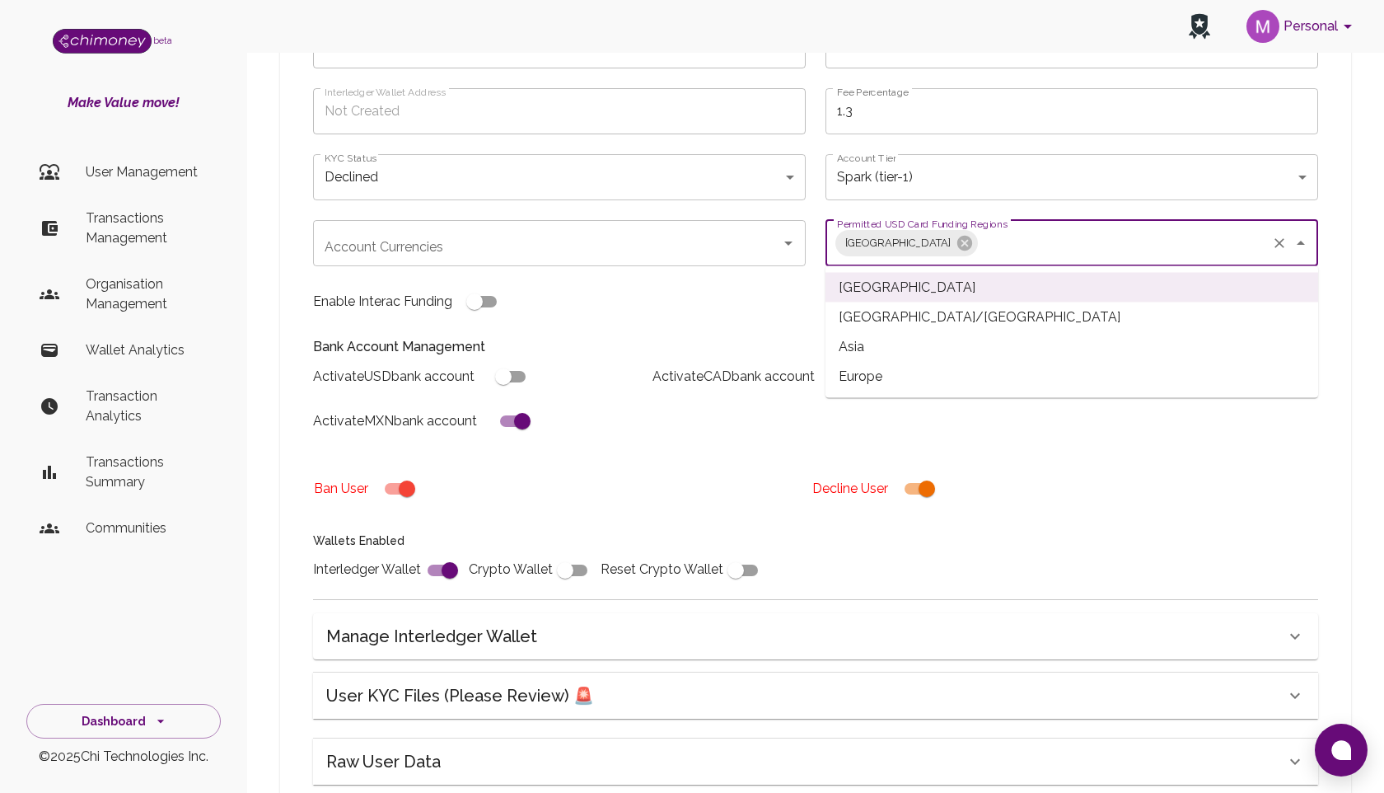
click at [999, 239] on input "Permitted USD Card Funding Regions" at bounding box center [1123, 242] width 284 height 31
click at [743, 328] on div "Bank Account Management Activate USD bank account Activate CAD bank account Act…" at bounding box center [805, 387] width 1025 height 140
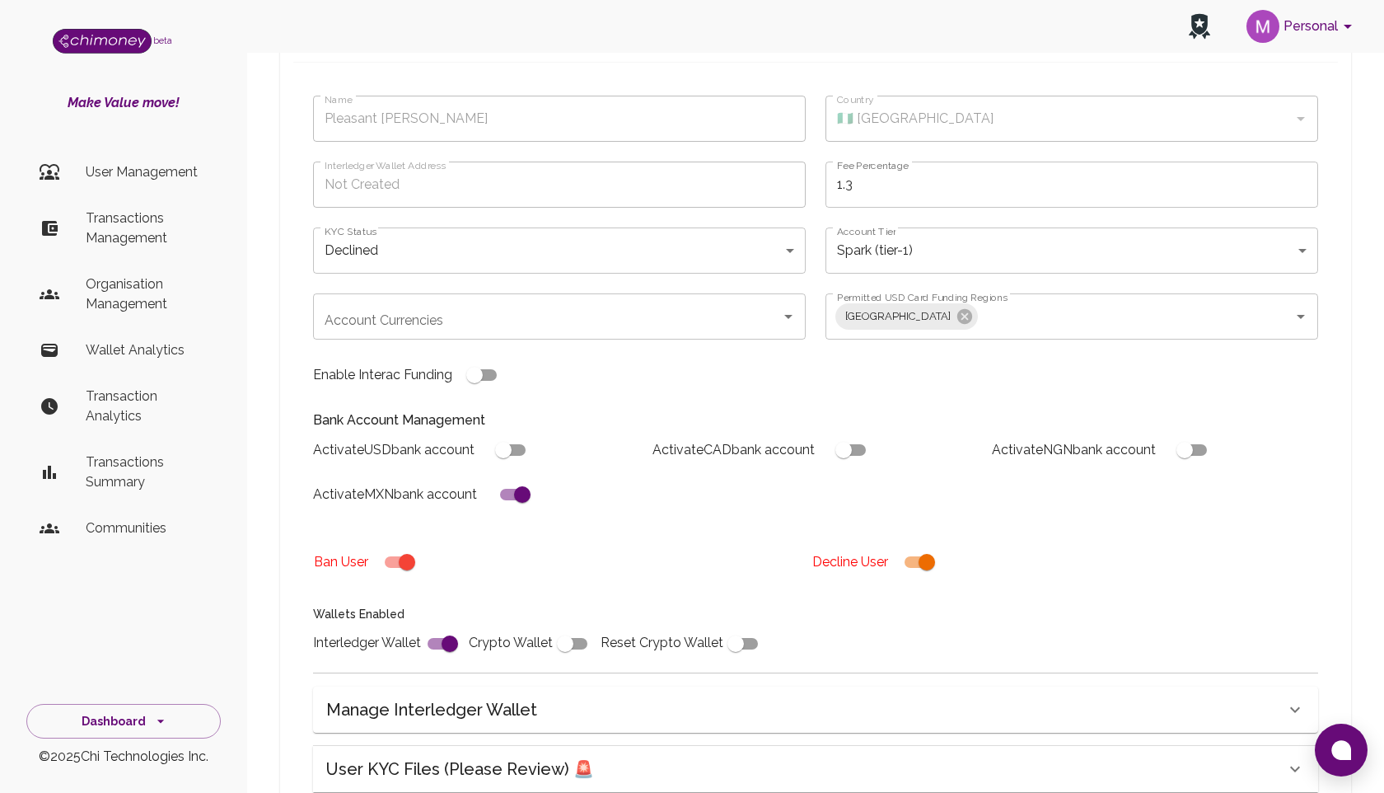
scroll to position [0, 0]
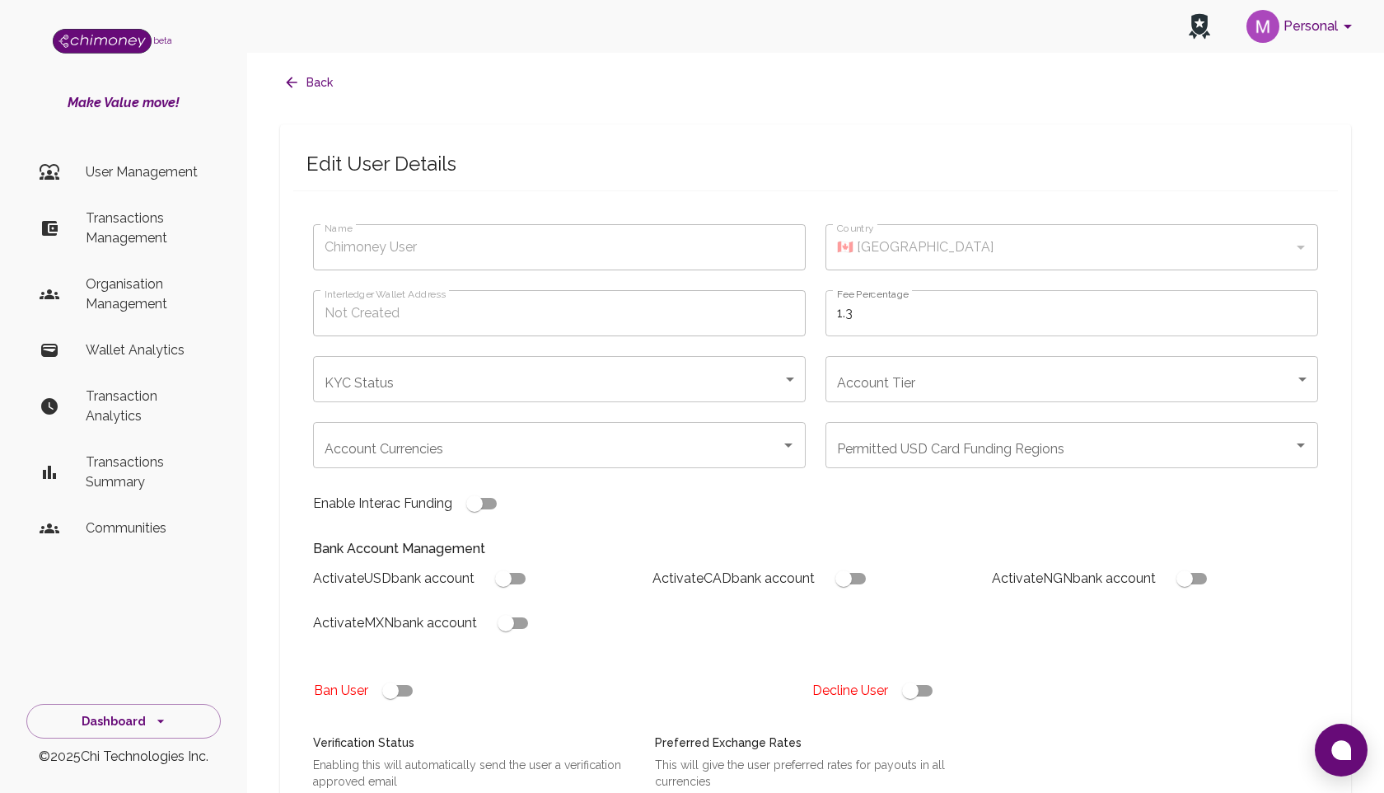
type input "Pleasant [PERSON_NAME]"
type input "🇳🇬 [GEOGRAPHIC_DATA]"
type input "under_review"
type input "tier-1"
checkbox input "true"
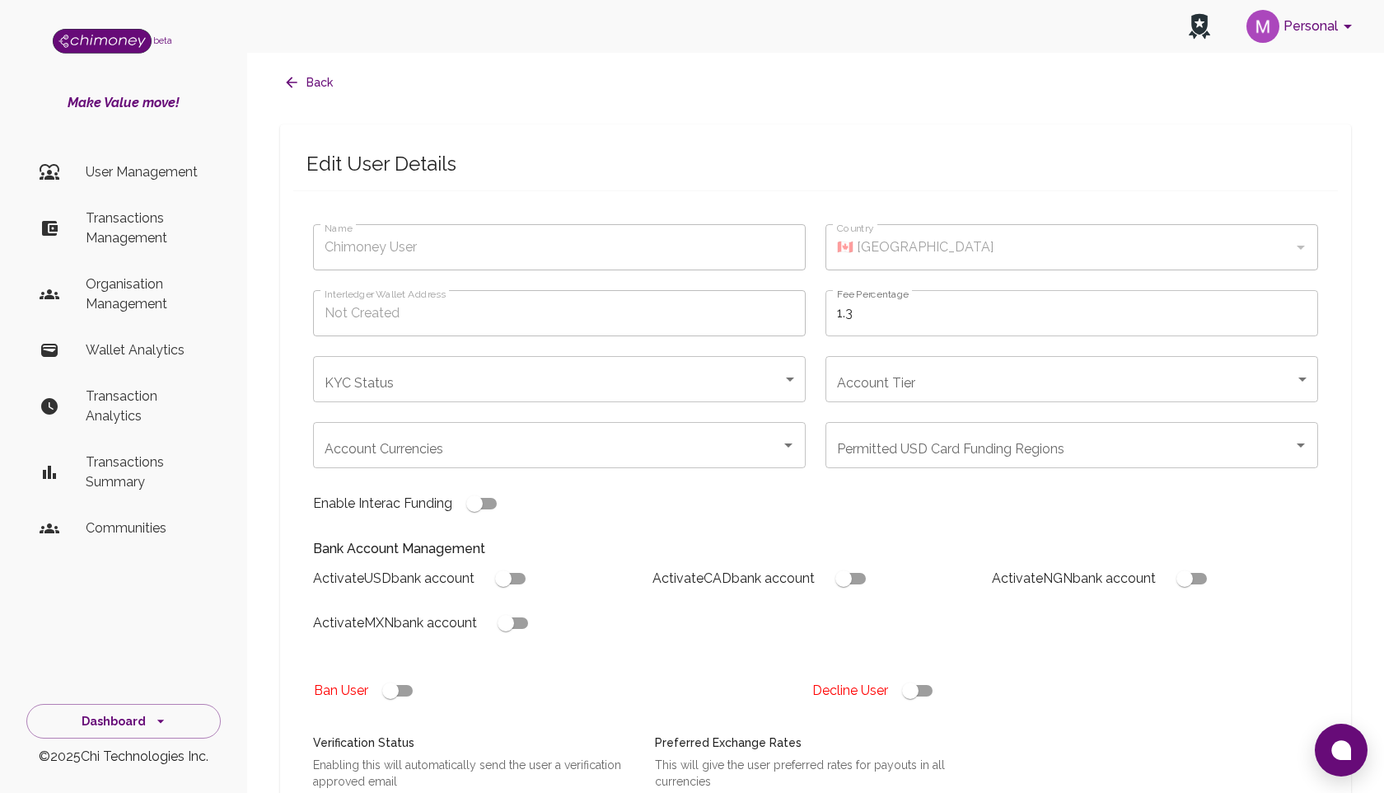
checkbox input "true"
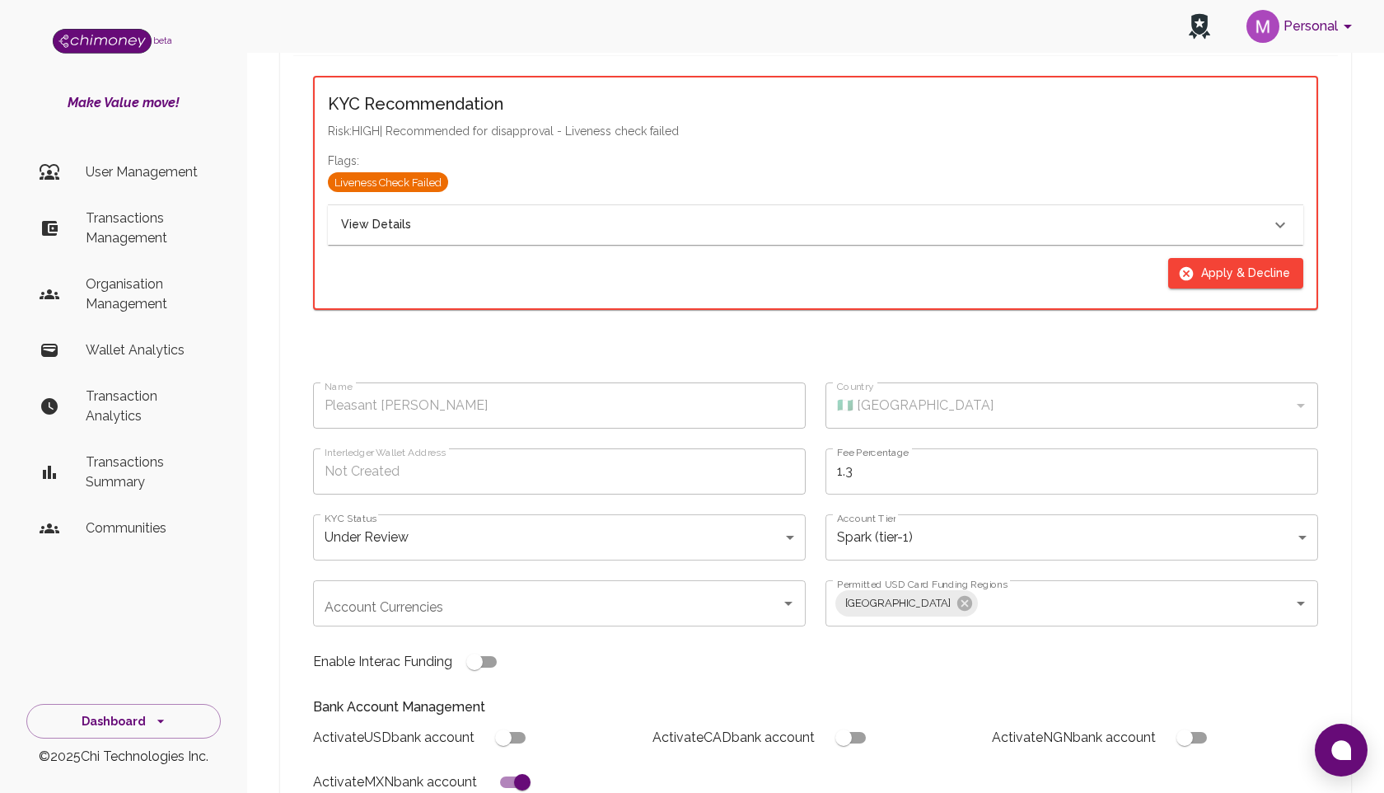
scroll to position [162, 0]
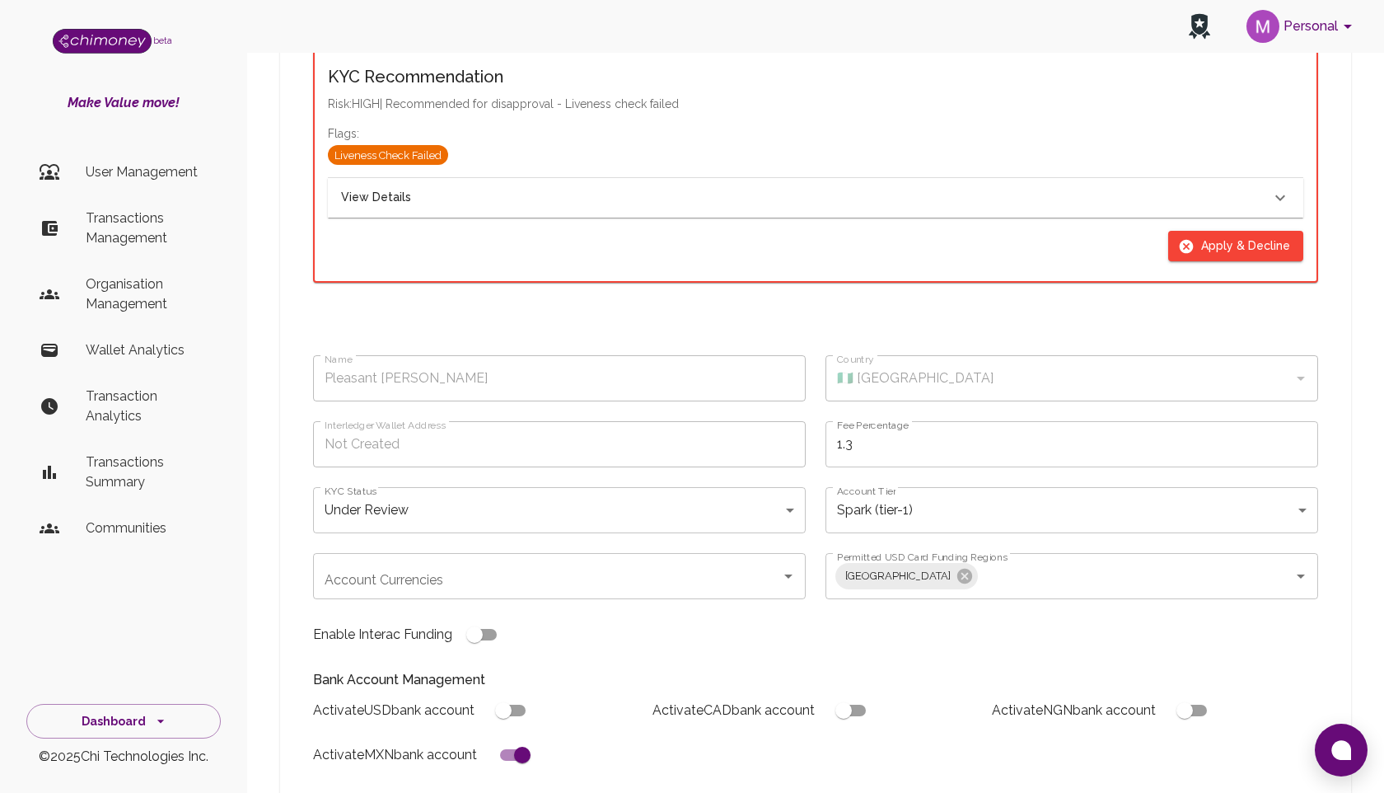
click at [886, 202] on div "View Details" at bounding box center [805, 198] width 929 height 18
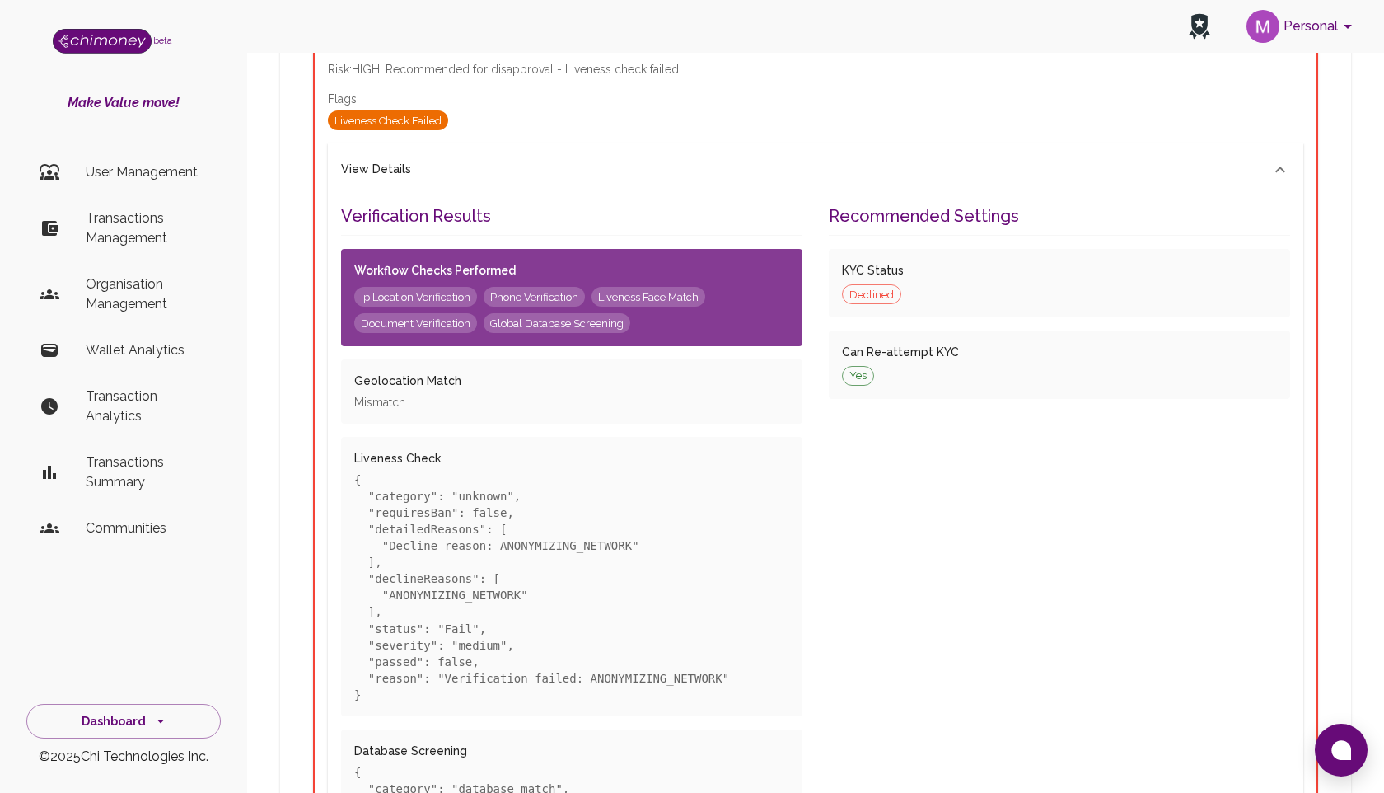
scroll to position [207, 0]
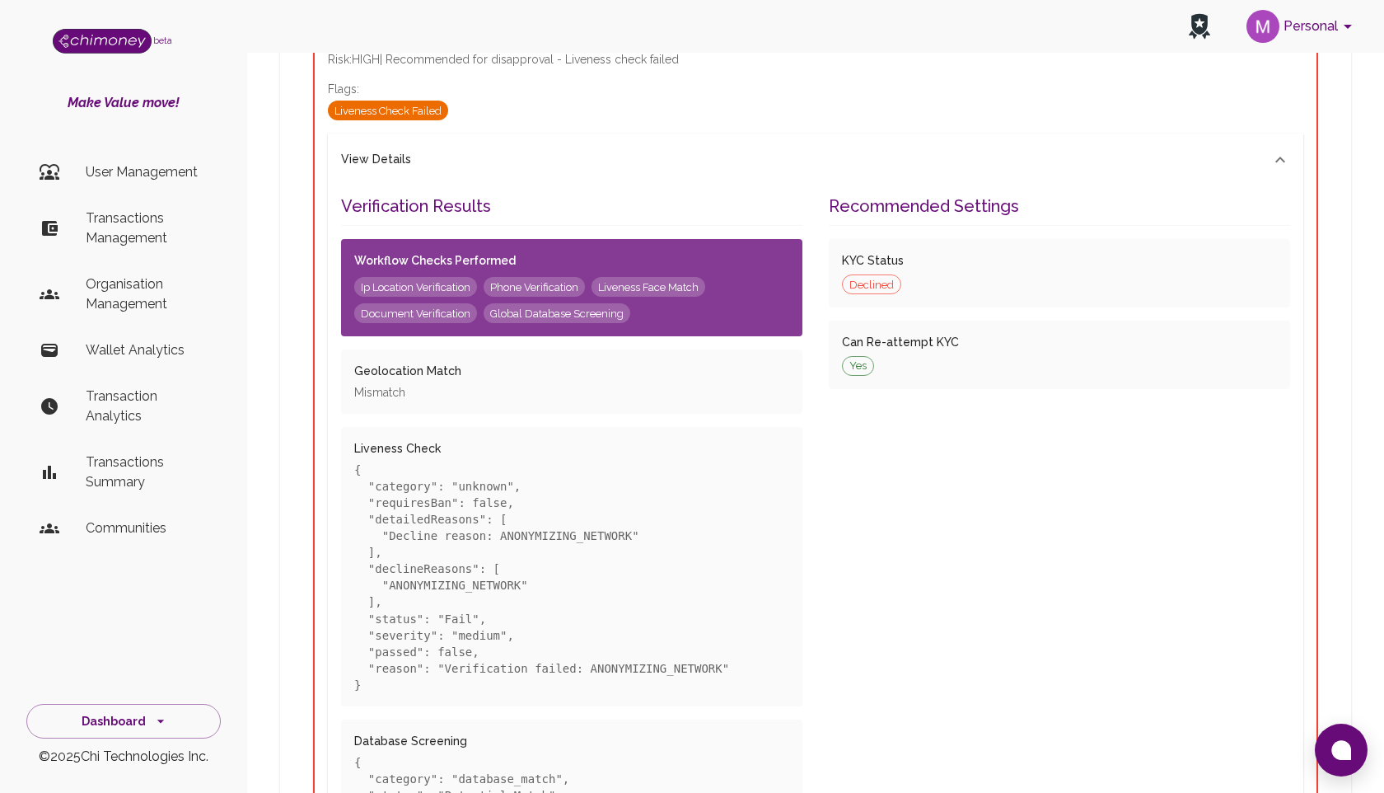
click at [1003, 156] on div "View Details" at bounding box center [805, 160] width 929 height 18
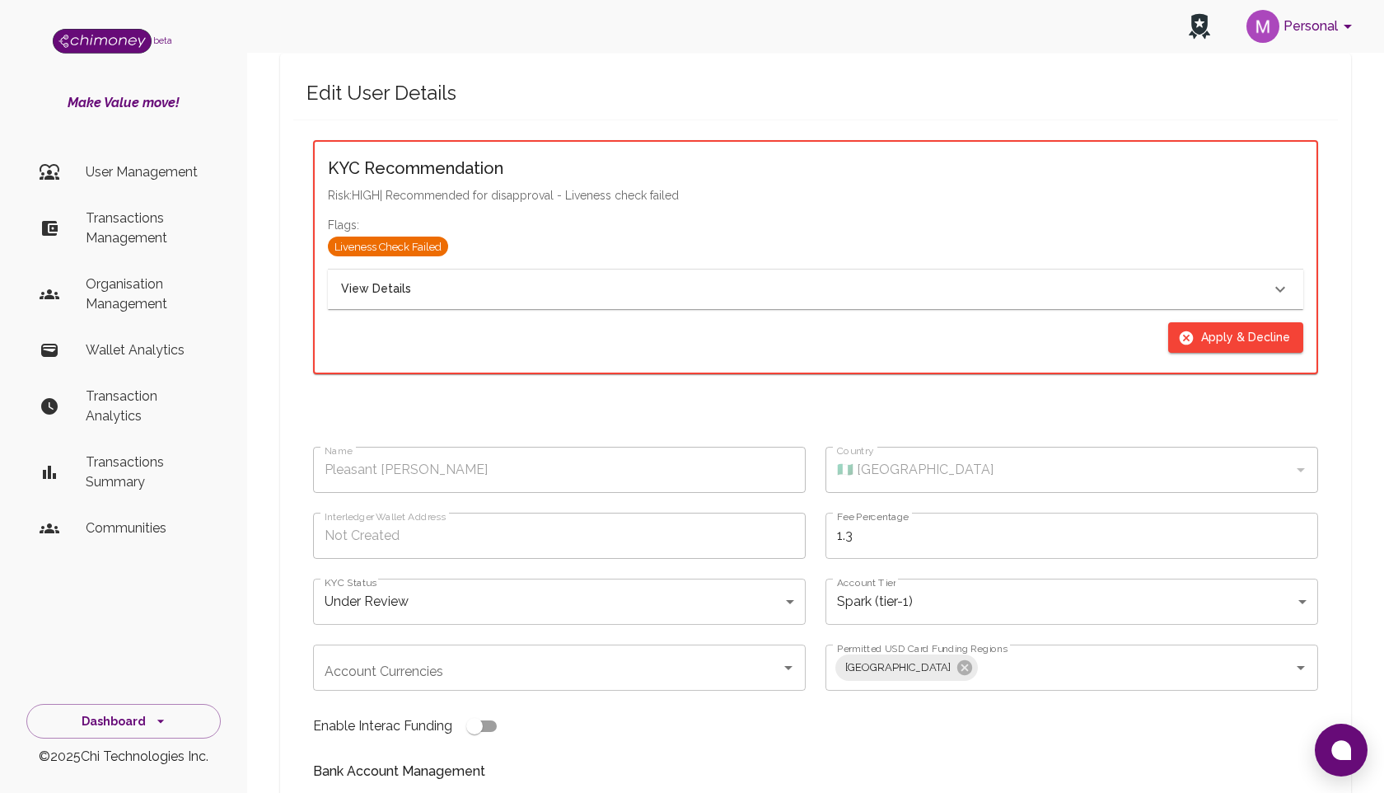
scroll to position [37, 0]
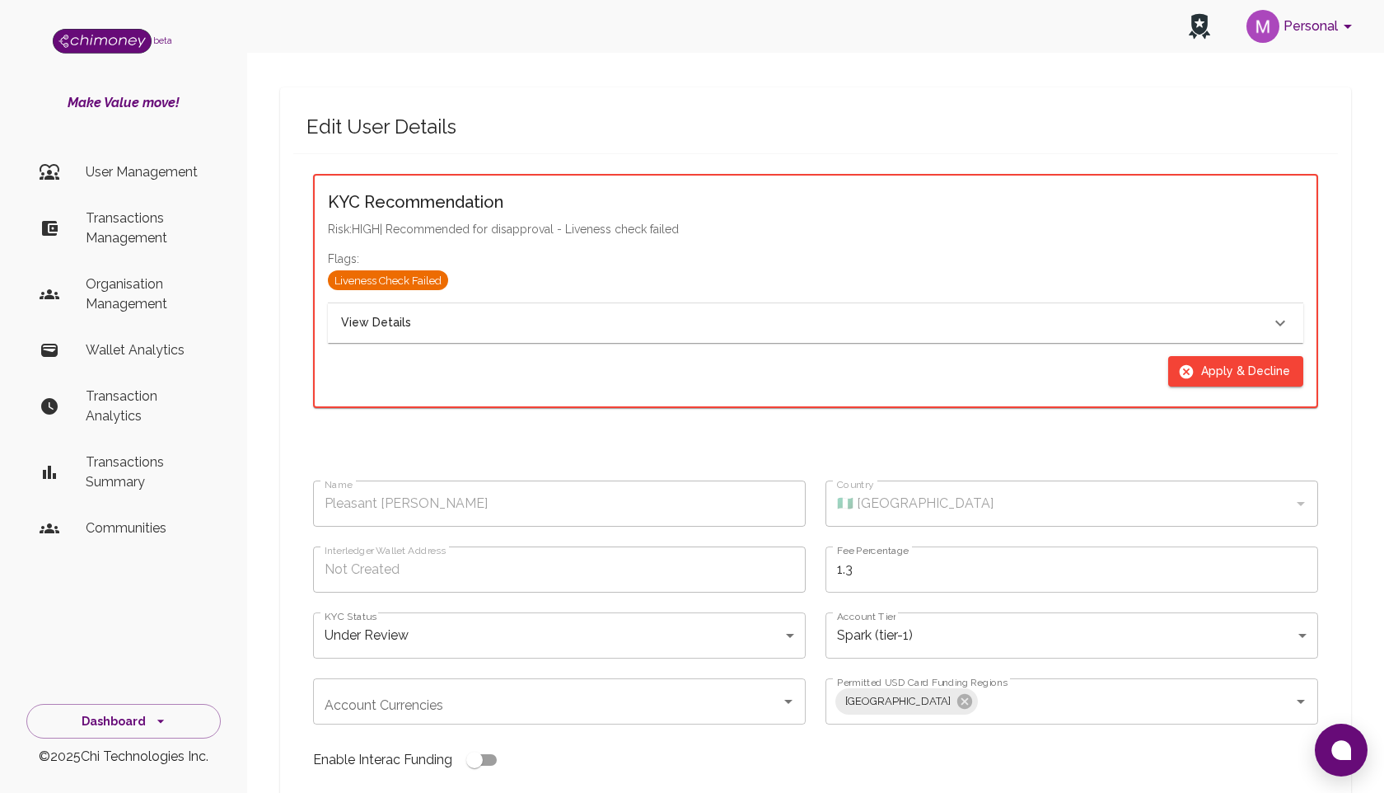
click at [1083, 315] on div "View Details" at bounding box center [805, 323] width 929 height 18
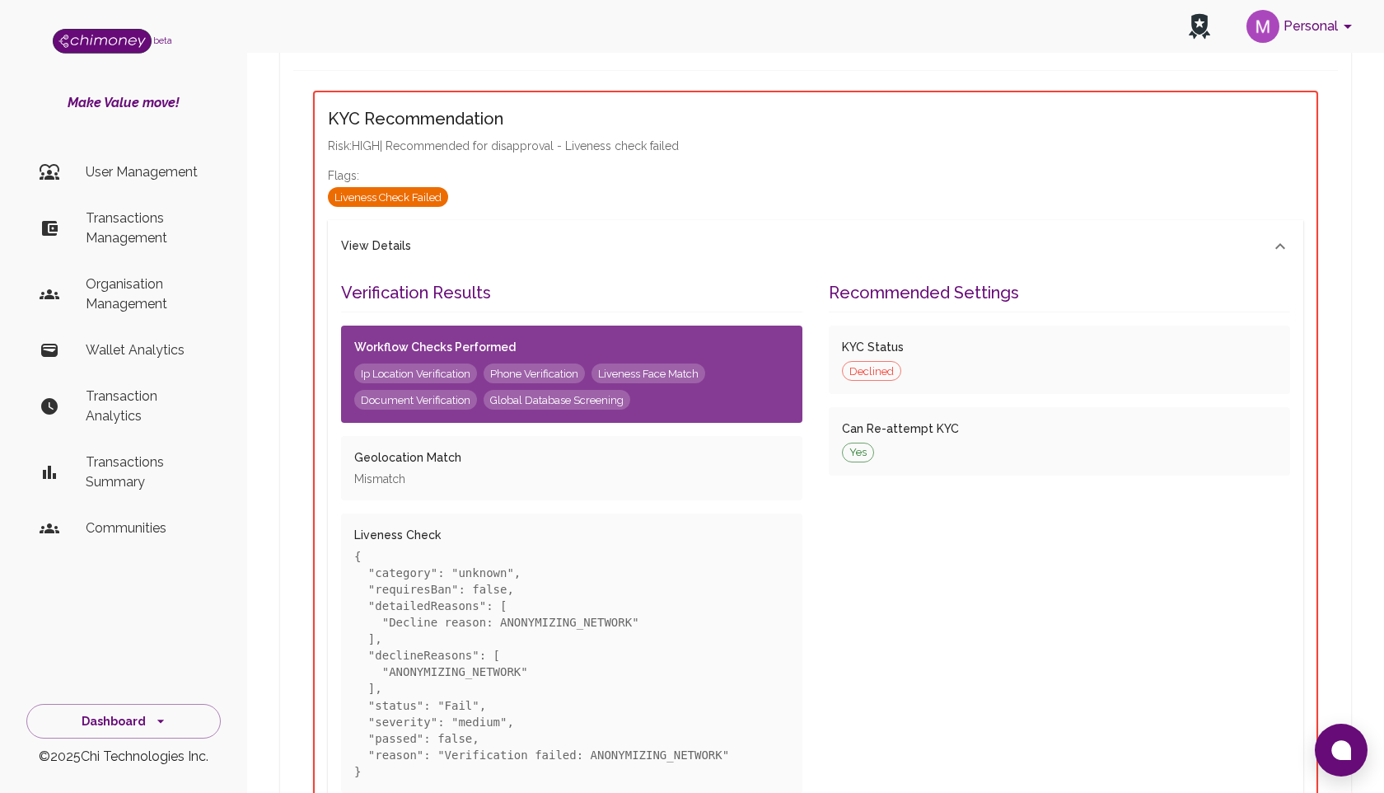
scroll to position [118, 0]
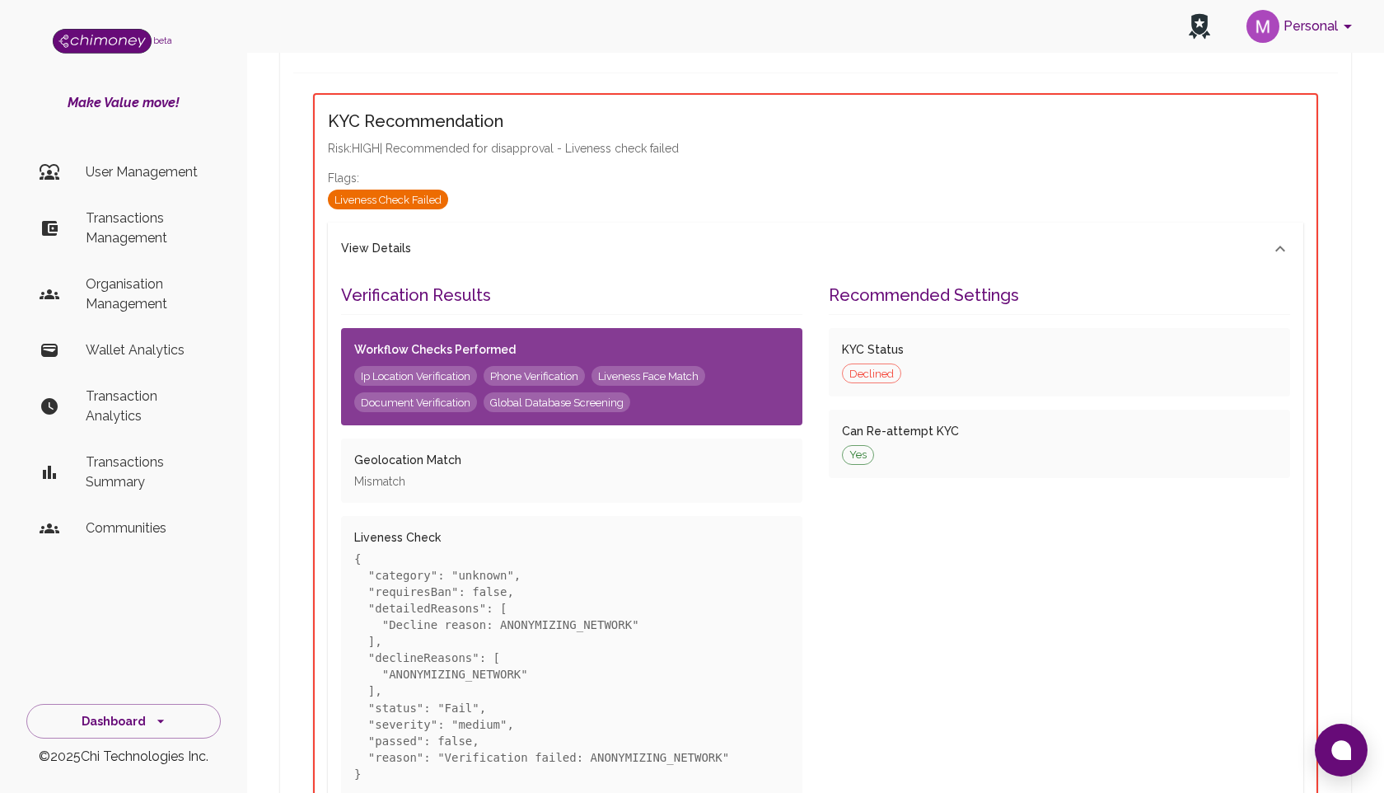
click at [1271, 249] on icon at bounding box center [1281, 249] width 20 height 20
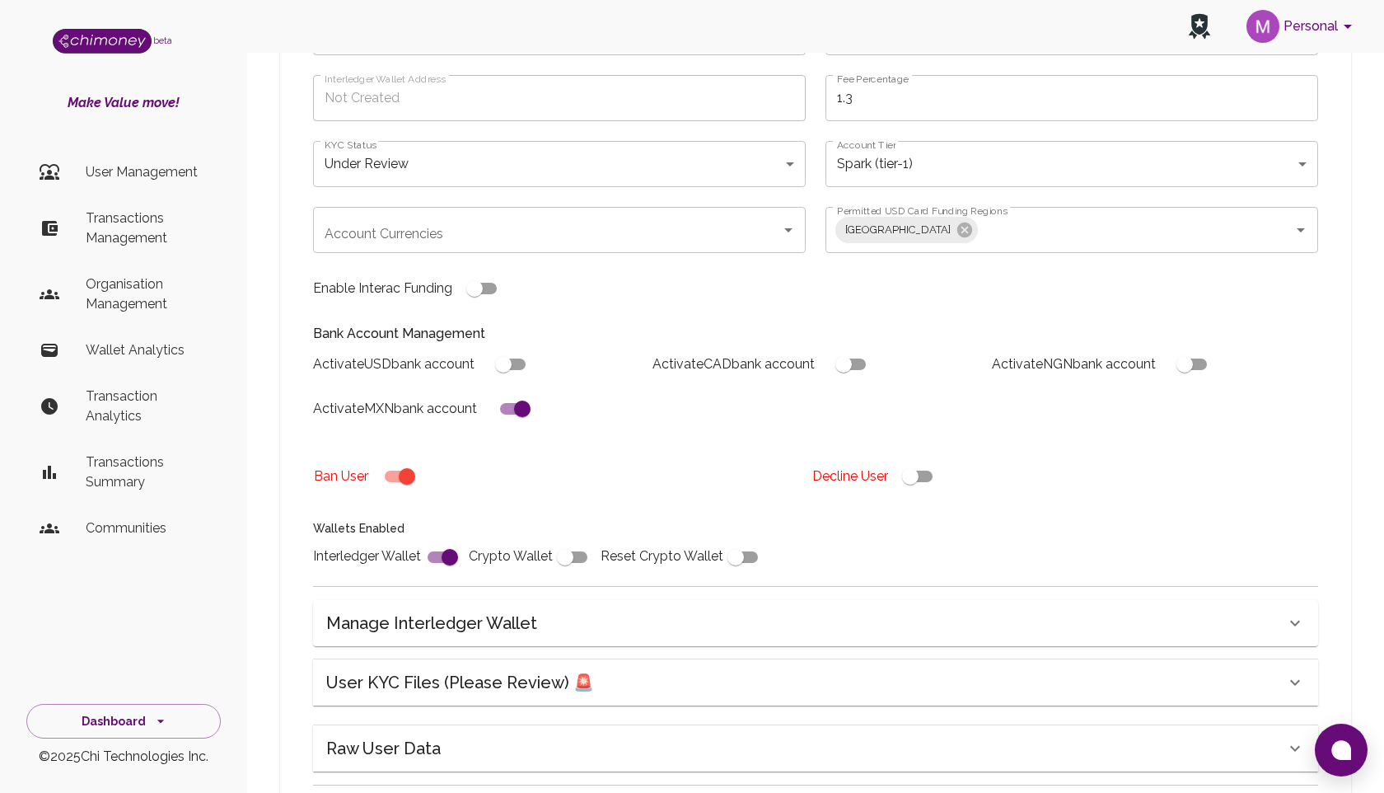
scroll to position [230, 0]
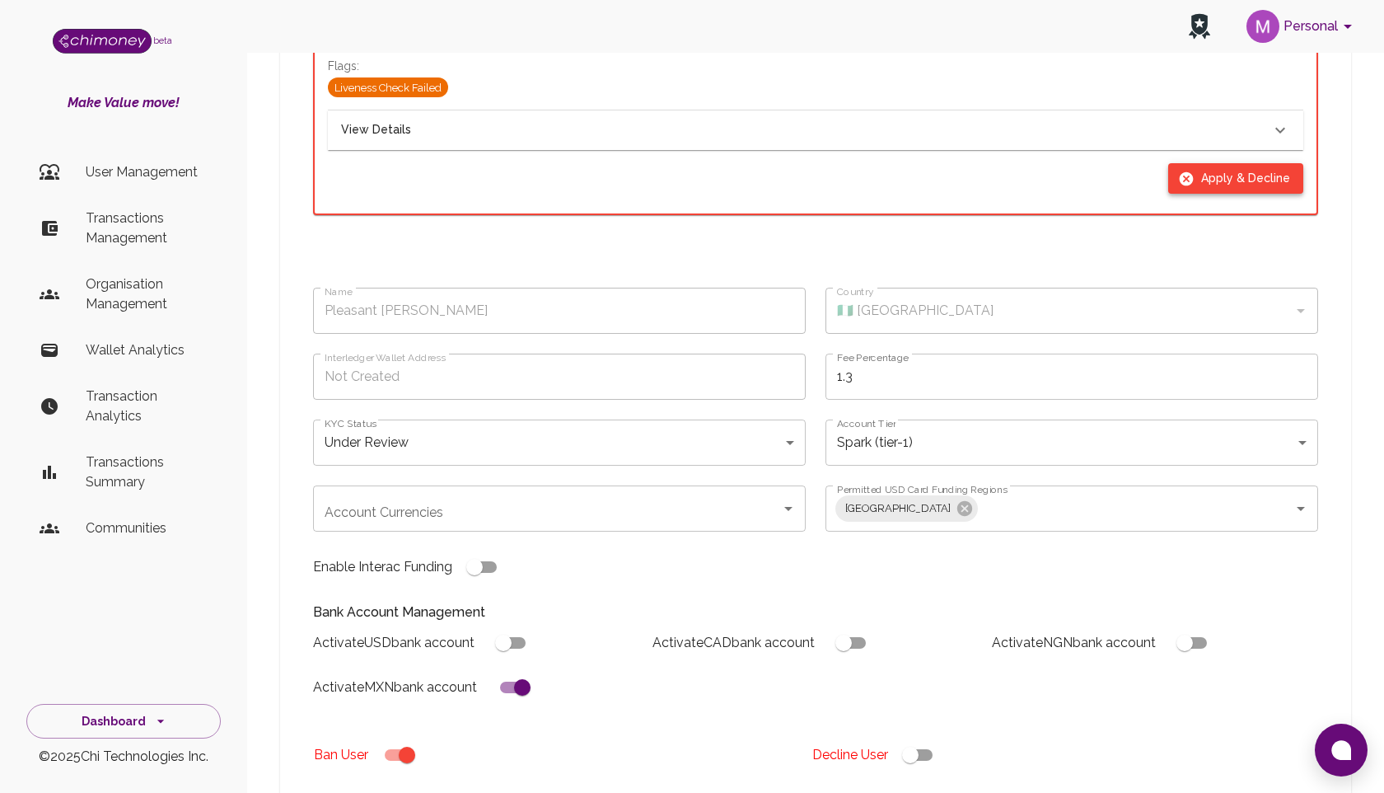
click at [1205, 184] on button "Apply & Decline" at bounding box center [1235, 178] width 135 height 30
type input "declined"
checkbox input "true"
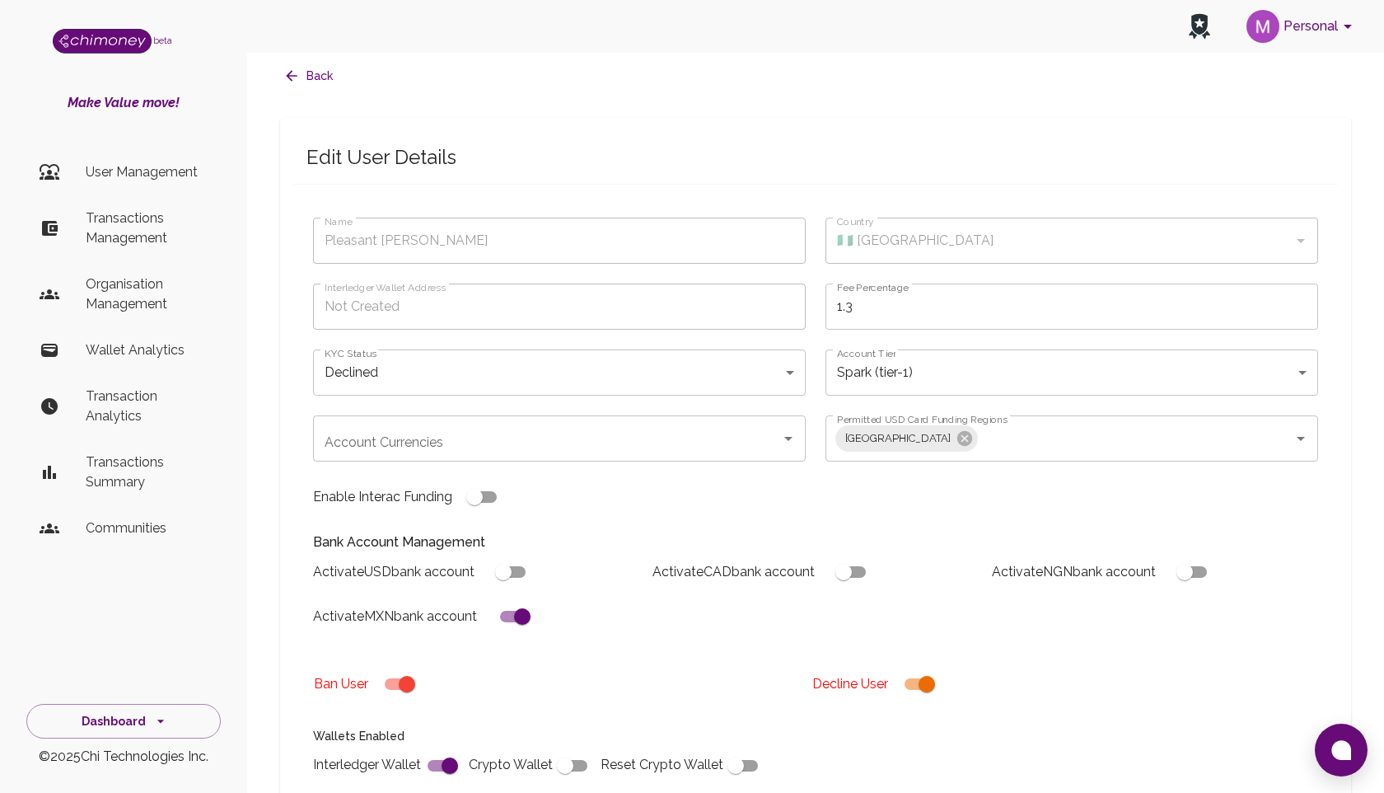
scroll to position [0, 0]
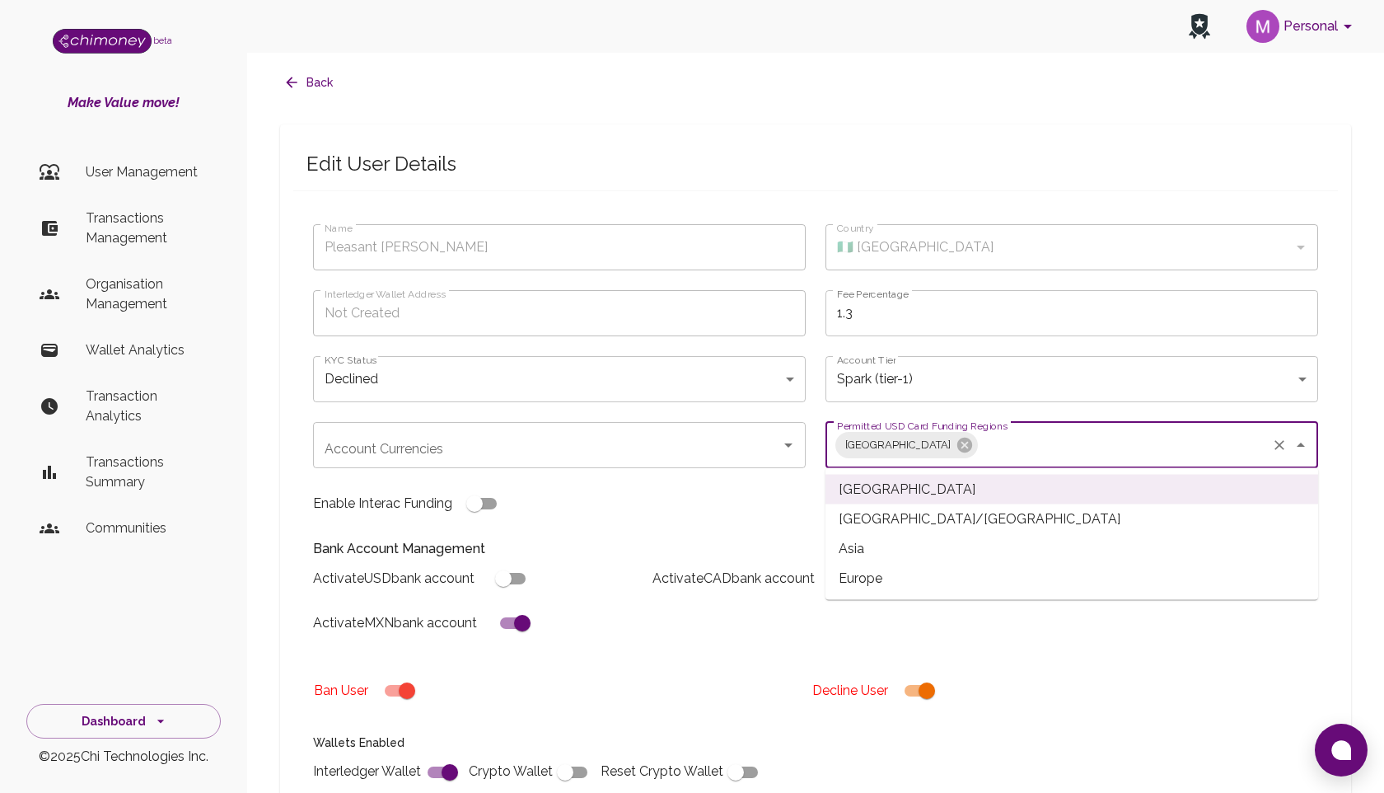
click at [1088, 441] on input "Permitted USD Card Funding Regions" at bounding box center [1123, 444] width 284 height 31
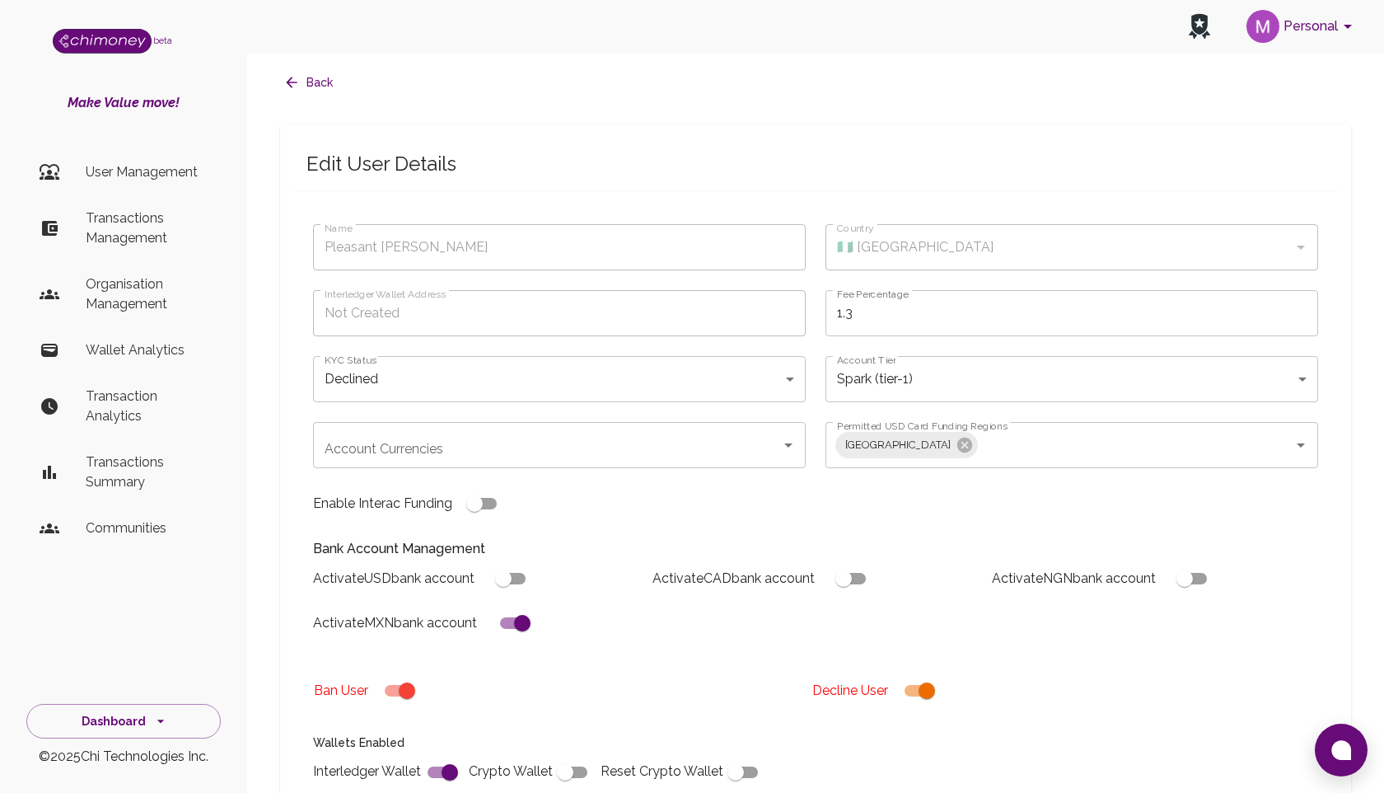
click at [713, 550] on div "Activate CAD bank account" at bounding box center [808, 572] width 339 height 44
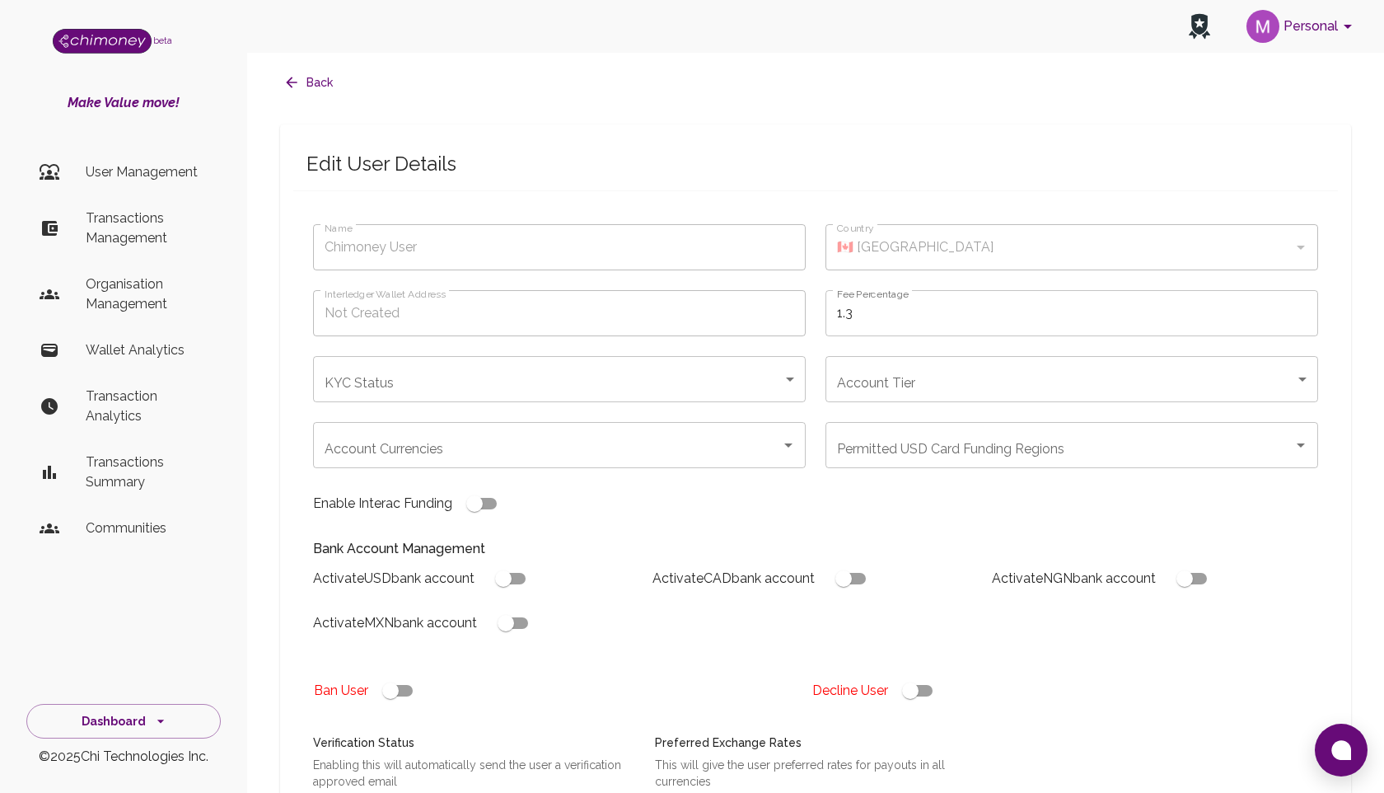
type input "Pleasant [PERSON_NAME]"
type input "🇳🇬 [GEOGRAPHIC_DATA]"
type input "under_review"
type input "tier-1"
checkbox input "true"
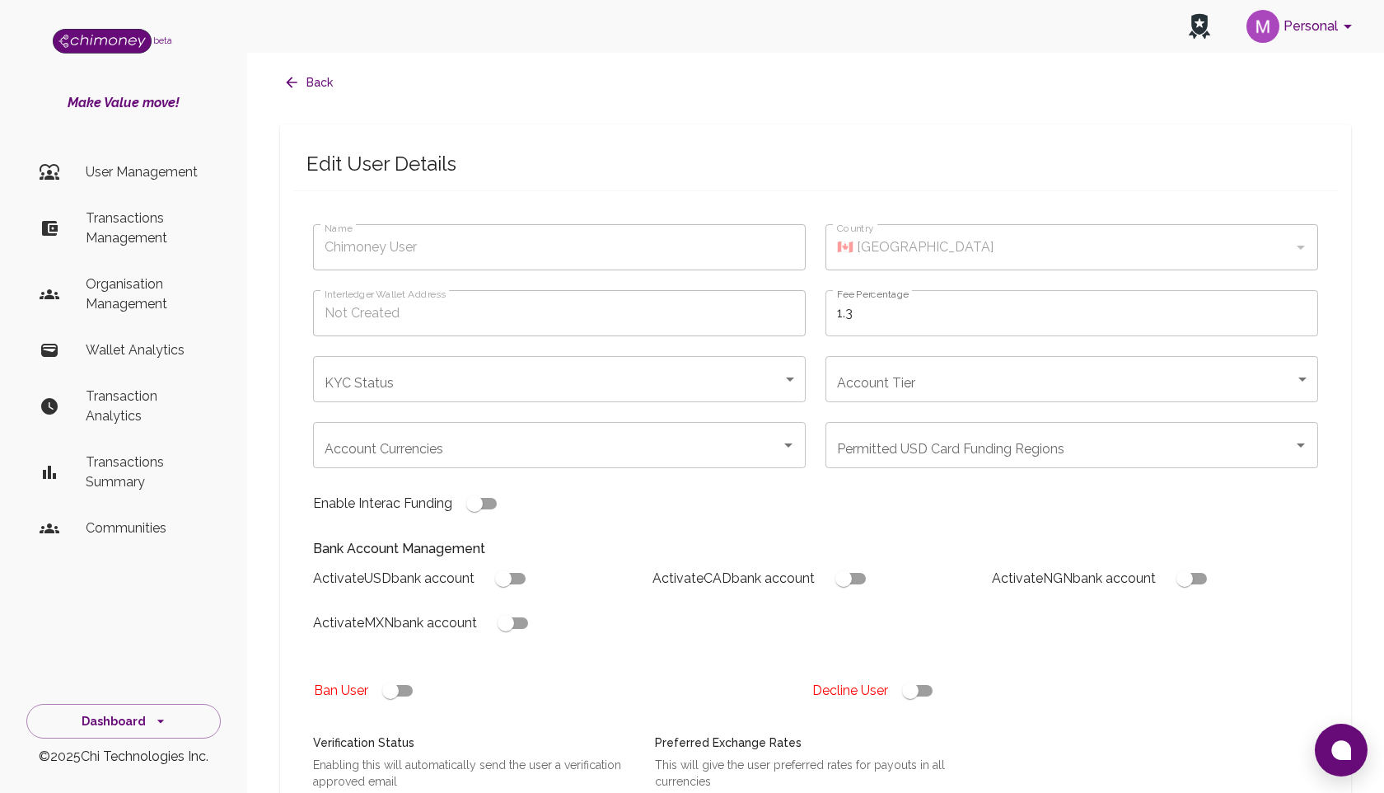
checkbox input "true"
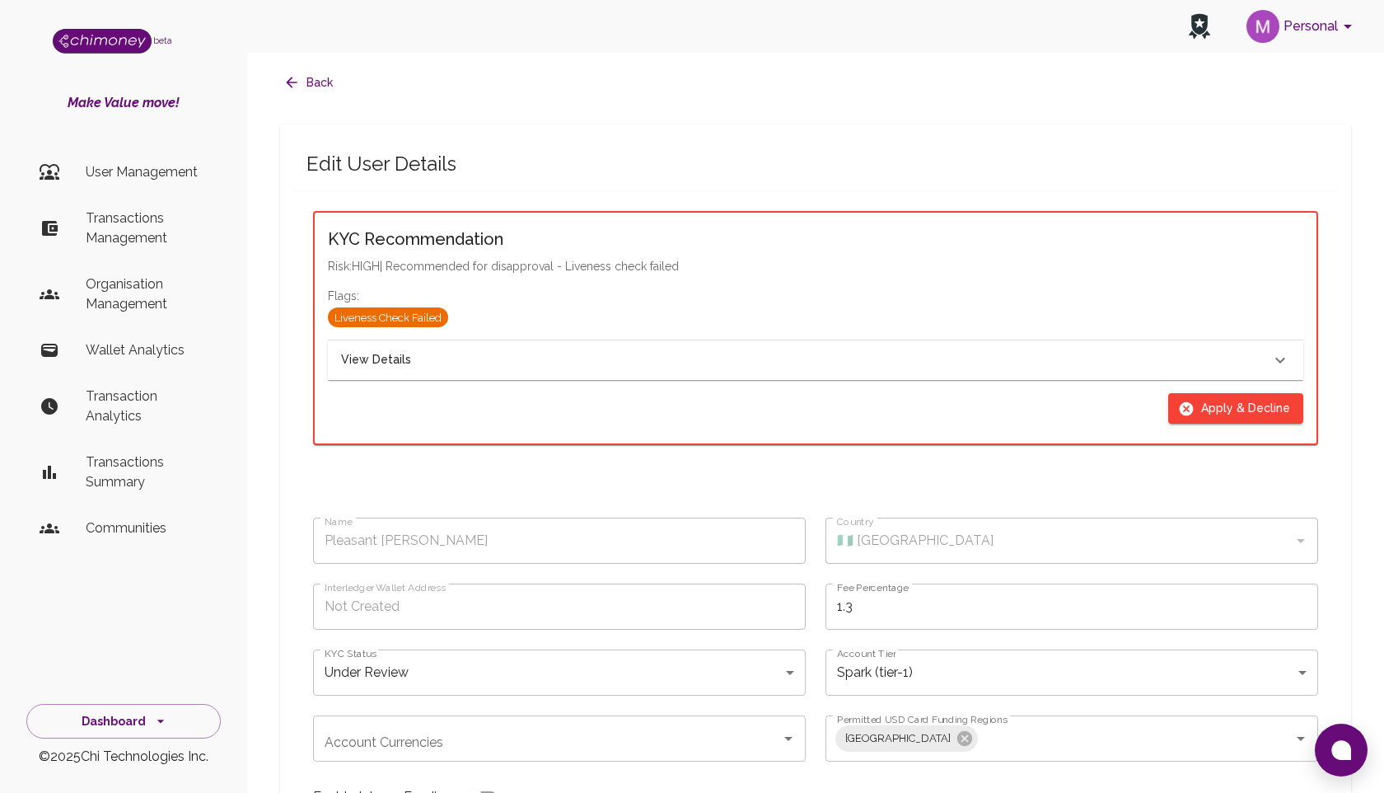
click at [803, 510] on div "Name Pleasant [PERSON_NAME] Name" at bounding box center [549, 531] width 513 height 66
click at [798, 363] on div "View Details" at bounding box center [805, 360] width 929 height 18
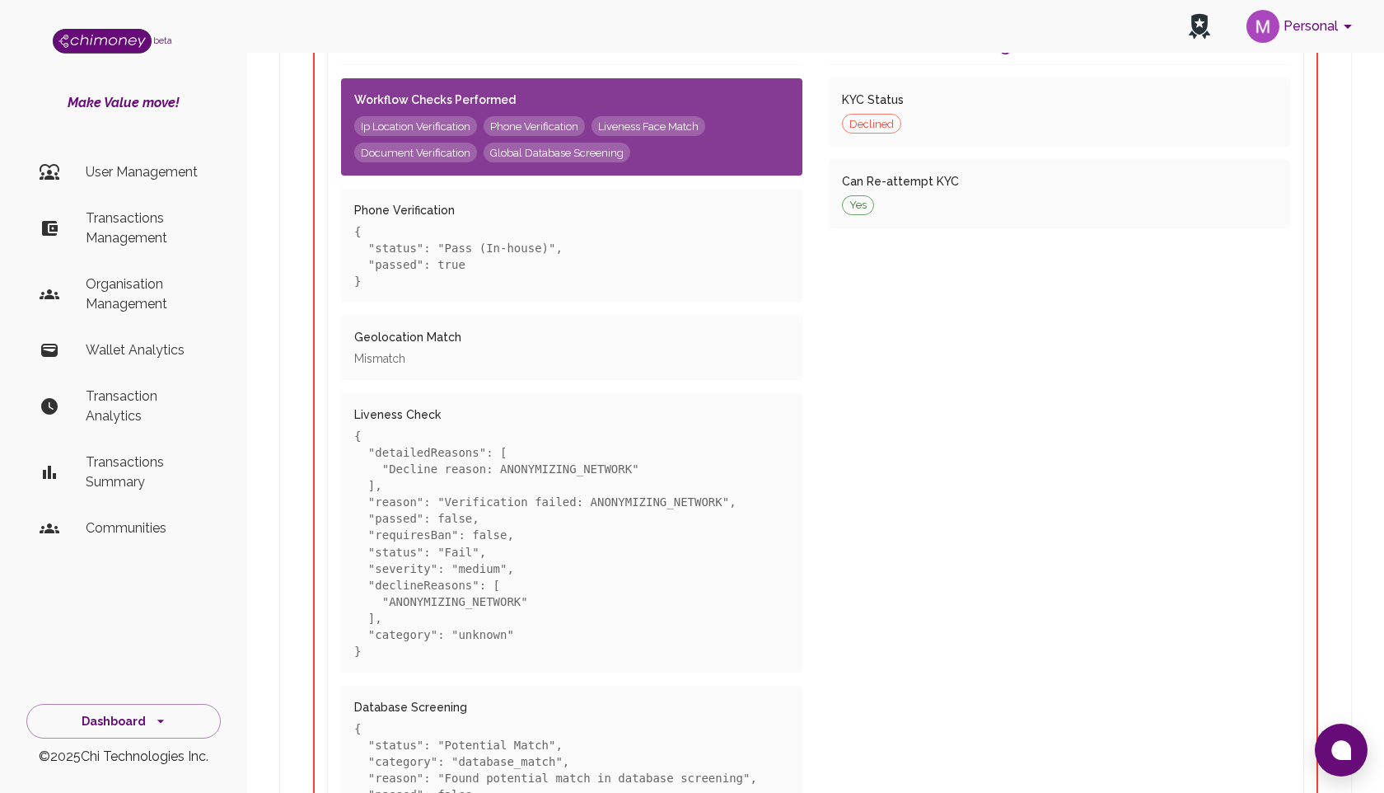
scroll to position [382, 0]
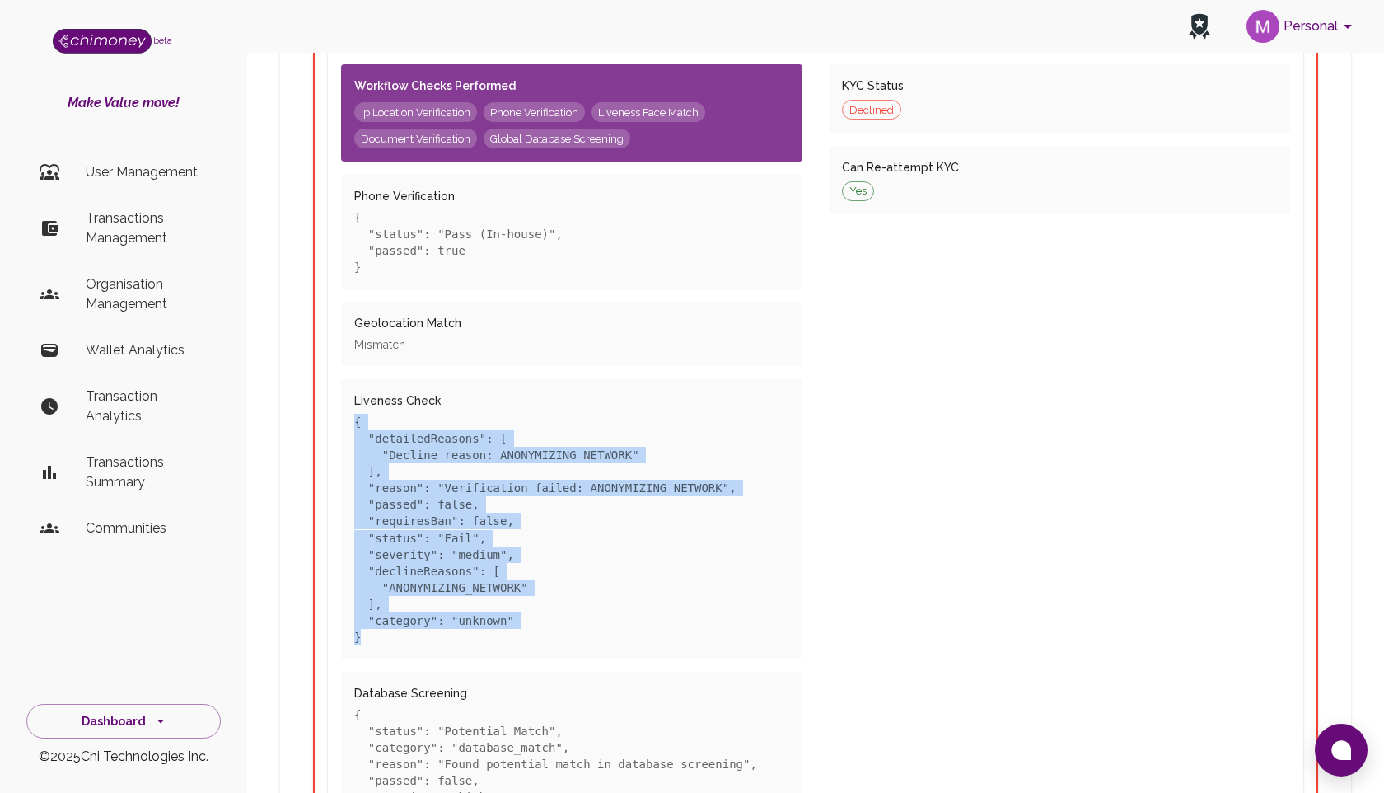
drag, startPoint x: 368, startPoint y: 640, endPoint x: 333, endPoint y: 421, distance: 221.9
click at [333, 421] on div "Verification Results Workflow Checks Performed Ip Location Verification Phone V…" at bounding box center [559, 565] width 488 height 1147
click at [570, 541] on p "{ "detailedReasons": [ "Decline reason: ANONYMIZING_NETWORK" ], "reason": "Veri…" at bounding box center [571, 529] width 435 height 231
drag, startPoint x: 377, startPoint y: 644, endPoint x: 330, endPoint y: 428, distance: 221.1
click at [330, 428] on div "Verification Results Workflow Checks Performed Ip Location Verification Phone V…" at bounding box center [559, 565] width 488 height 1147
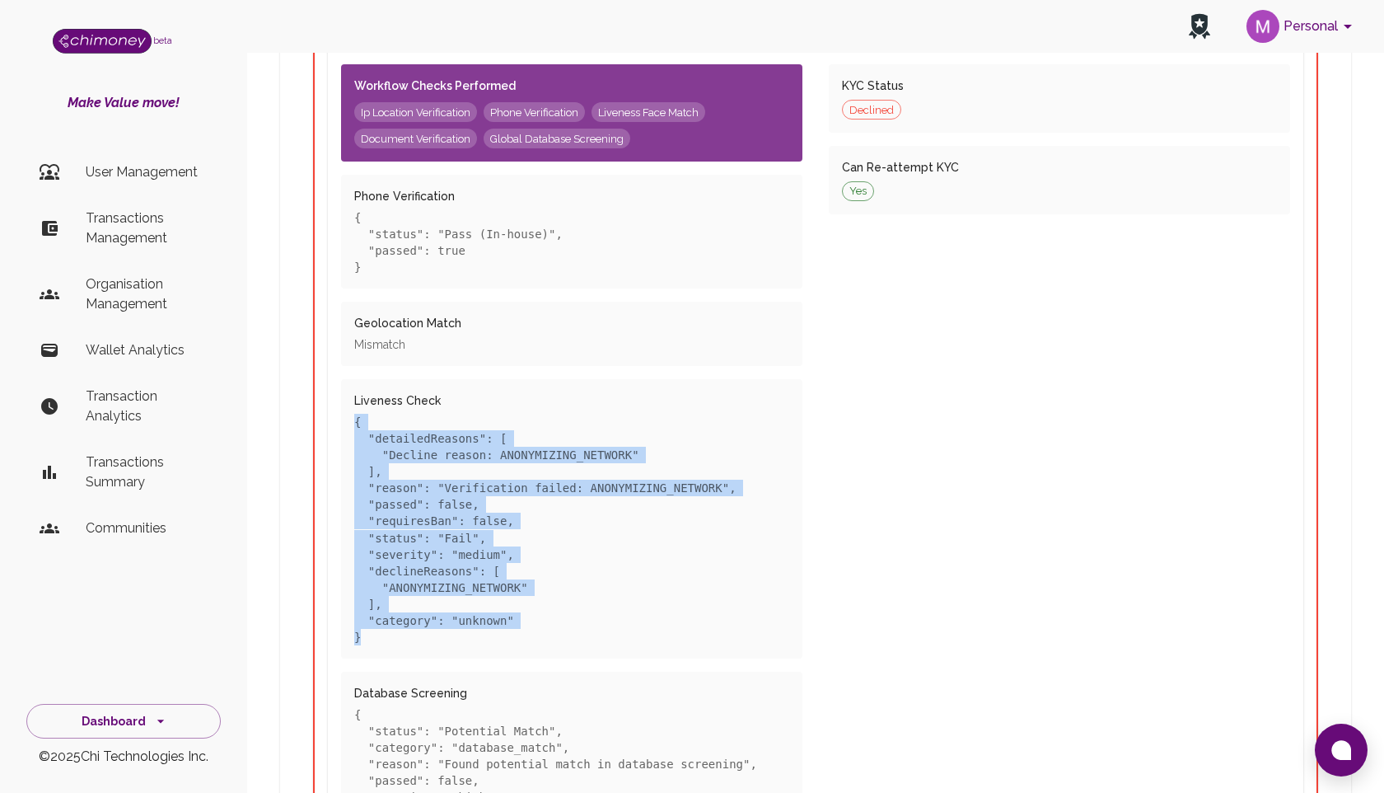
click at [452, 584] on p "{ "detailedReasons": [ "Decline reason: ANONYMIZING_NETWORK" ], "reason": "Veri…" at bounding box center [571, 529] width 435 height 231
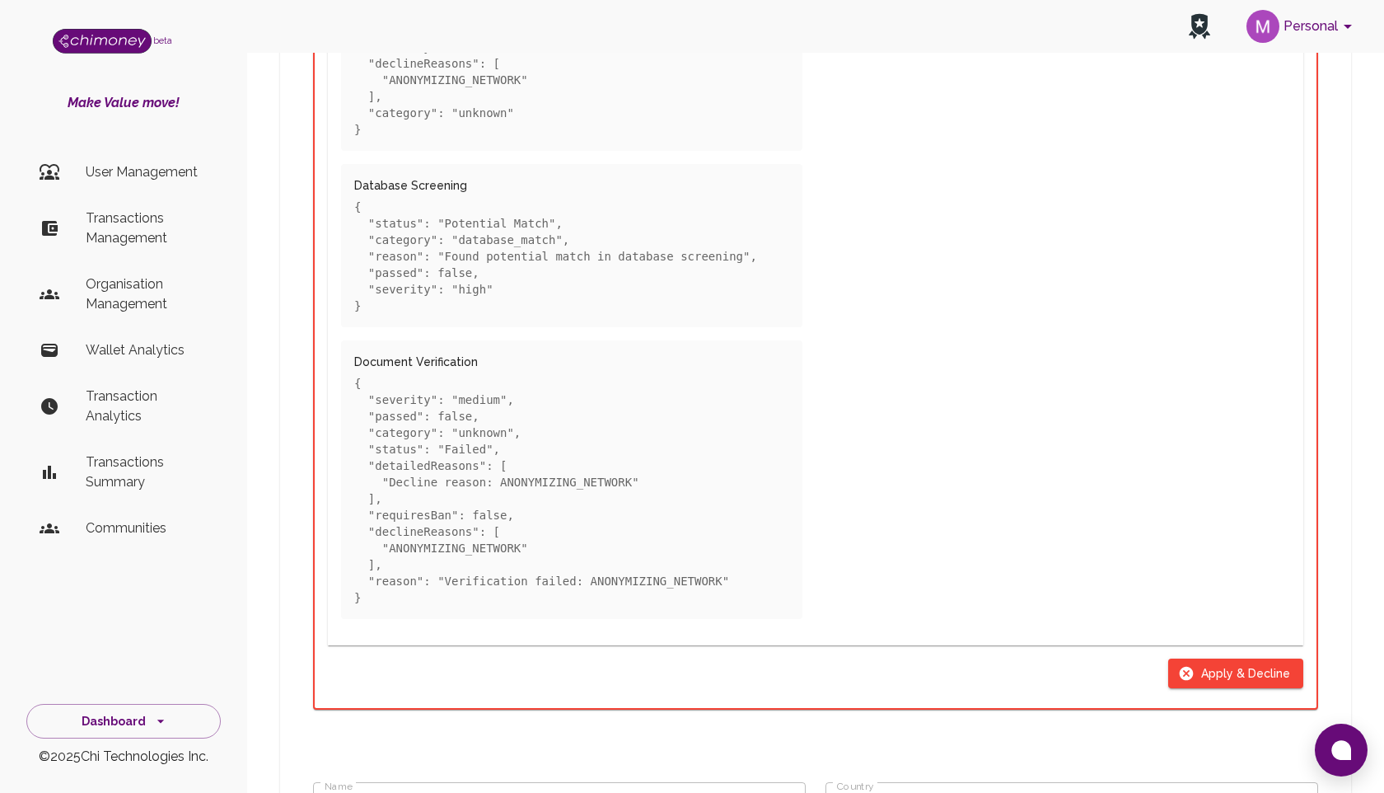
scroll to position [1028, 0]
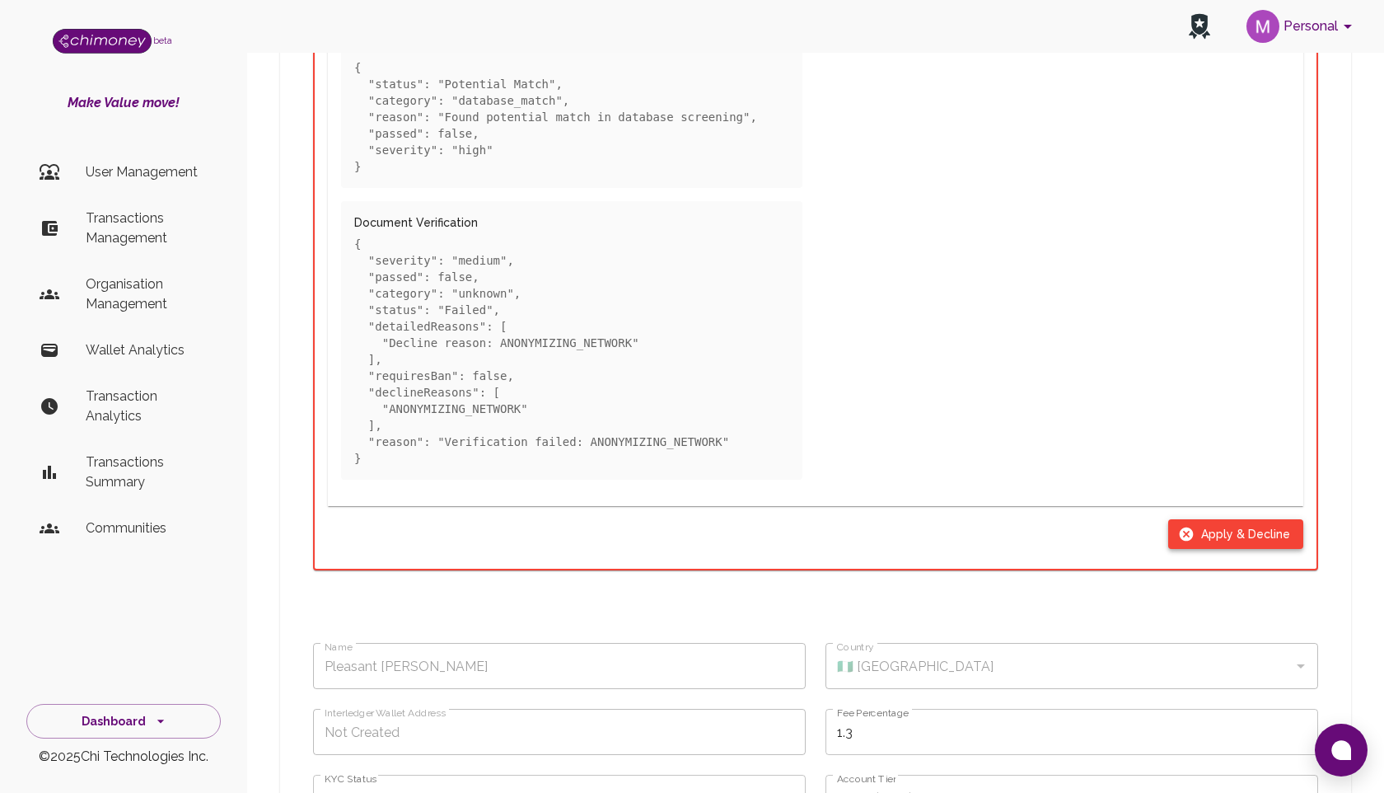
click at [1238, 534] on button "Apply & Decline" at bounding box center [1235, 534] width 135 height 30
type input "declined"
checkbox input "true"
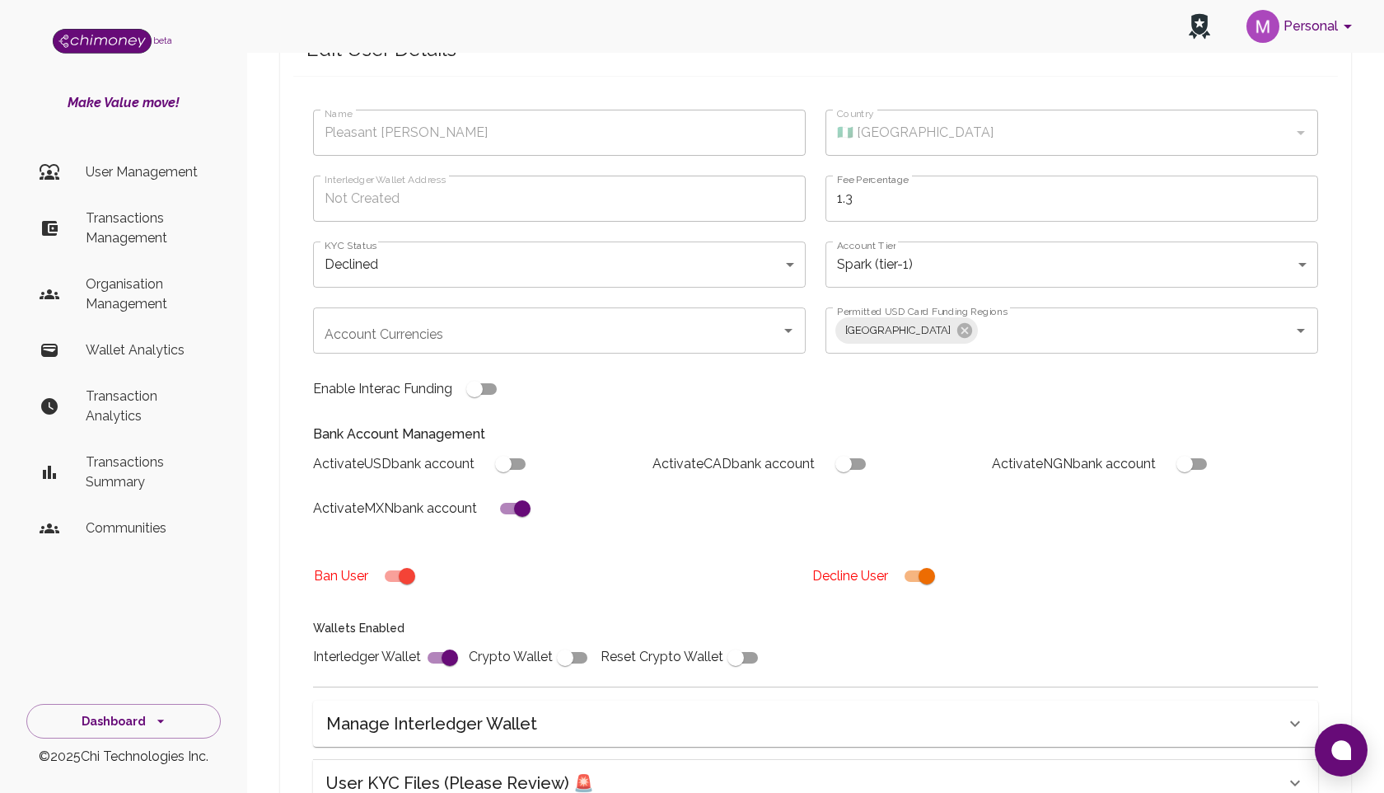
scroll to position [0, 0]
